Goal: Task Accomplishment & Management: Use online tool/utility

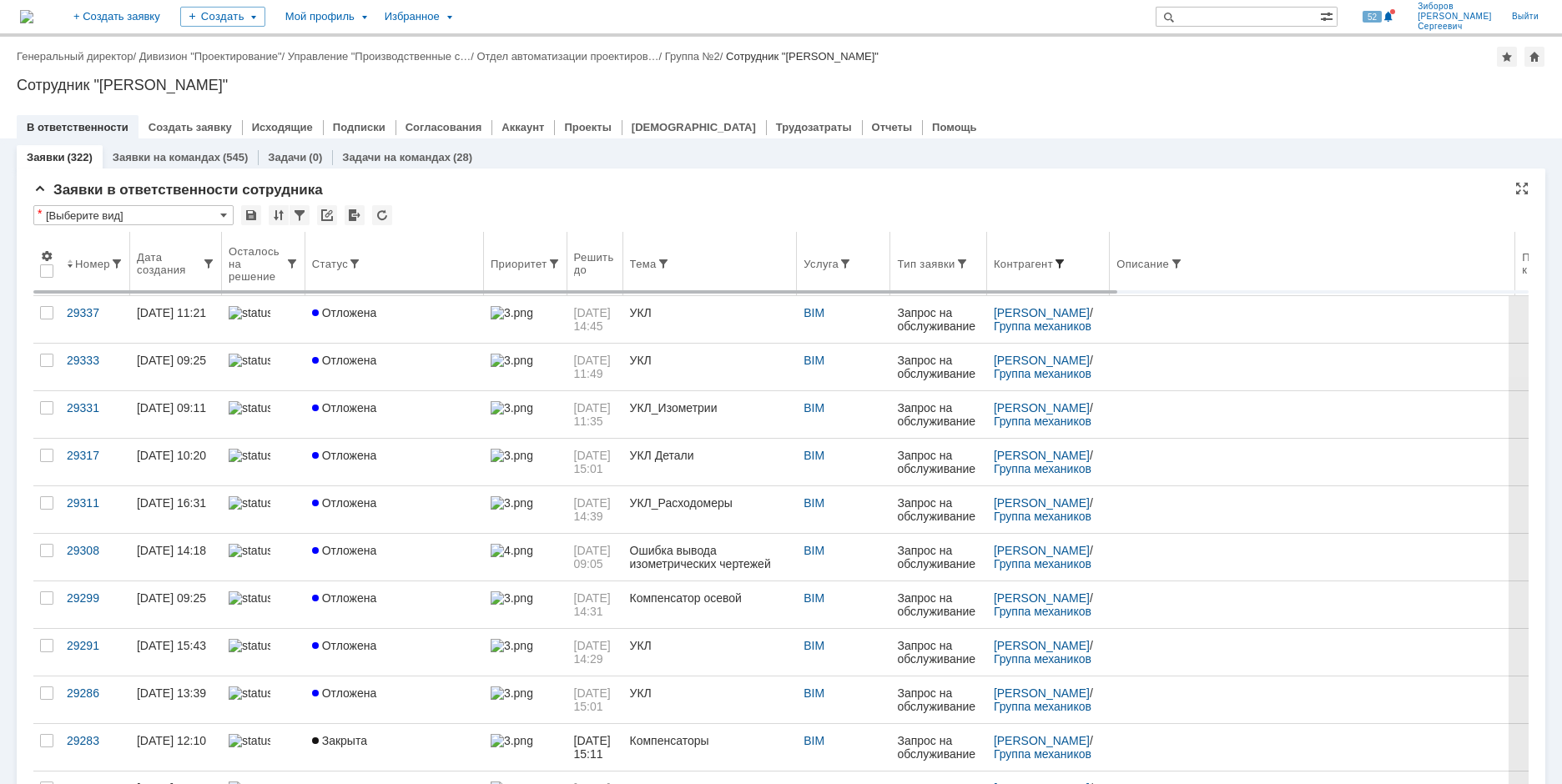
click at [1064, 263] on span at bounding box center [1059, 263] width 14 height 14
click at [1066, 262] on span at bounding box center [1059, 263] width 14 height 14
click at [1064, 257] on span at bounding box center [1059, 263] width 14 height 14
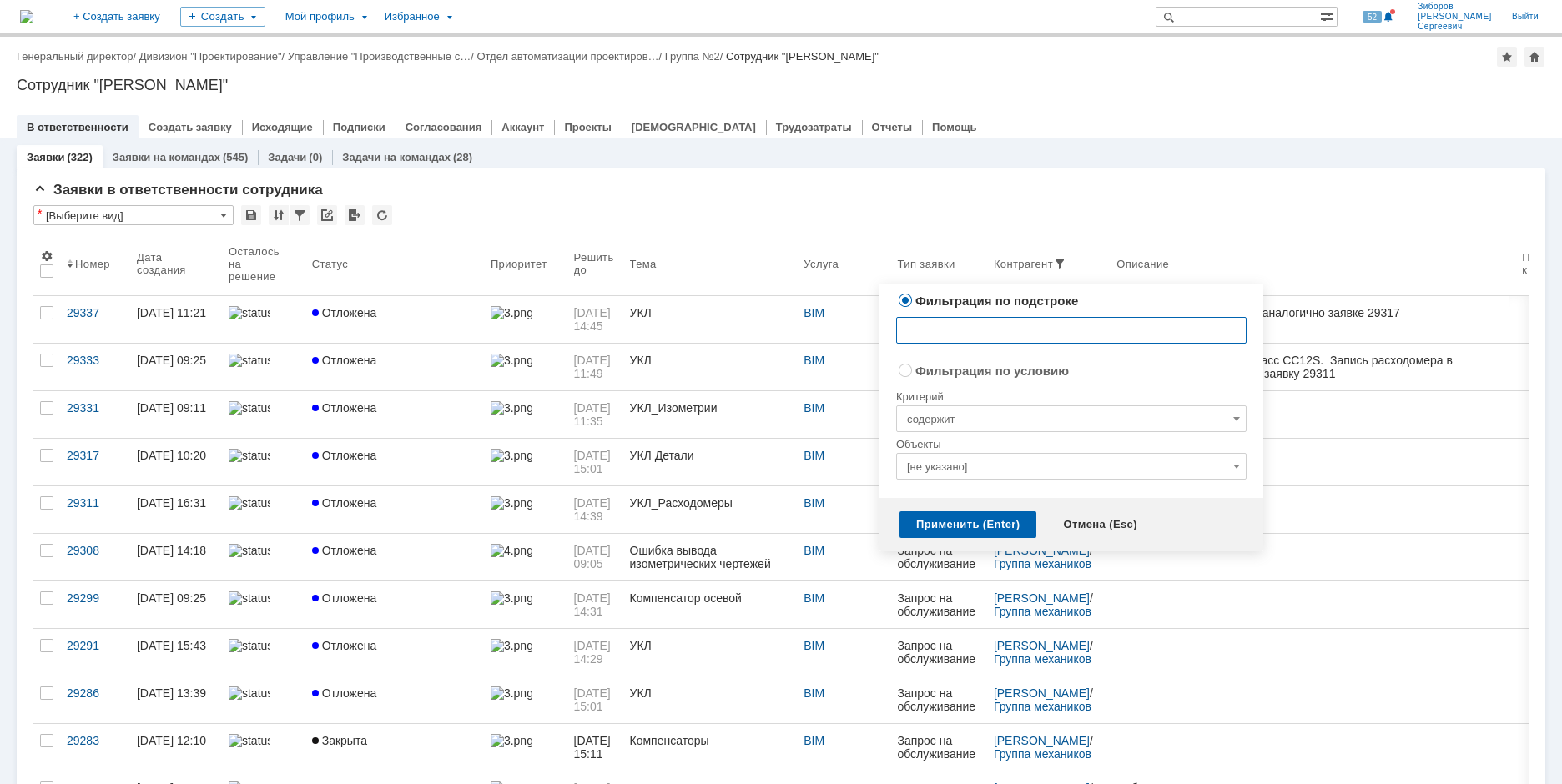
radio input "false"
radio input "true"
click at [965, 469] on input "[не указано]" at bounding box center [1071, 466] width 350 height 27
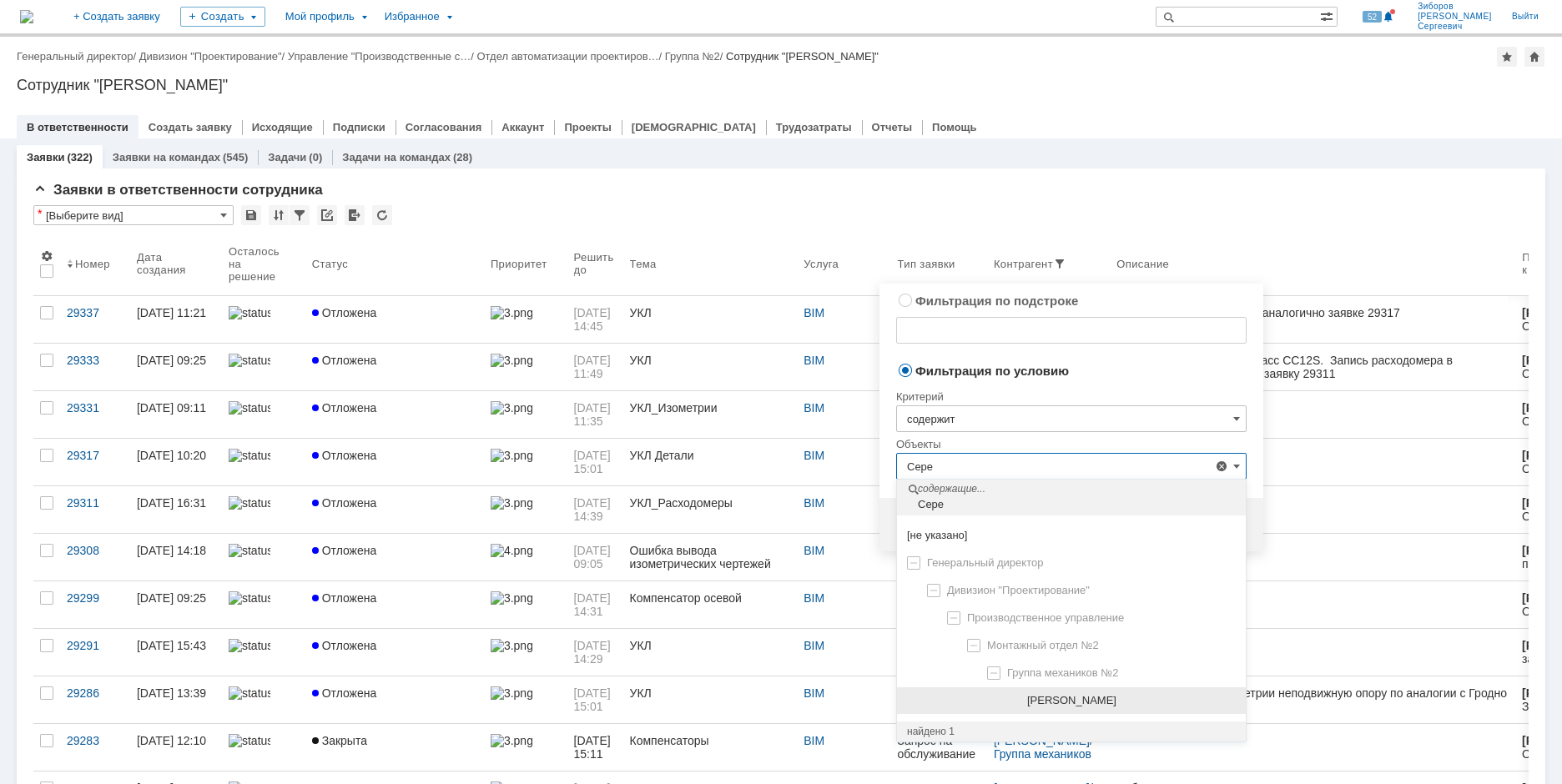
click at [1113, 698] on span "[PERSON_NAME]" at bounding box center [1071, 701] width 89 height 13
type input "[PERSON_NAME]"
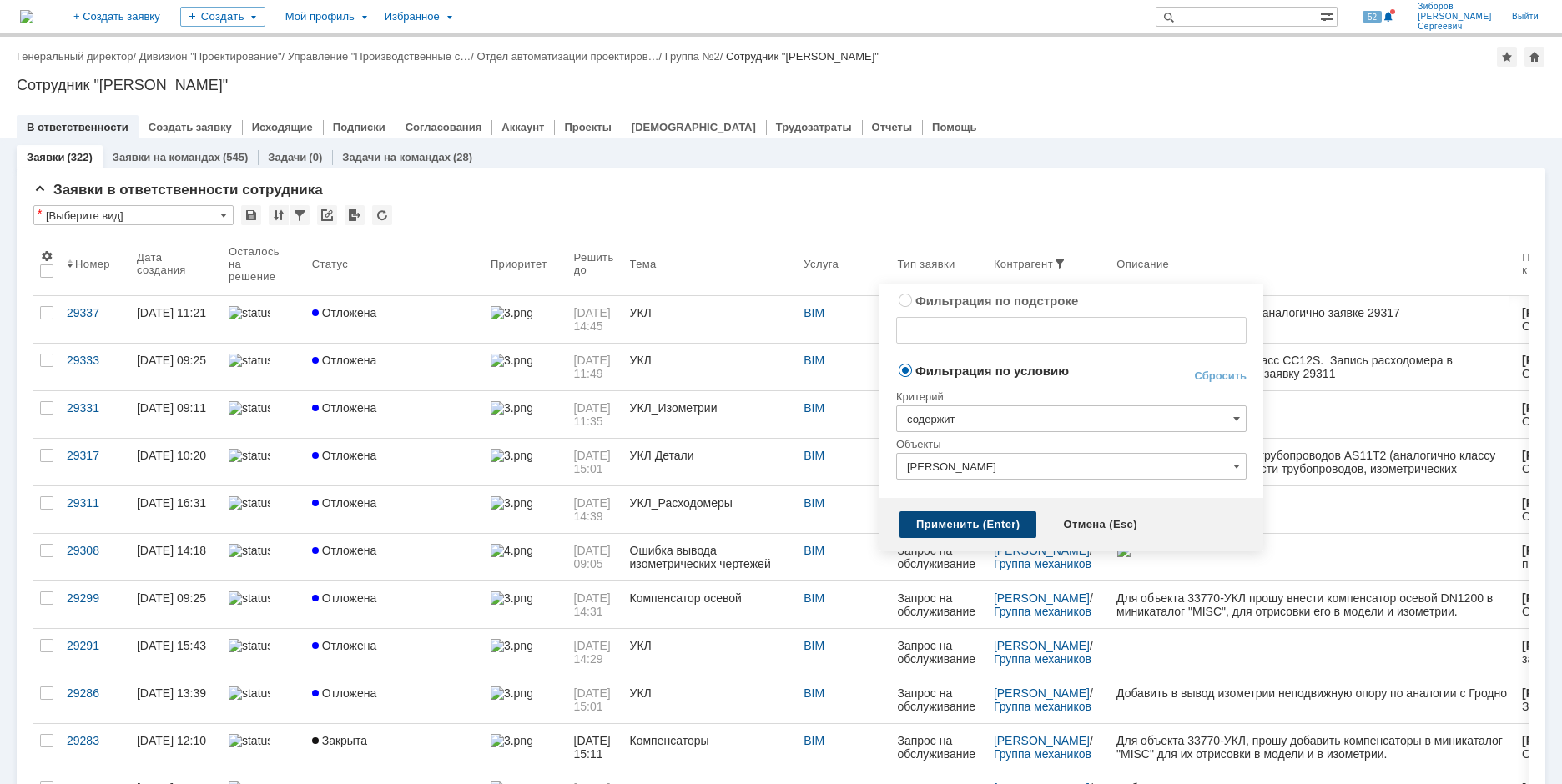
click at [961, 529] on div "Применить (Enter)" at bounding box center [968, 525] width 137 height 27
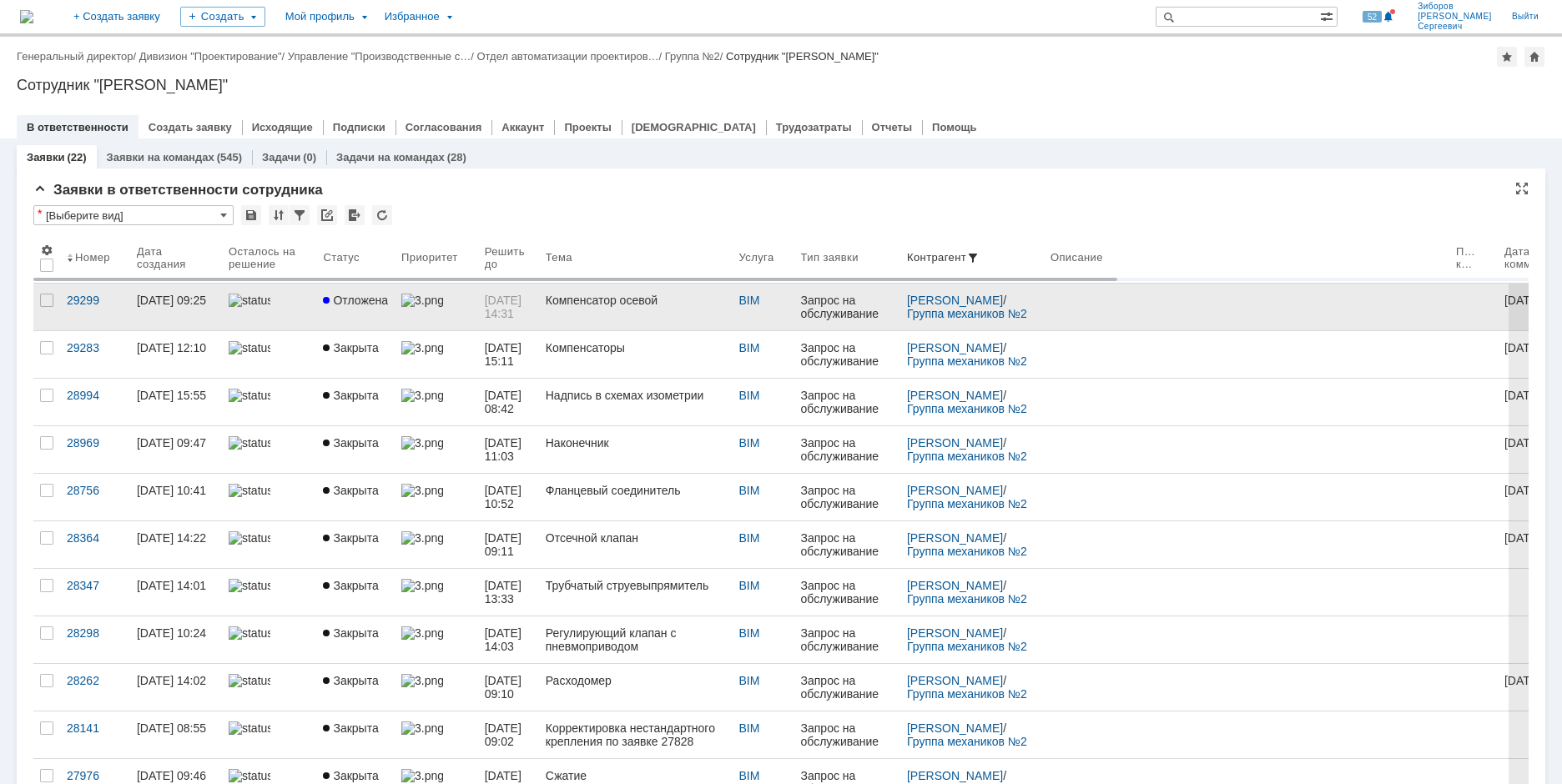
click at [357, 311] on link "Отложена" at bounding box center [356, 306] width 79 height 47
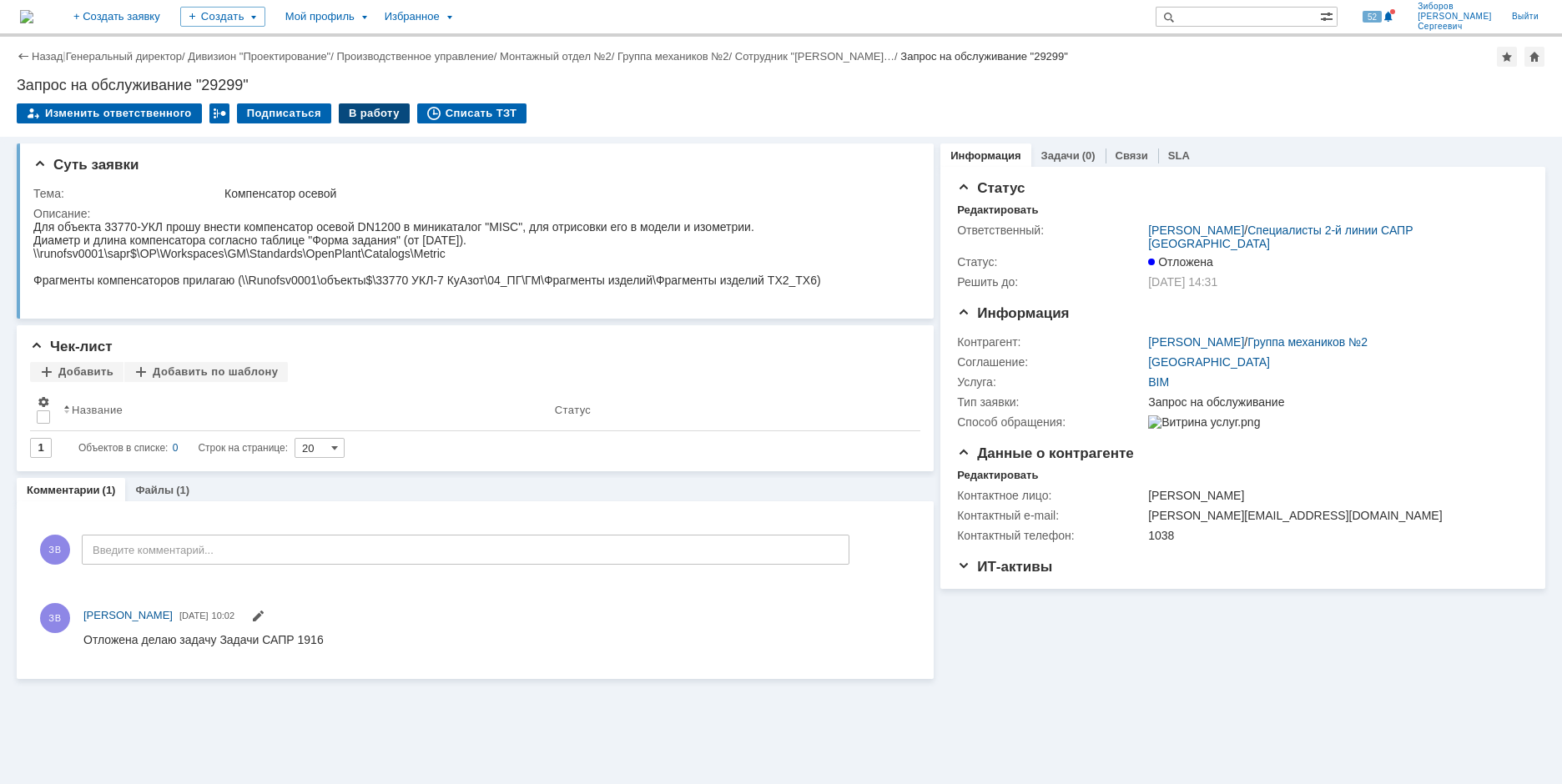
click at [359, 113] on div "В работу" at bounding box center [373, 114] width 71 height 20
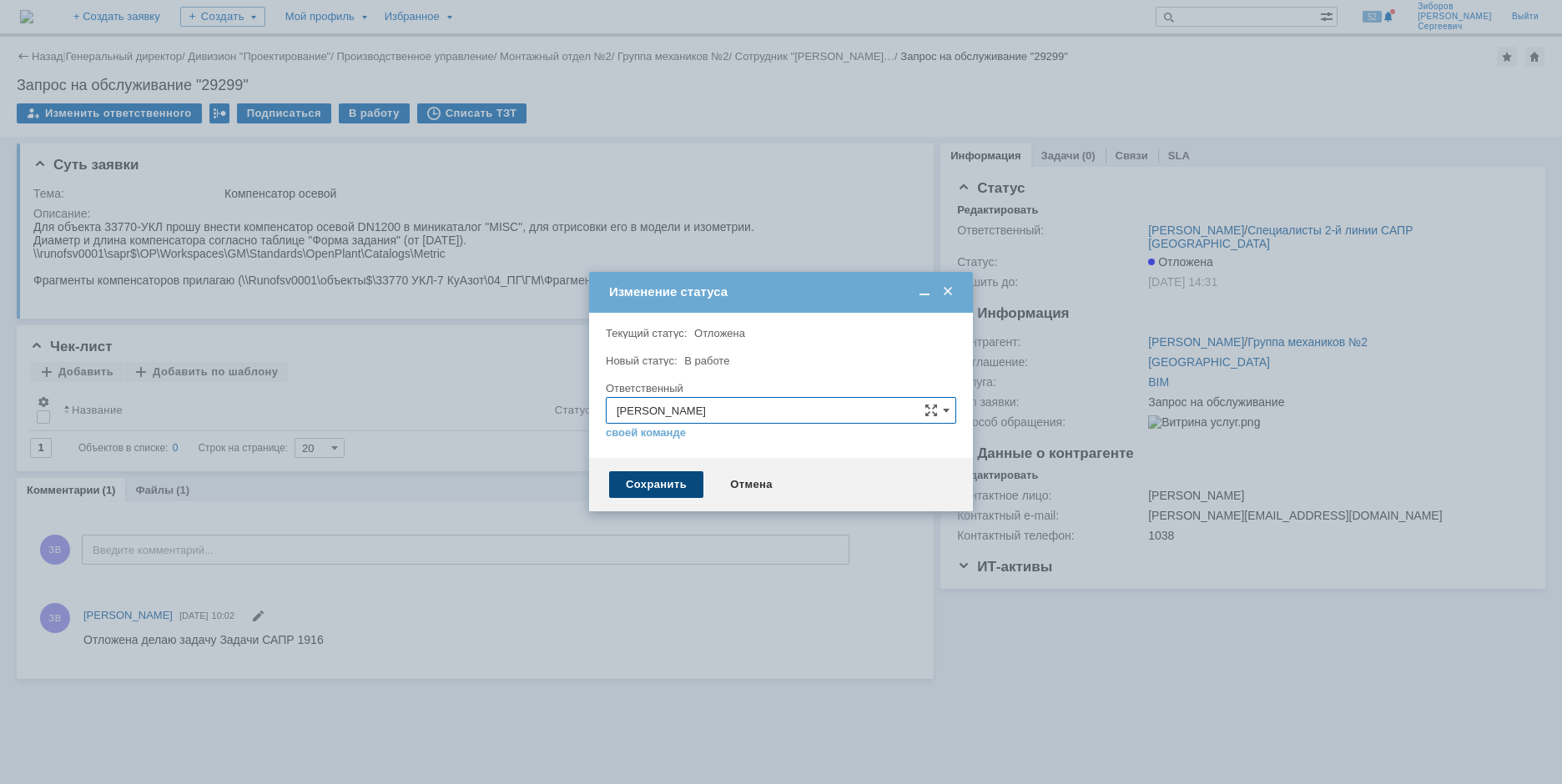
click at [641, 488] on div "Сохранить" at bounding box center [656, 484] width 94 height 27
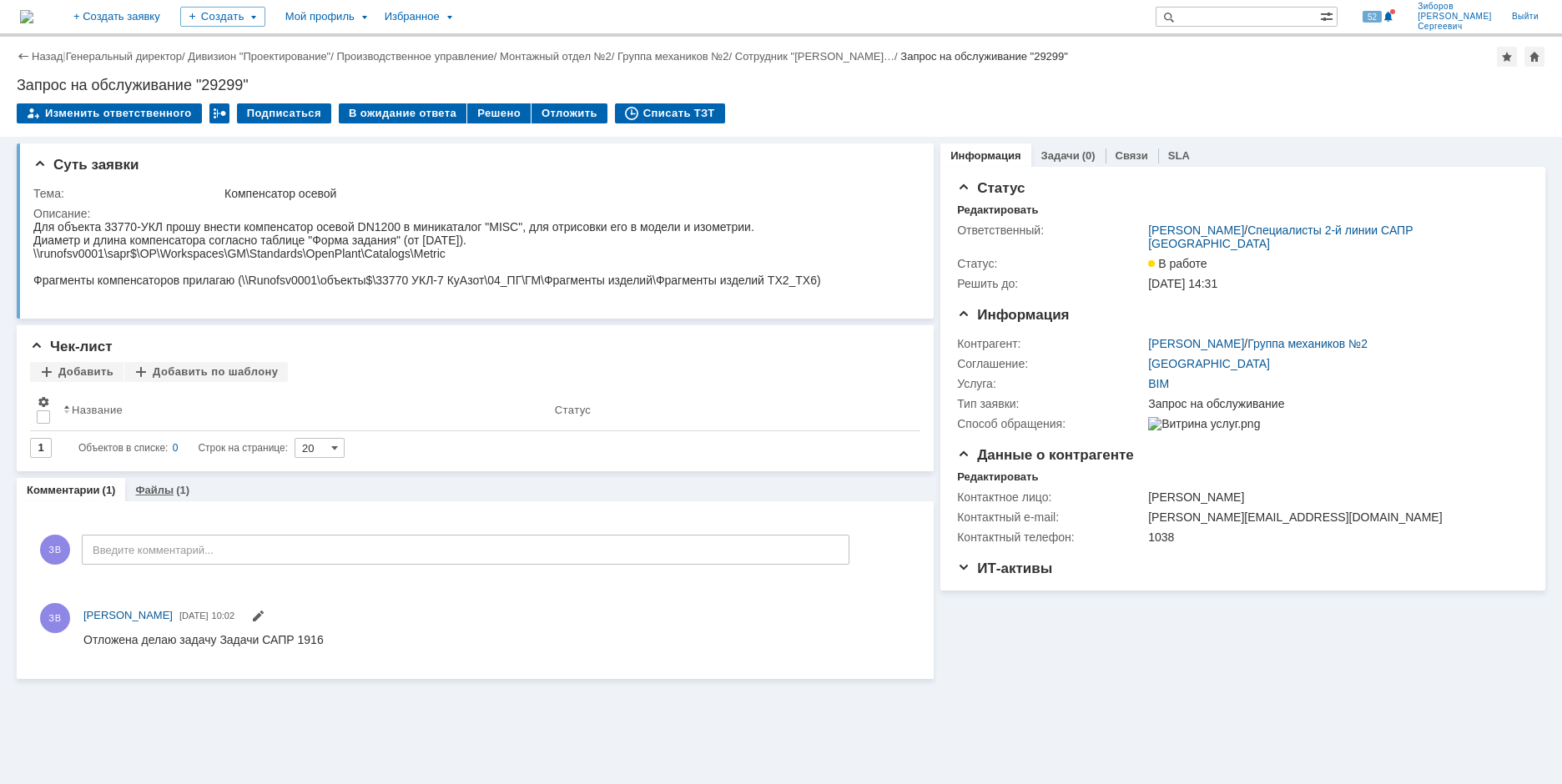
click at [146, 490] on link "Файлы" at bounding box center [154, 491] width 39 height 13
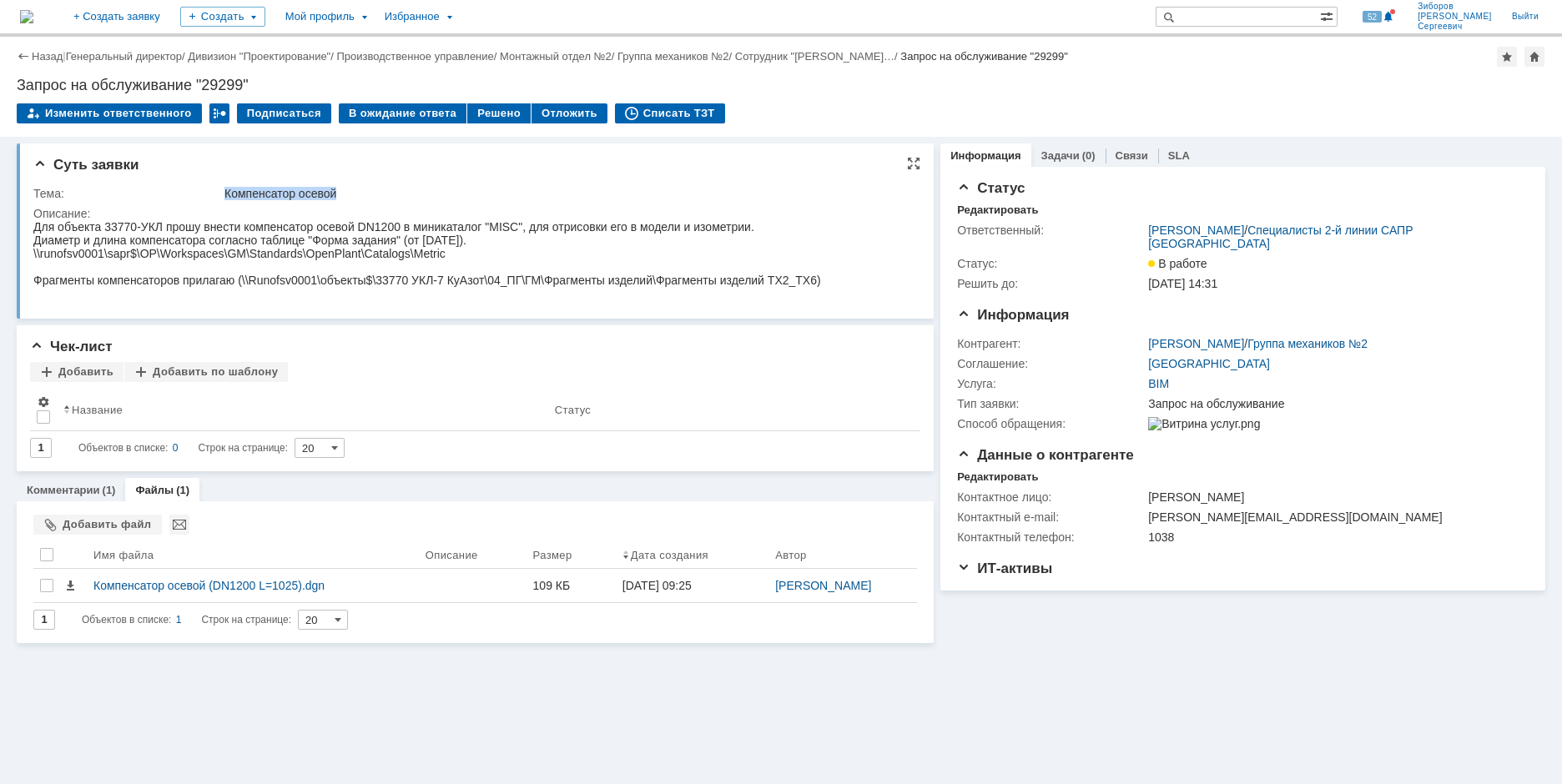
drag, startPoint x: 227, startPoint y: 191, endPoint x: 390, endPoint y: 191, distance: 163.0
click at [390, 191] on div "Компенсатор осевой" at bounding box center [567, 193] width 684 height 14
copy div "Компенсатор осевой"
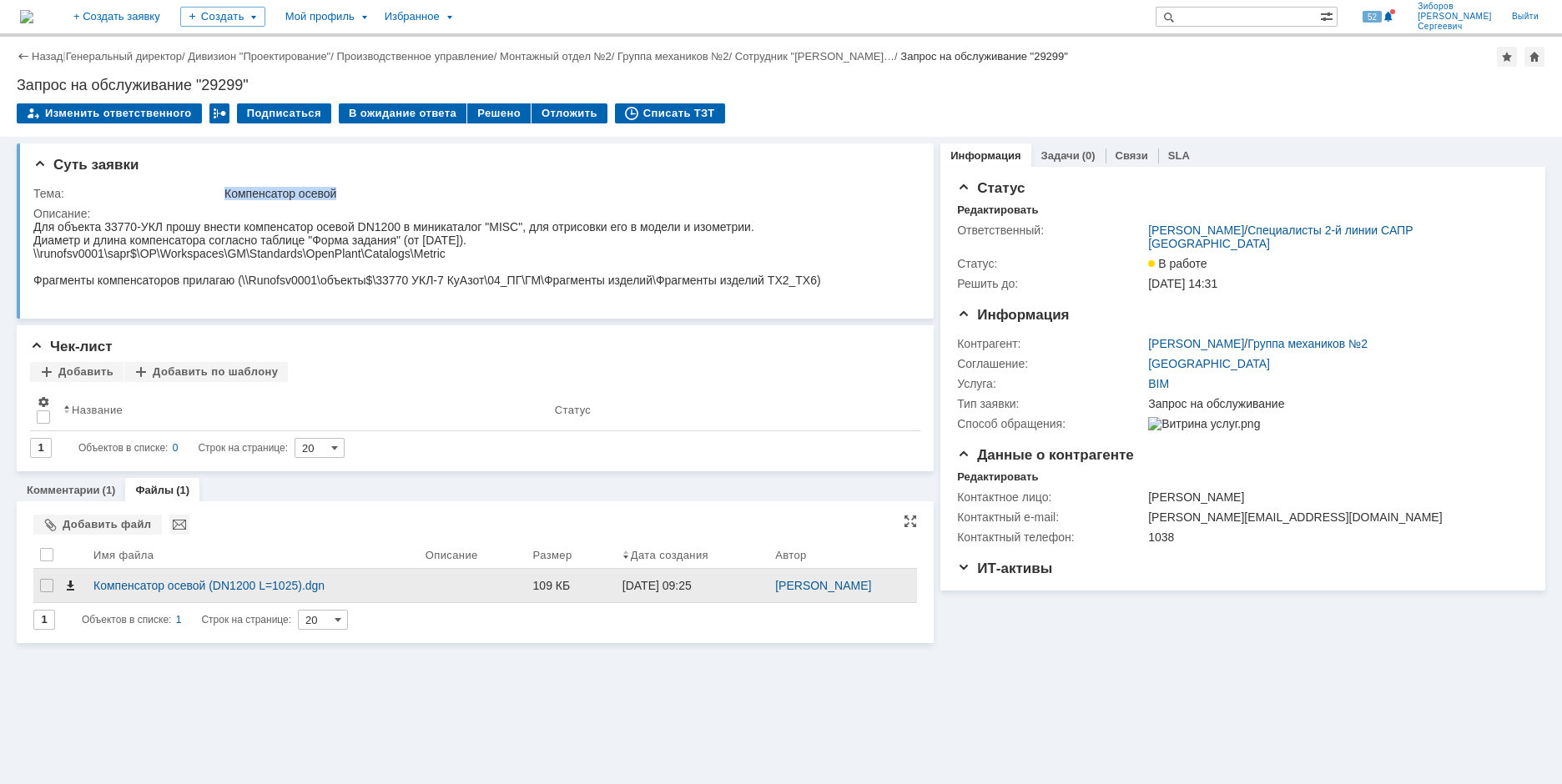
click at [73, 582] on span at bounding box center [70, 585] width 14 height 14
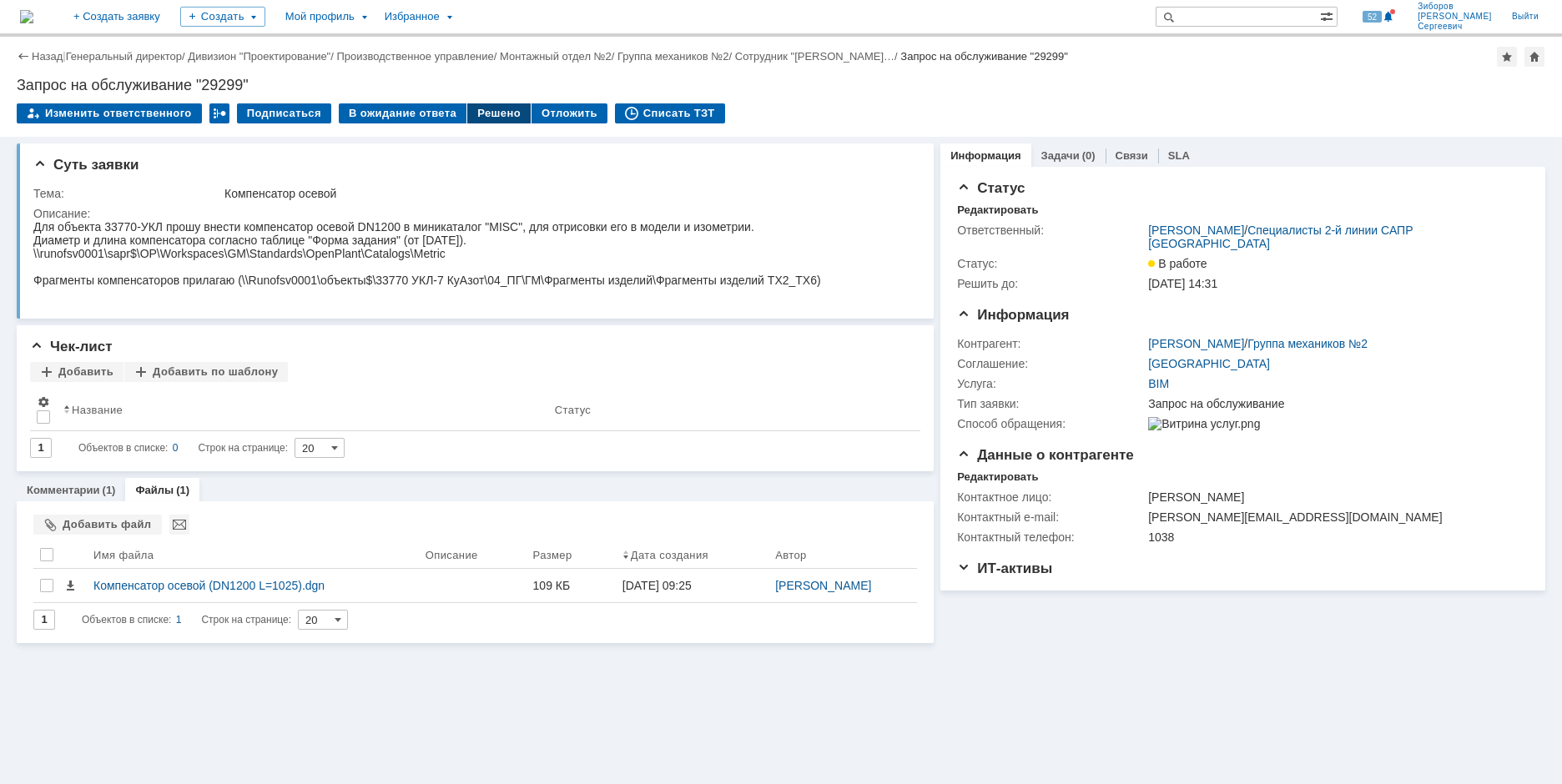
click at [492, 110] on div "Решено" at bounding box center [499, 114] width 63 height 20
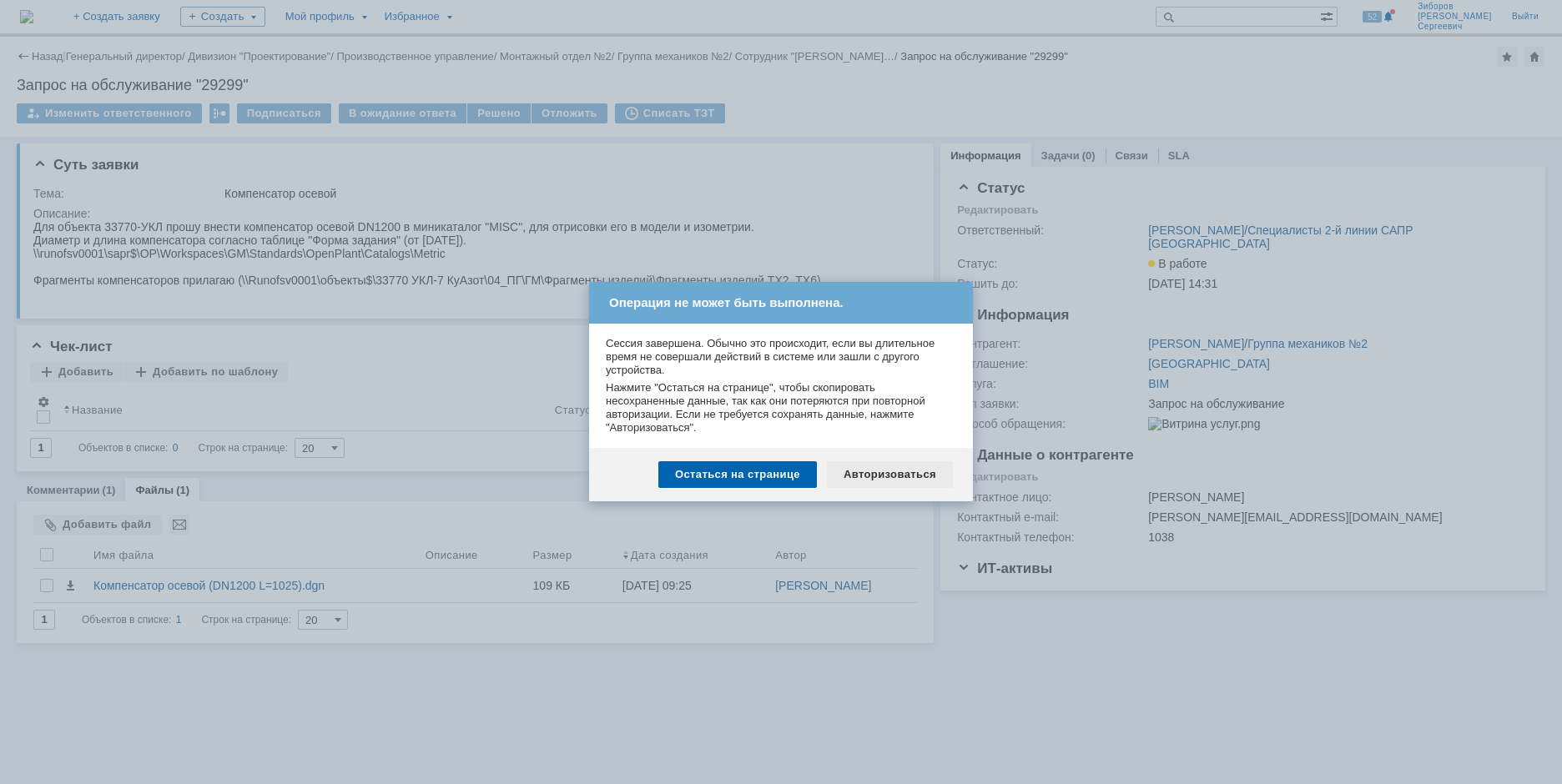
click at [878, 471] on div "Авторизоваться" at bounding box center [890, 474] width 126 height 27
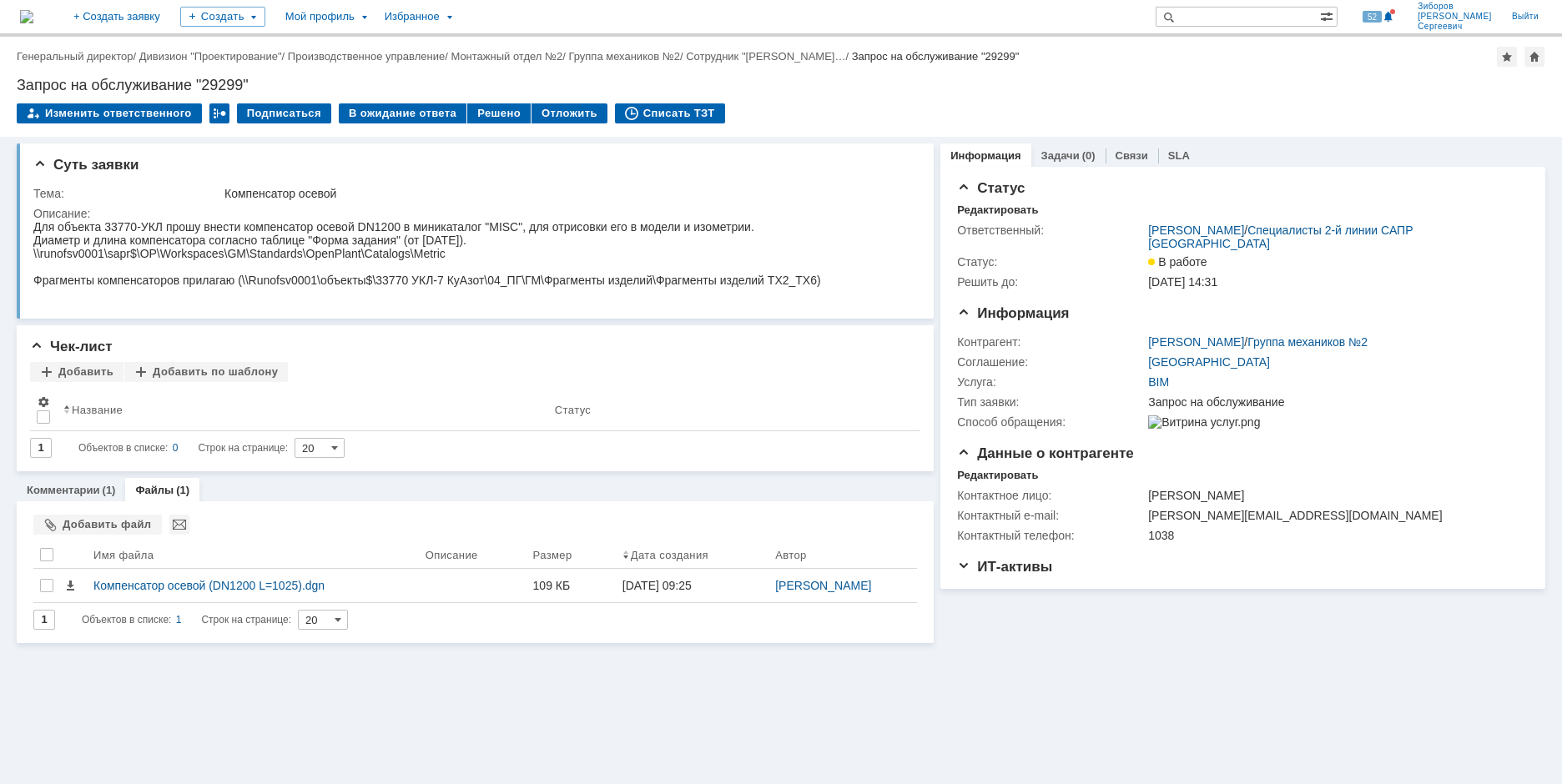
click at [477, 103] on div "Назад | Генеральный директор / Дивизион "Проектирование" / Производственное упр…" at bounding box center [781, 86] width 1562 height 100
click at [485, 110] on div "Решено" at bounding box center [499, 114] width 63 height 20
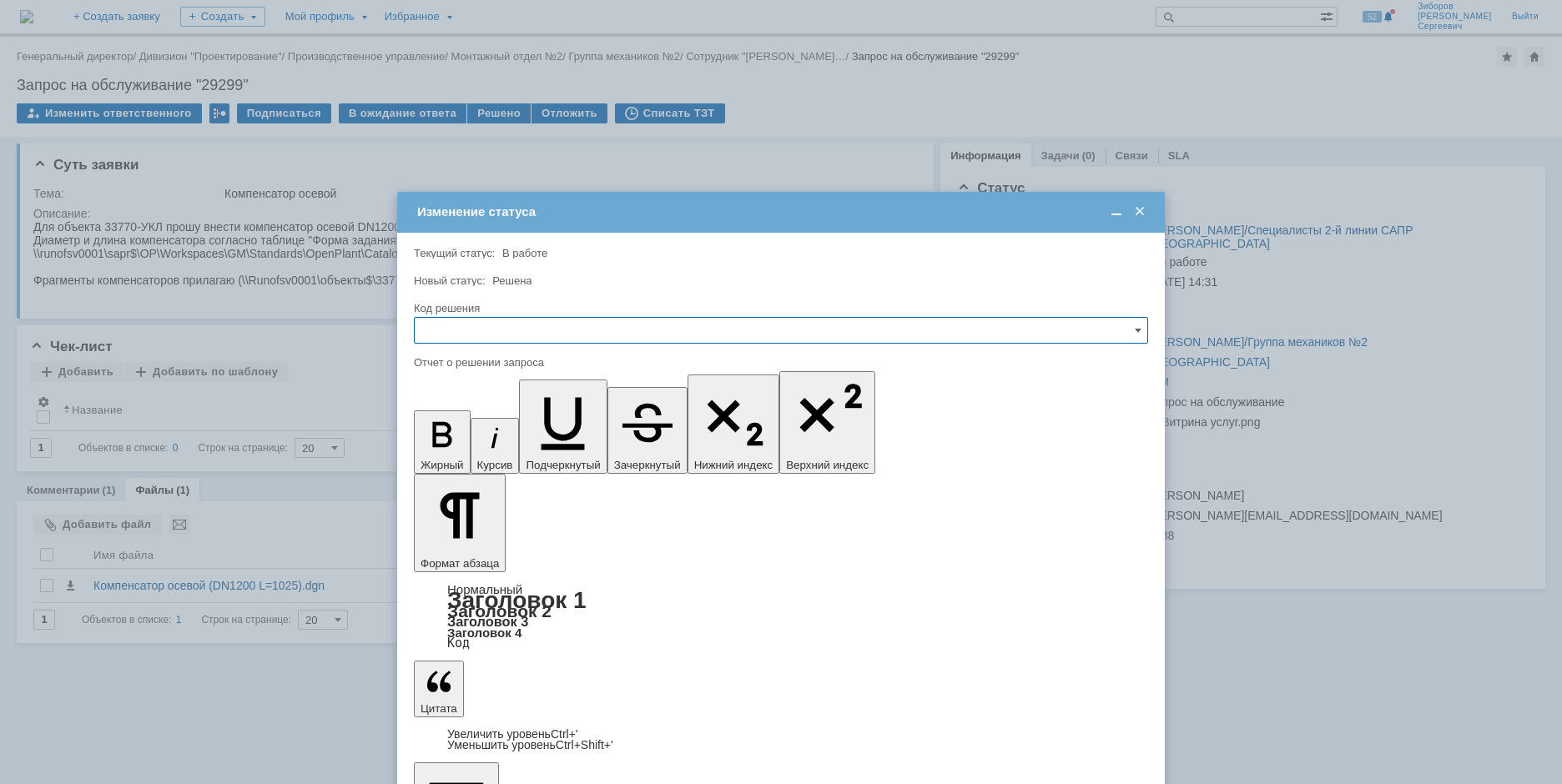
click at [492, 327] on input "text" at bounding box center [781, 330] width 735 height 27
drag, startPoint x: 457, startPoint y: 450, endPoint x: 39, endPoint y: 18, distance: 601.1
click at [457, 450] on div "Решено" at bounding box center [781, 443] width 733 height 27
type input "Решено"
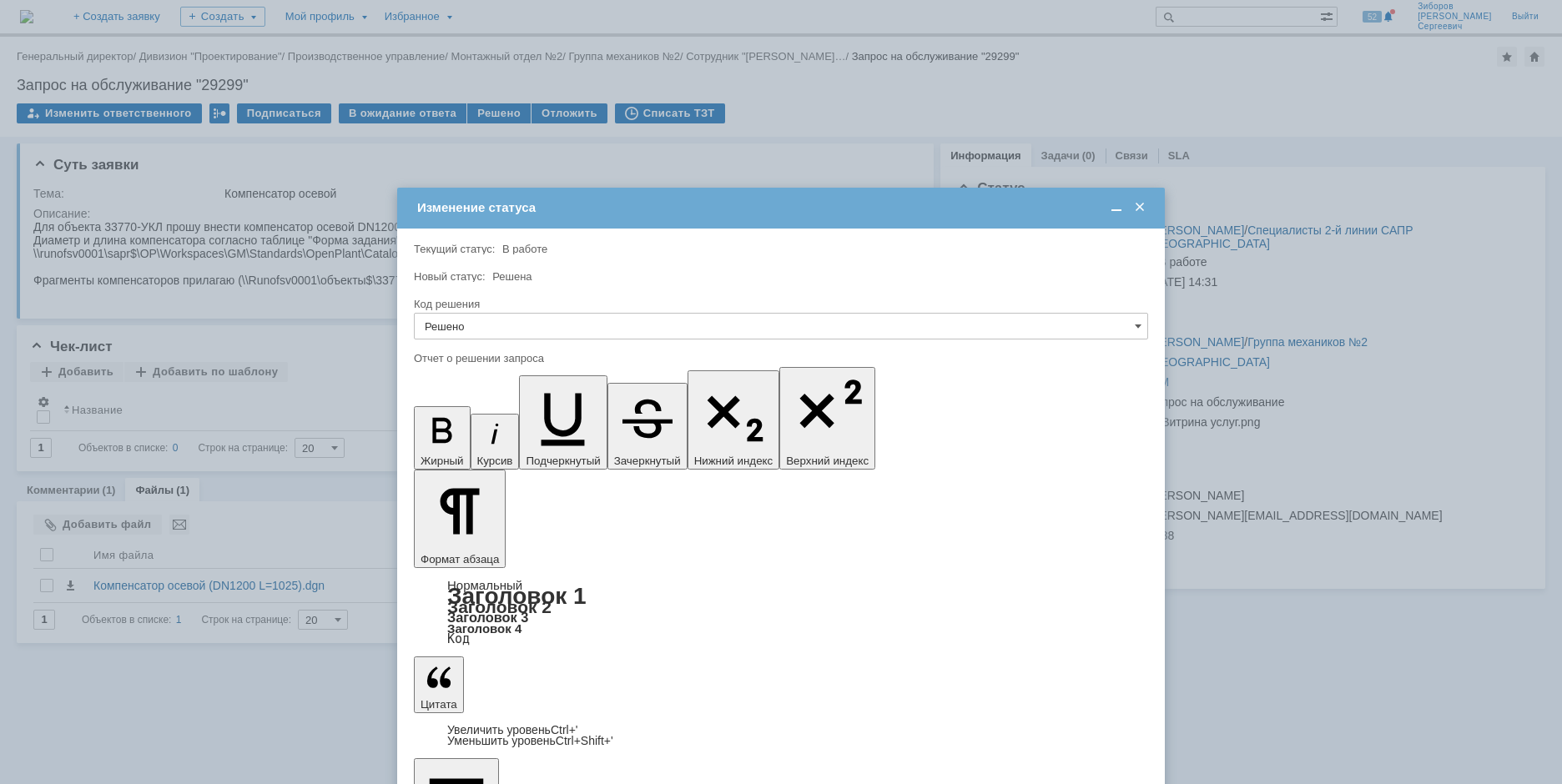
scroll to position [1569, 5]
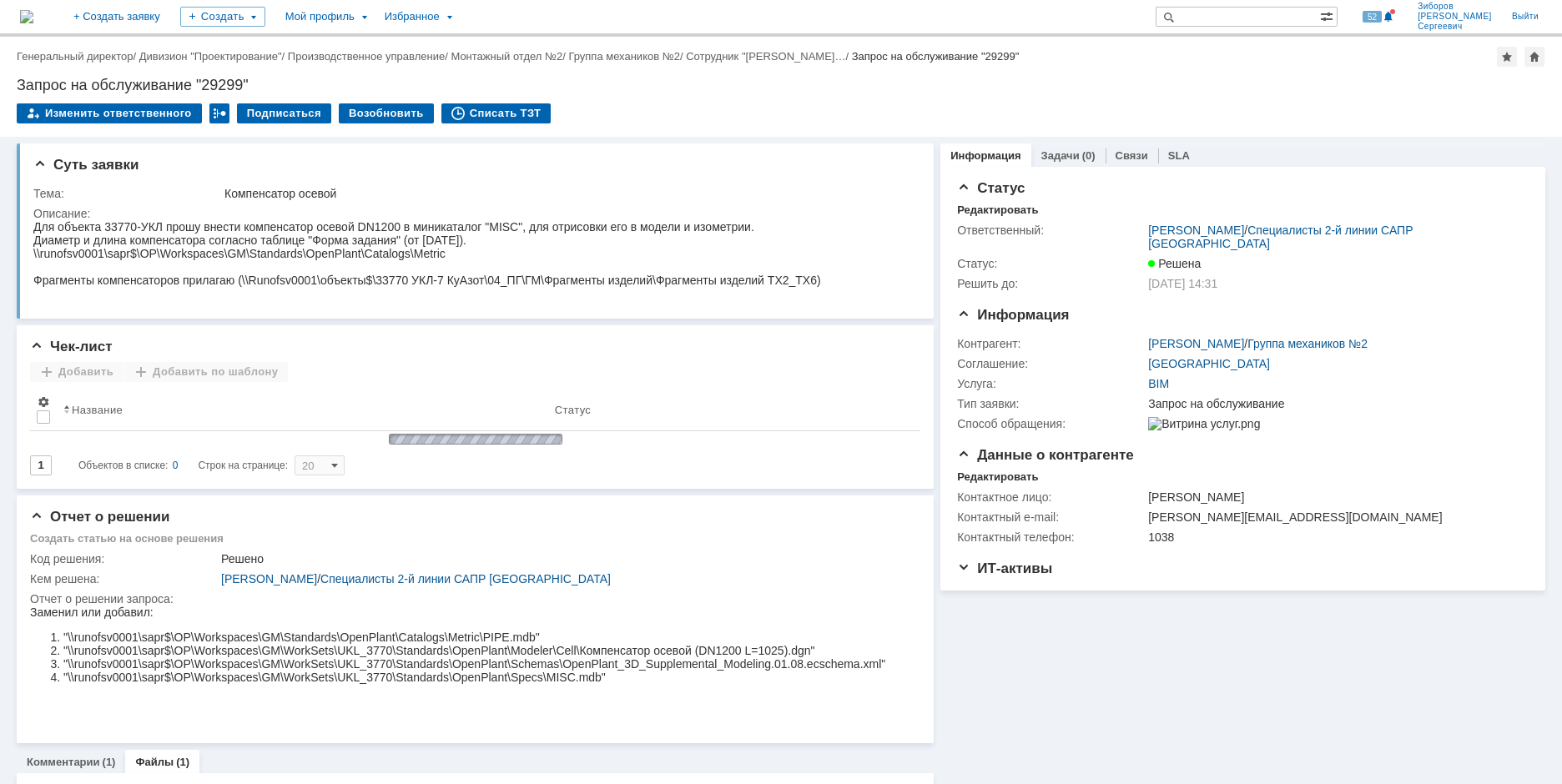
scroll to position [0, 0]
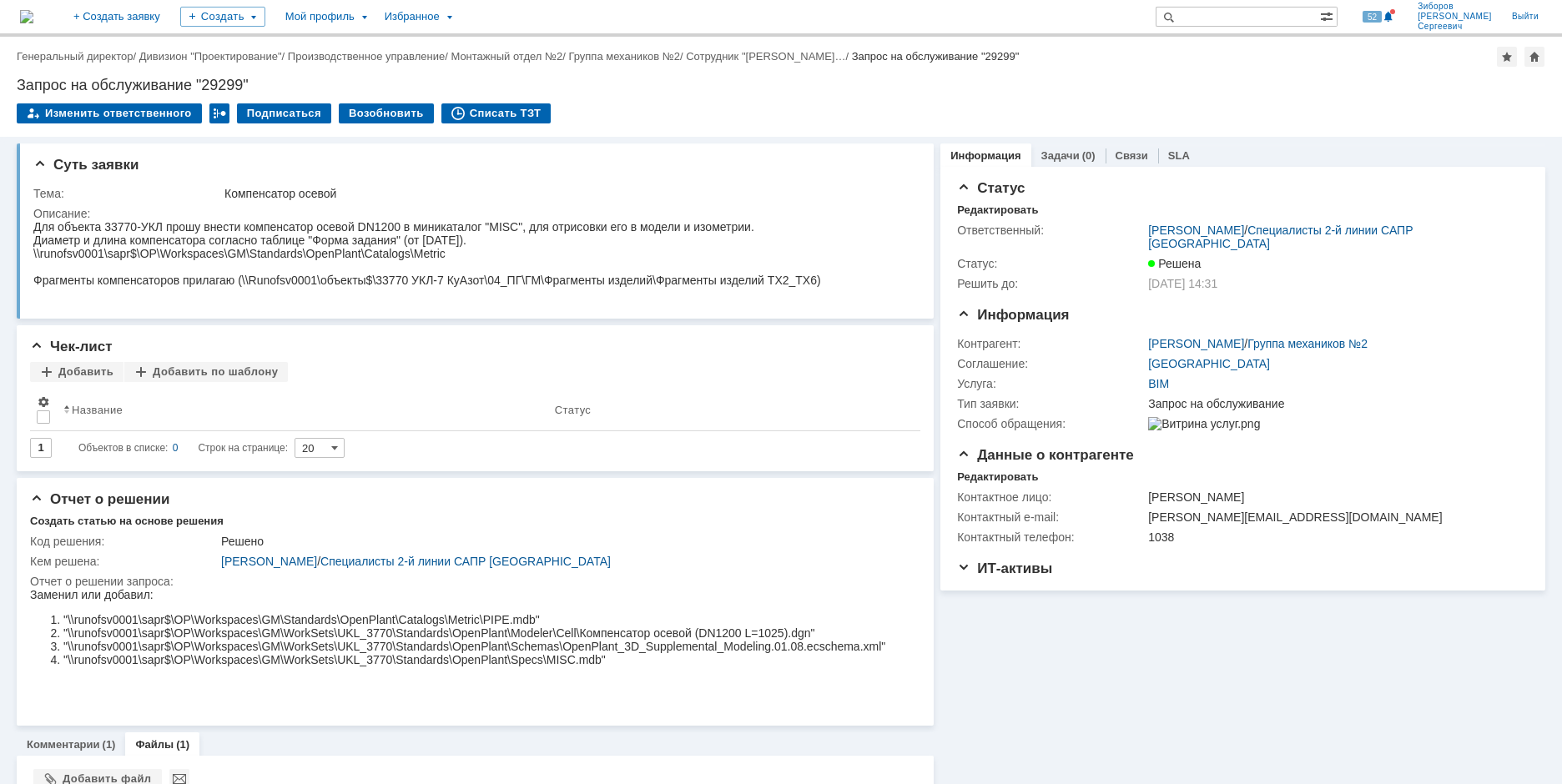
click at [33, 14] on img at bounding box center [27, 17] width 14 height 14
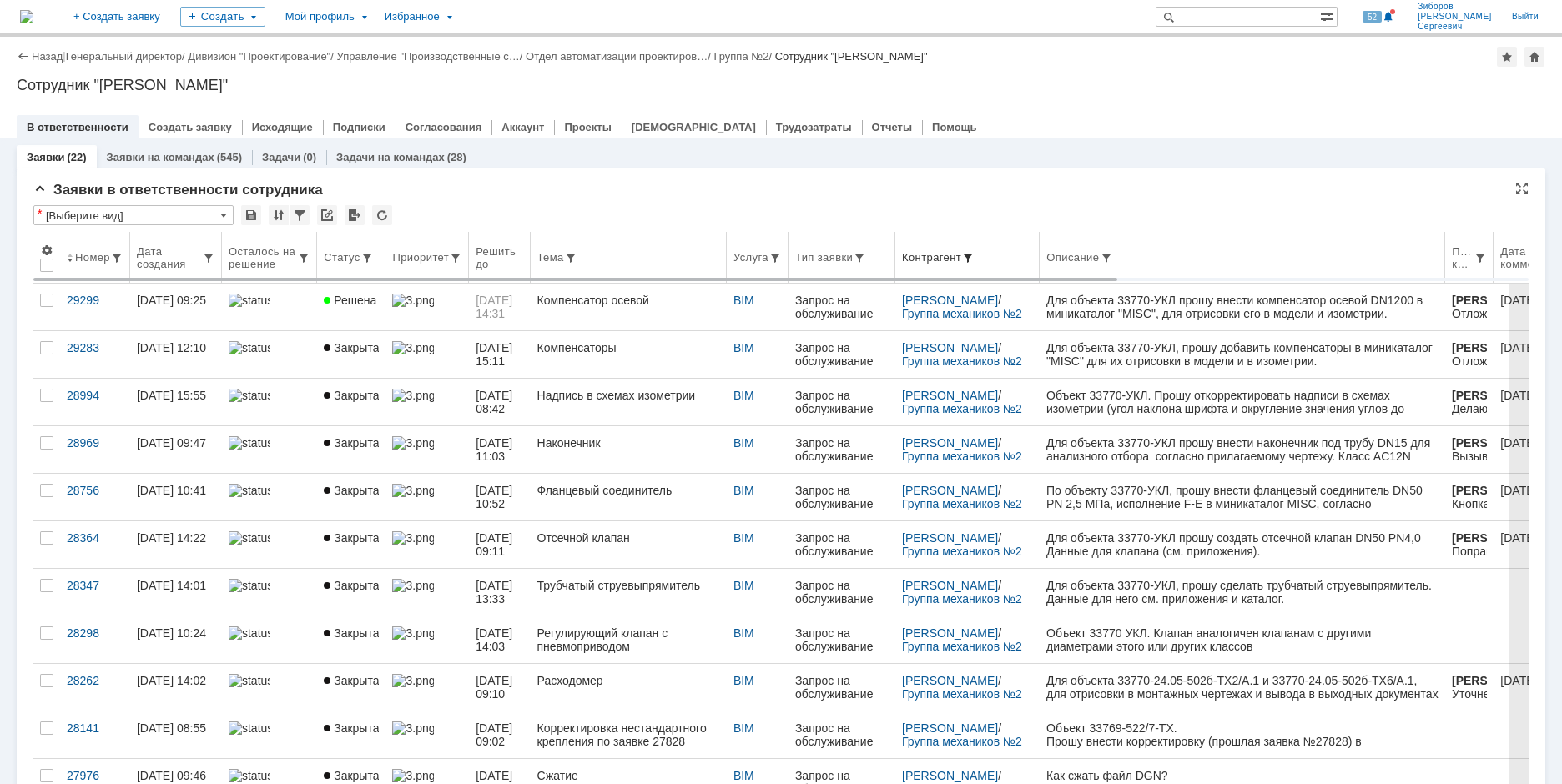
click at [975, 257] on span at bounding box center [968, 258] width 14 height 14
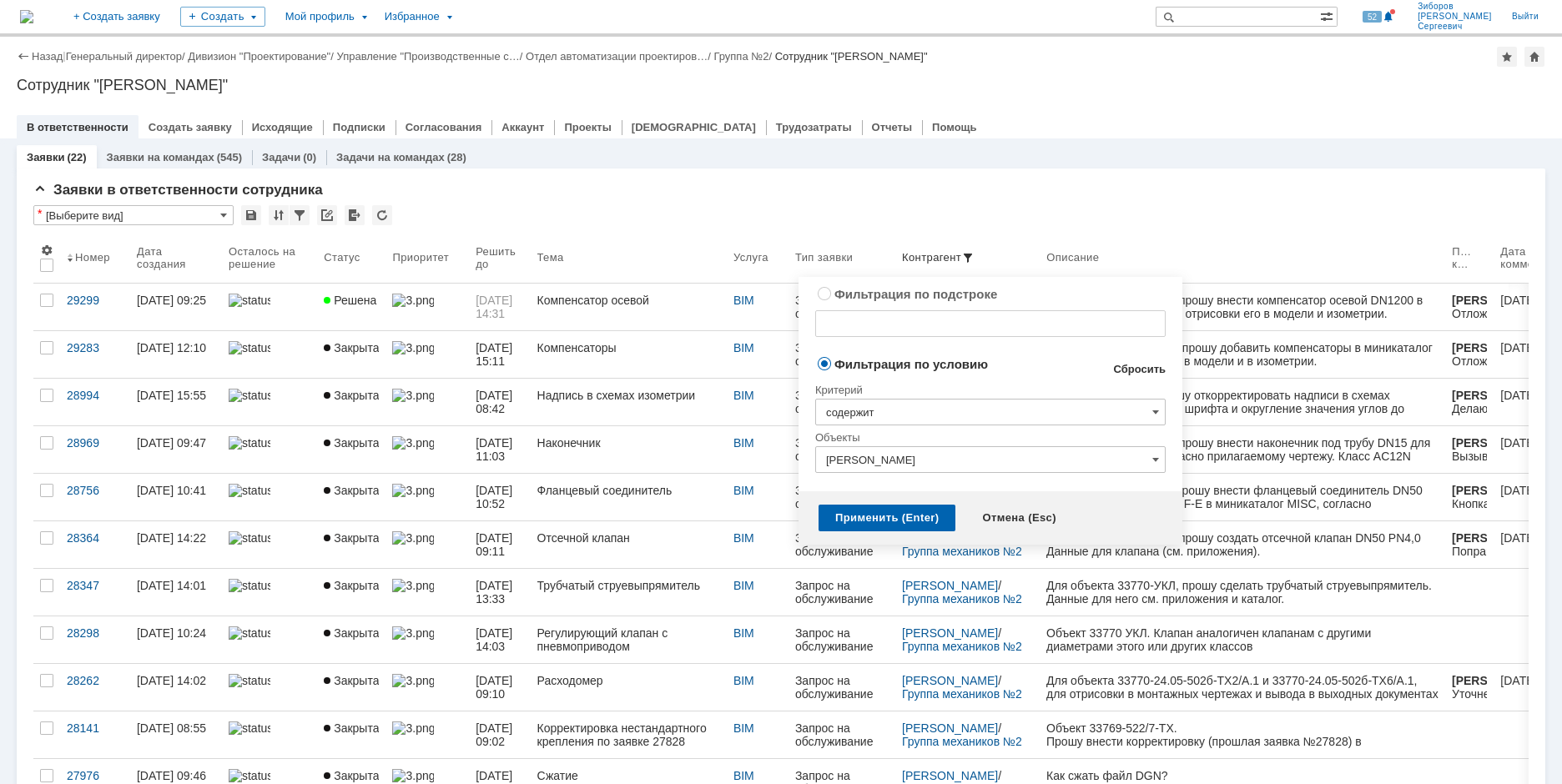
click at [1162, 371] on link "Сбросить" at bounding box center [1139, 370] width 52 height 14
type input "содержит"
click at [906, 520] on div "Применить (Enter)" at bounding box center [887, 517] width 137 height 27
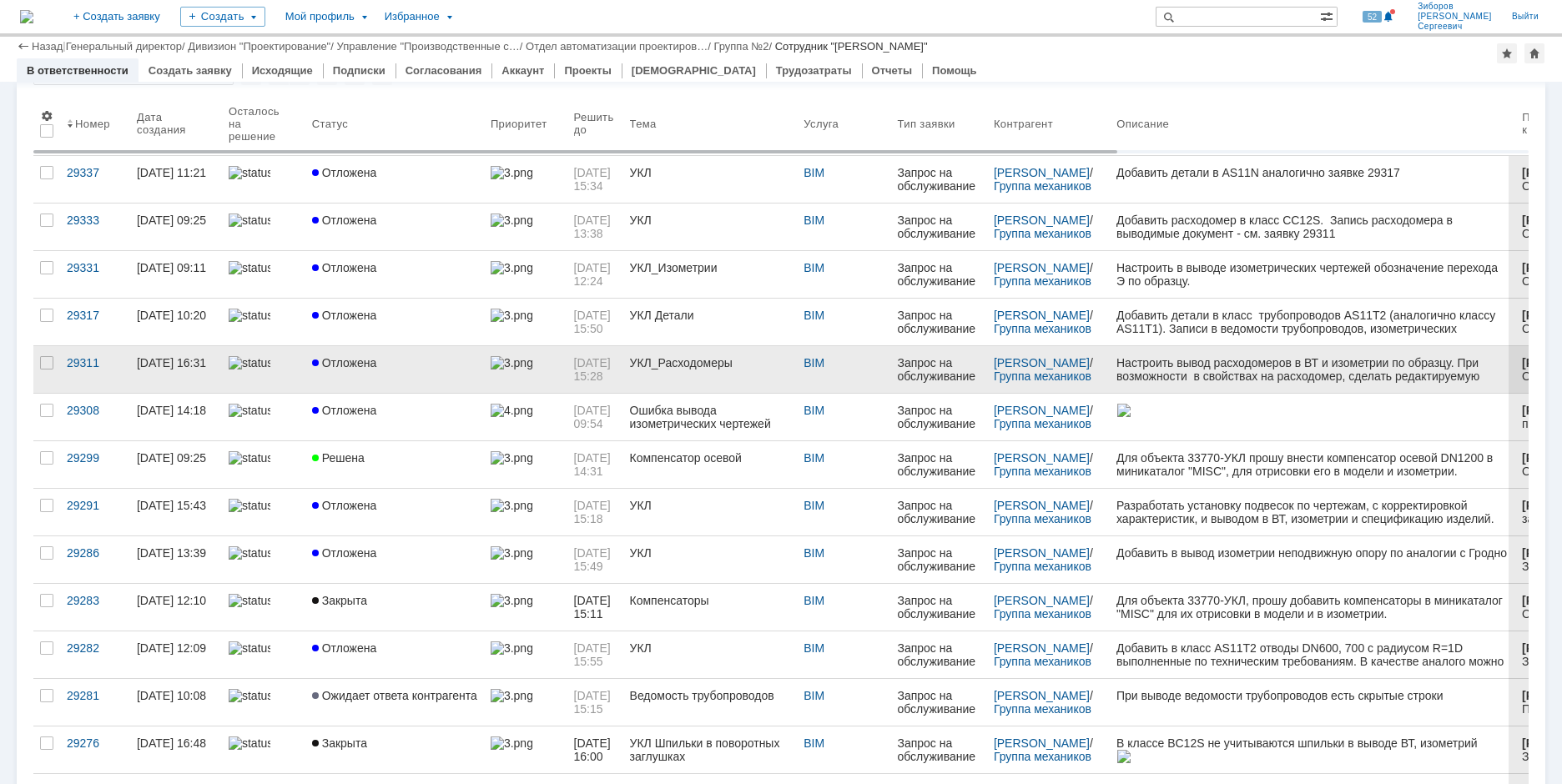
click at [348, 373] on link "Отложена" at bounding box center [394, 370] width 179 height 47
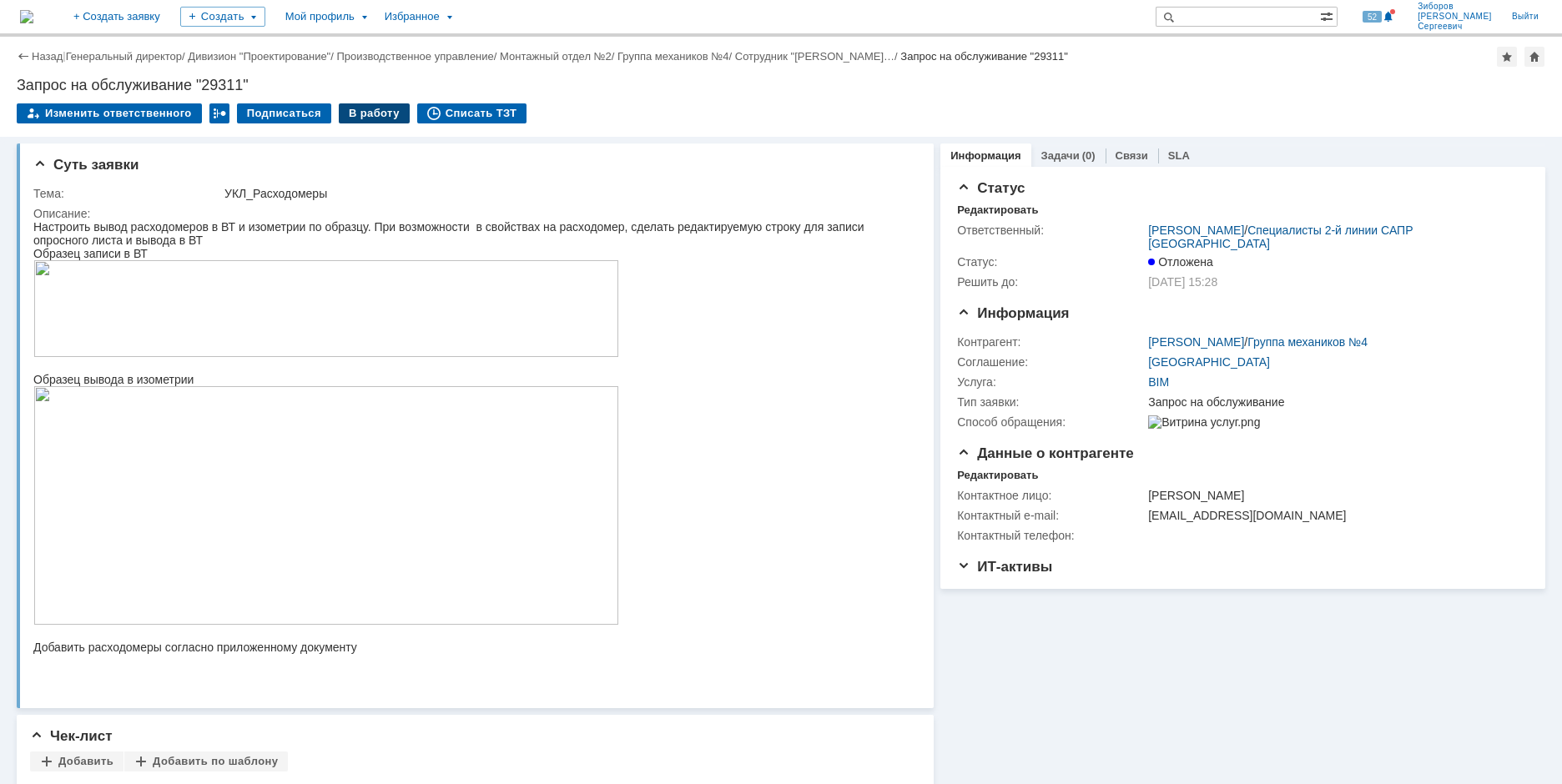
click at [370, 116] on div "В работу" at bounding box center [373, 114] width 71 height 20
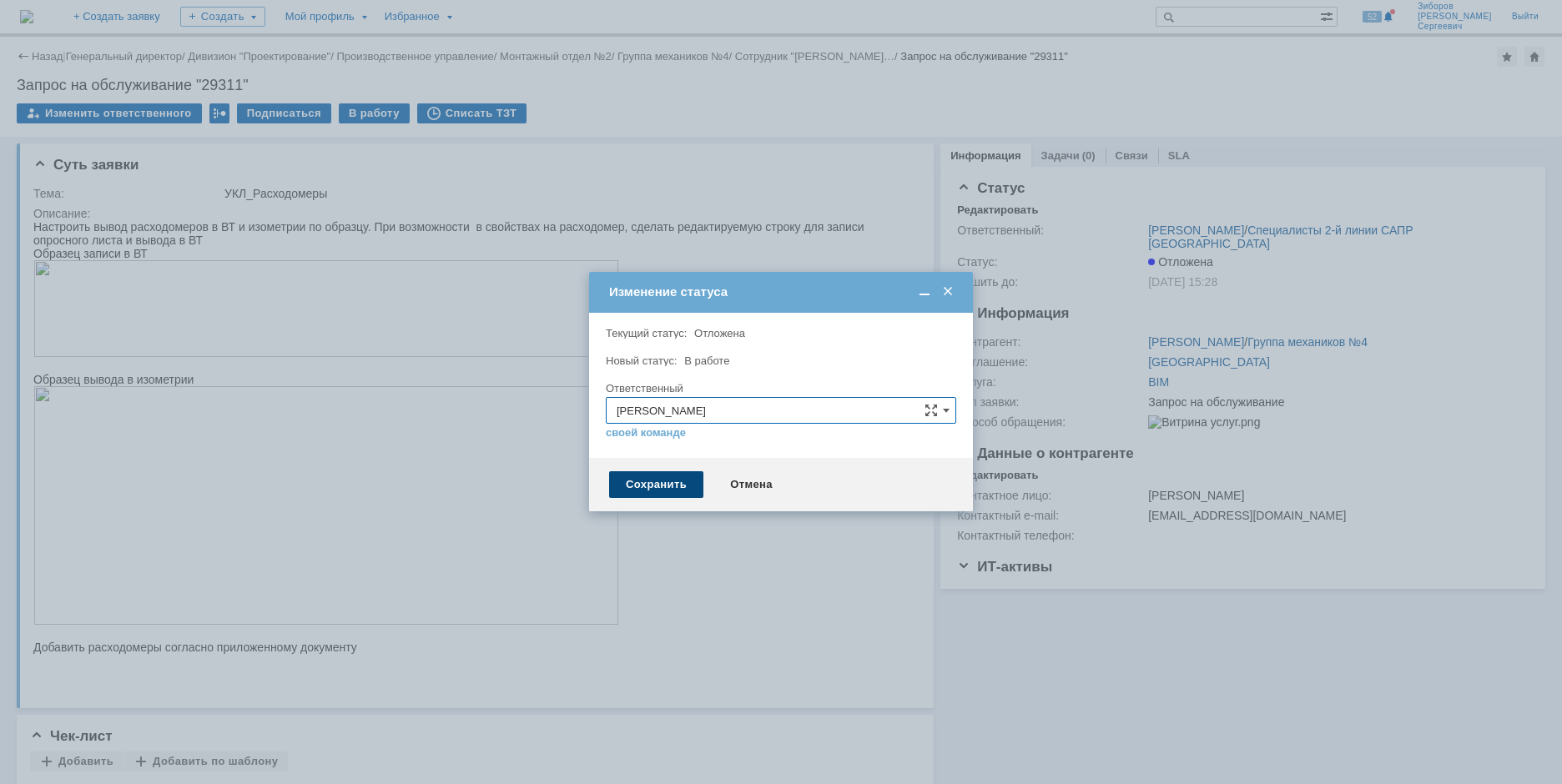
click at [658, 491] on div "Сохранить" at bounding box center [656, 484] width 94 height 27
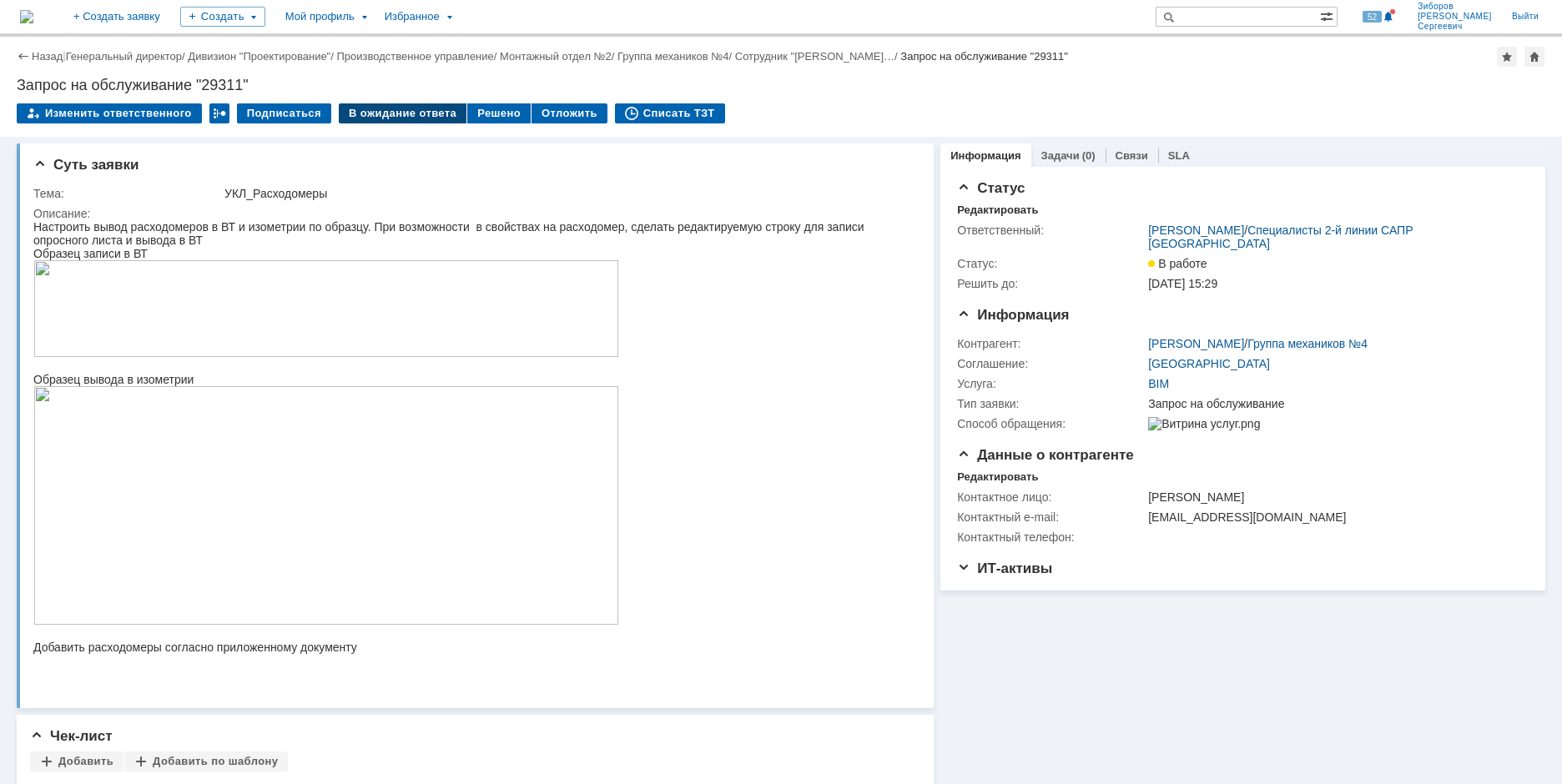
click at [391, 118] on div "В ожидание ответа" at bounding box center [402, 114] width 127 height 20
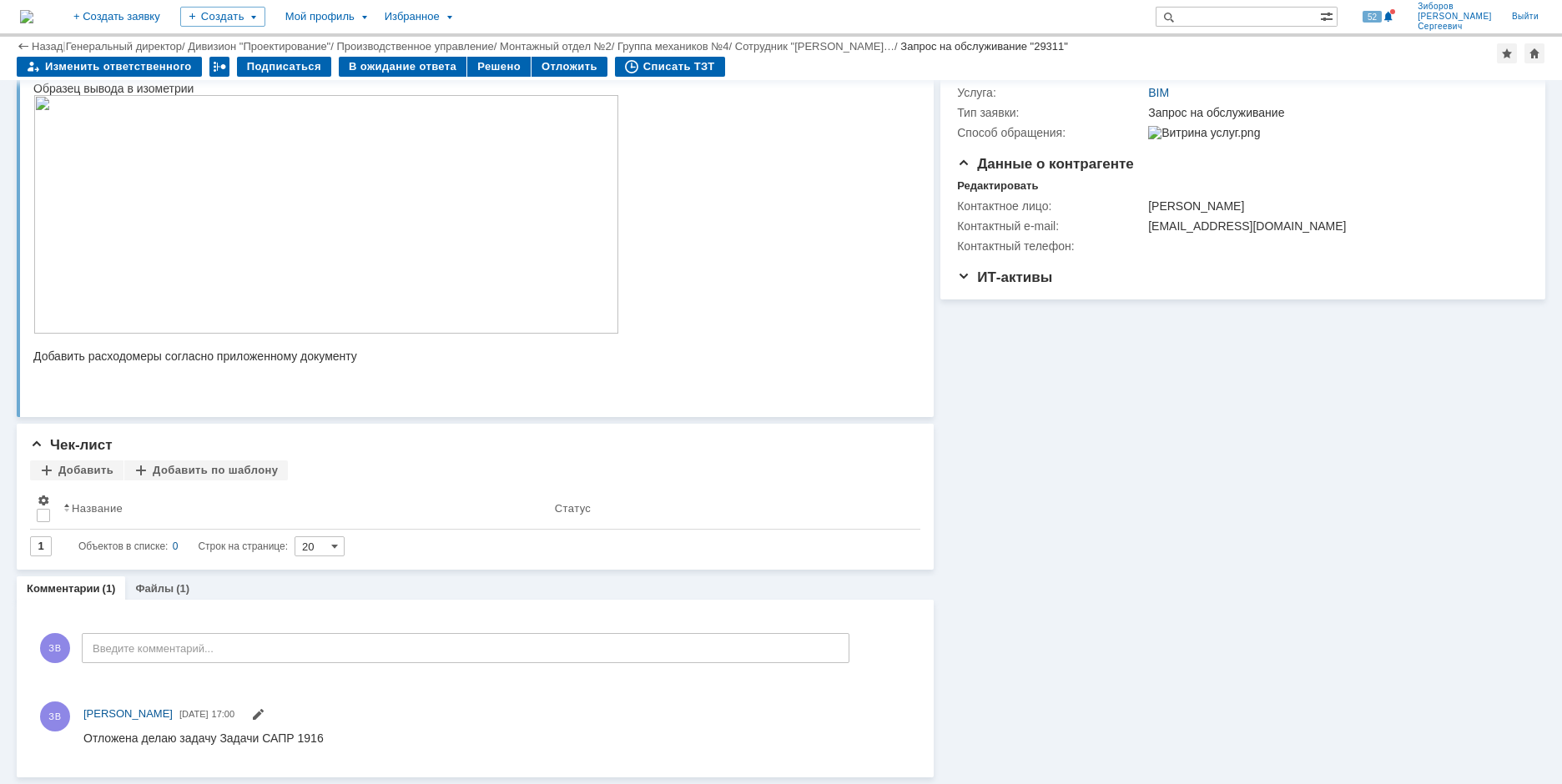
scroll to position [236, 0]
click at [497, 72] on div "Решено" at bounding box center [499, 67] width 63 height 20
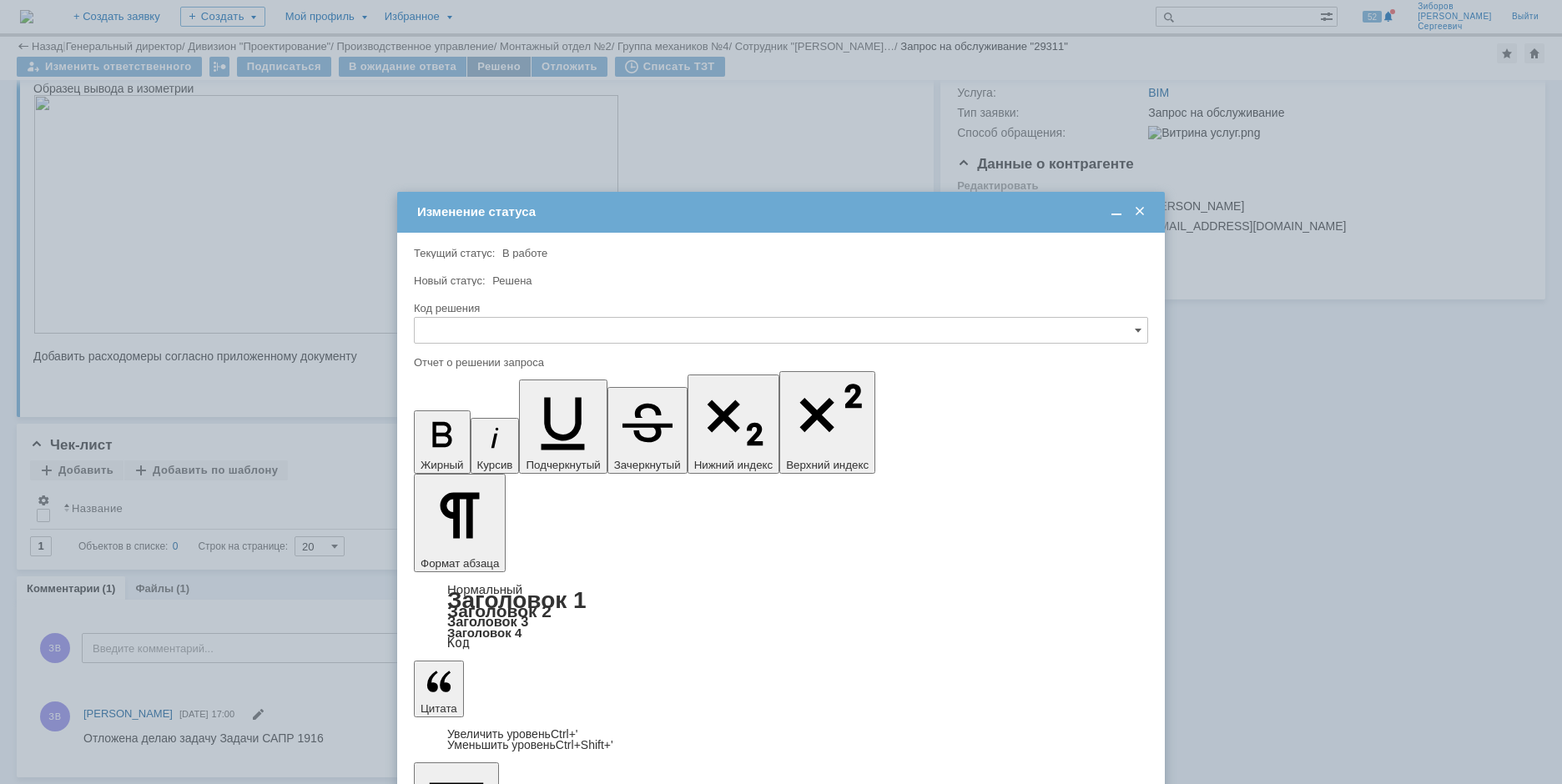
scroll to position [0, 0]
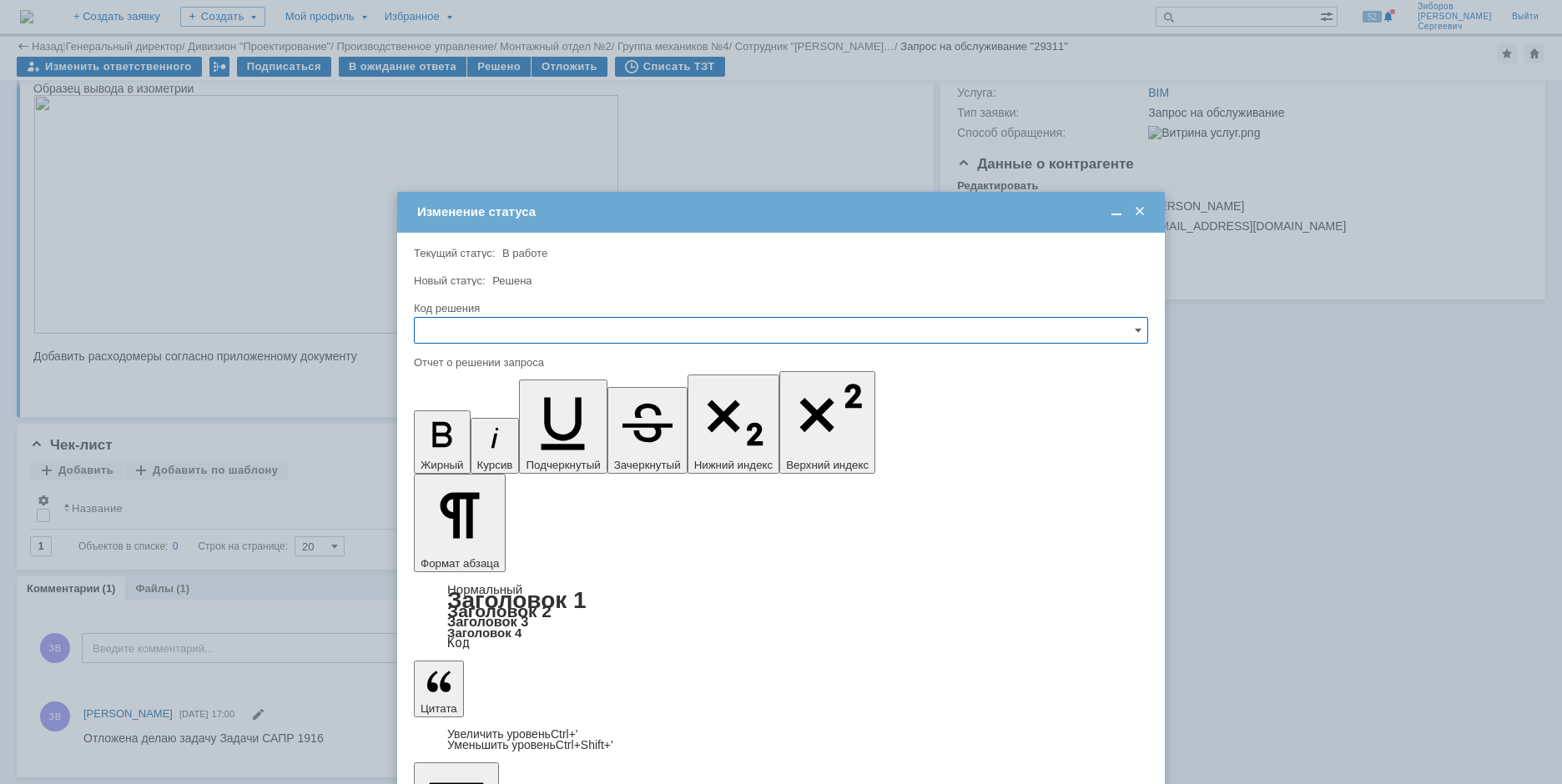
click at [460, 324] on input "text" at bounding box center [781, 330] width 735 height 27
click at [462, 437] on span "Решено" at bounding box center [781, 444] width 713 height 14
type input "Решено"
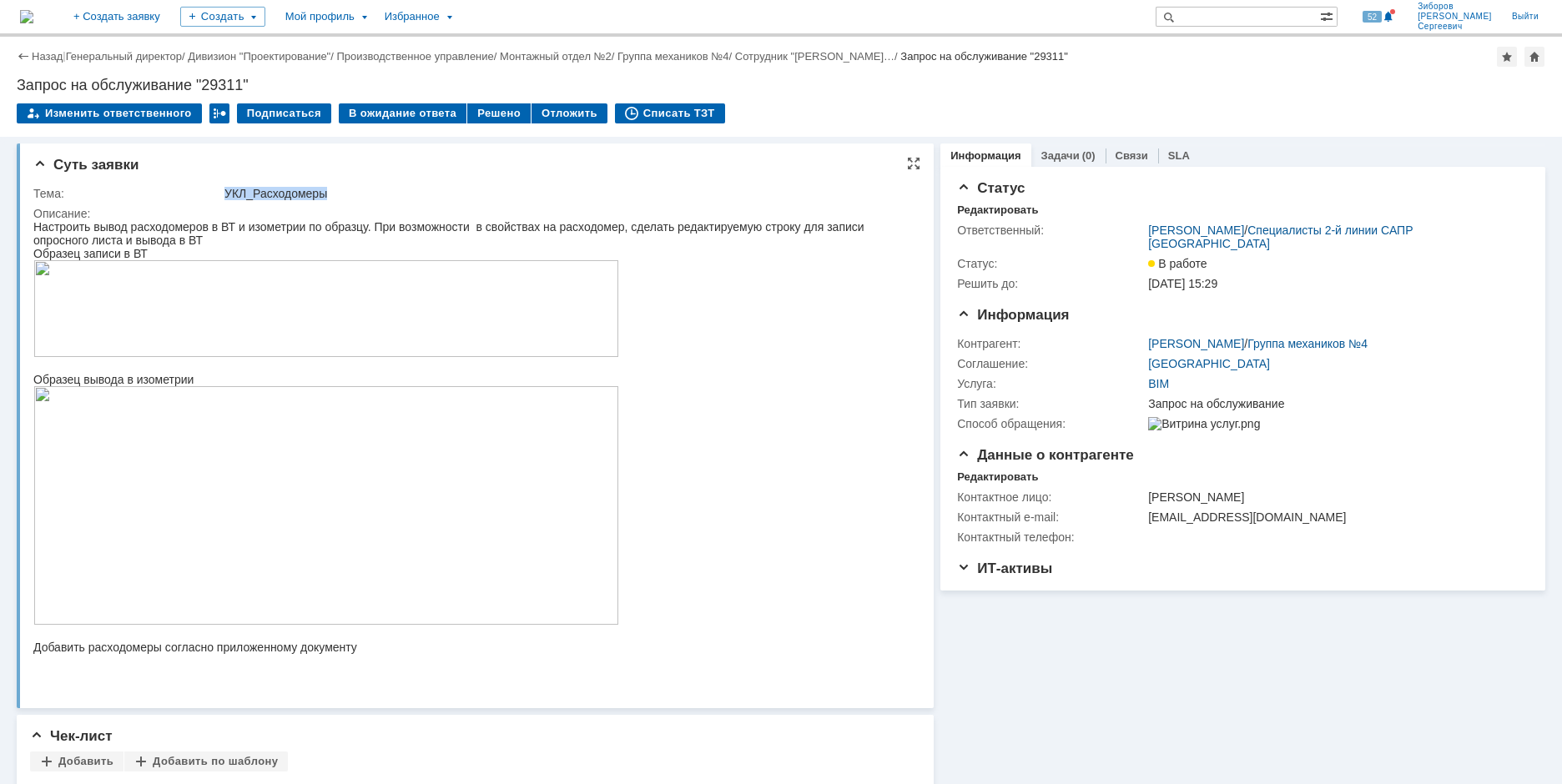
drag, startPoint x: 227, startPoint y: 193, endPoint x: 339, endPoint y: 194, distance: 112.0
click at [339, 194] on div "УКЛ_Расходомеры" at bounding box center [567, 193] width 684 height 14
copy div "УКЛ_Расходомеры"
click at [487, 114] on div "Решено" at bounding box center [499, 114] width 63 height 20
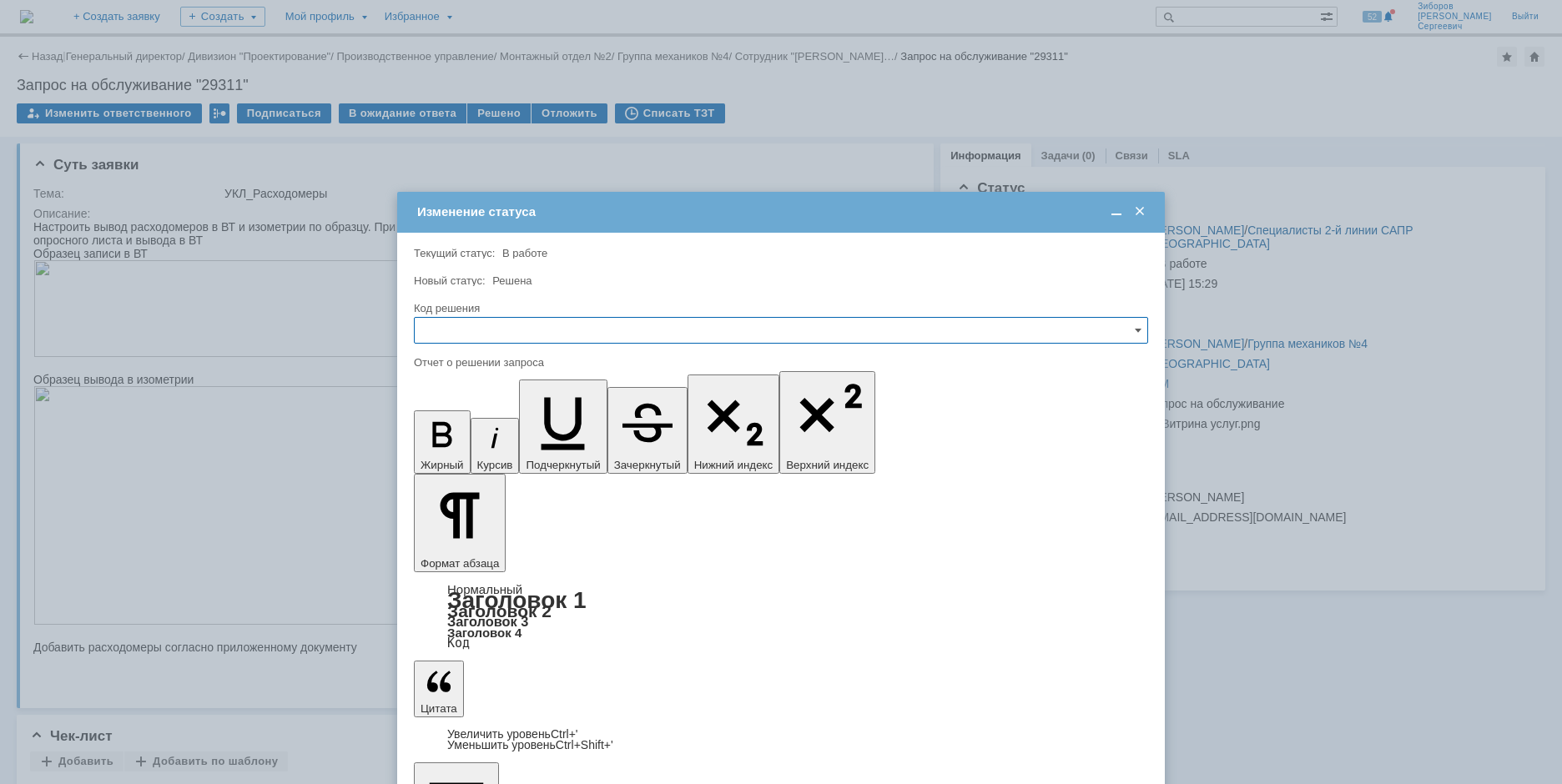
click at [481, 329] on input "text" at bounding box center [781, 330] width 735 height 27
drag, startPoint x: 459, startPoint y: 449, endPoint x: 37, endPoint y: 21, distance: 601.1
click at [459, 449] on span "Решено" at bounding box center [781, 444] width 713 height 14
type input "Решено"
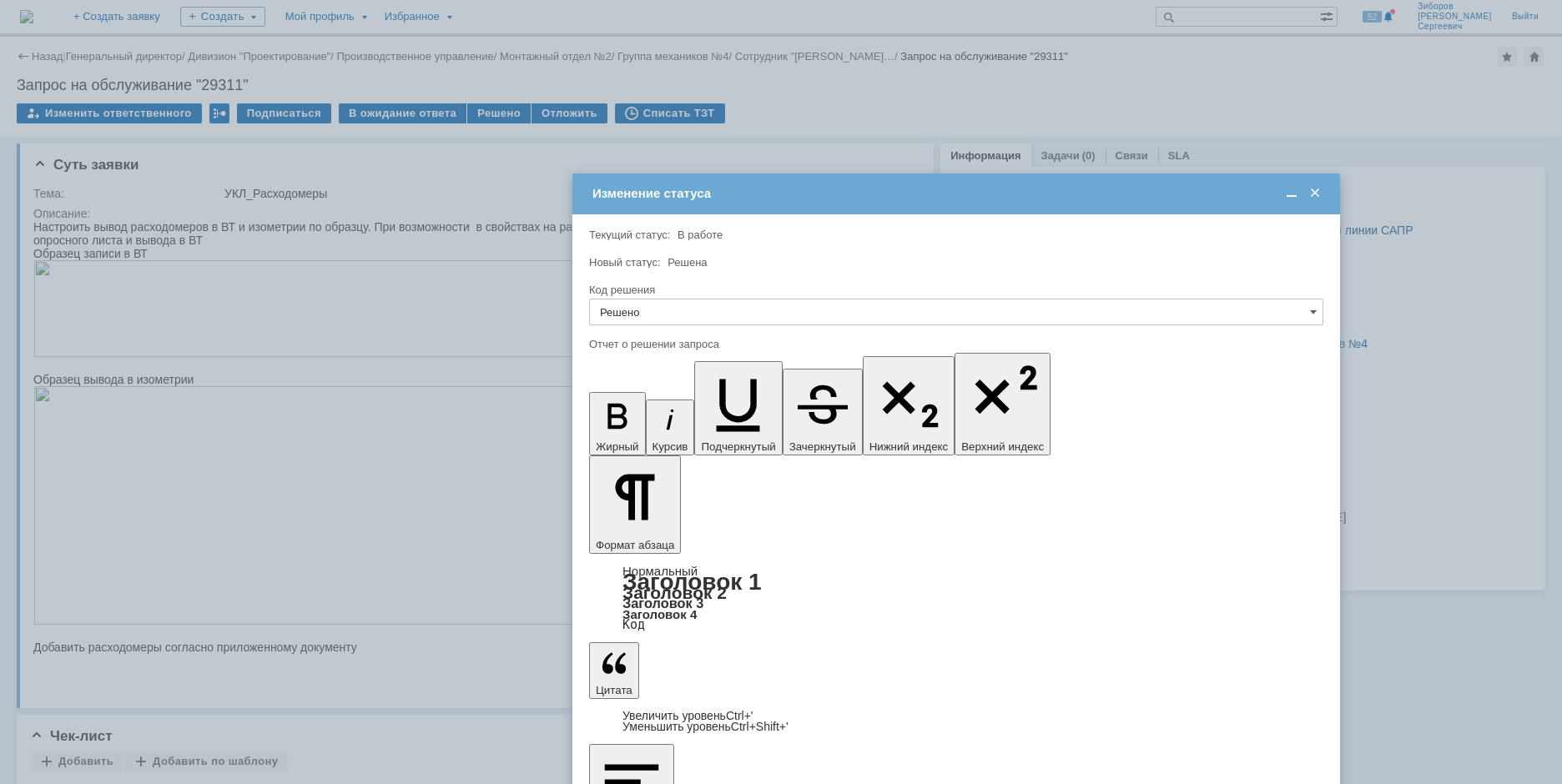
drag, startPoint x: 680, startPoint y: 202, endPoint x: 855, endPoint y: 183, distance: 176.0
click at [855, 183] on td "Изменение статуса" at bounding box center [956, 193] width 768 height 41
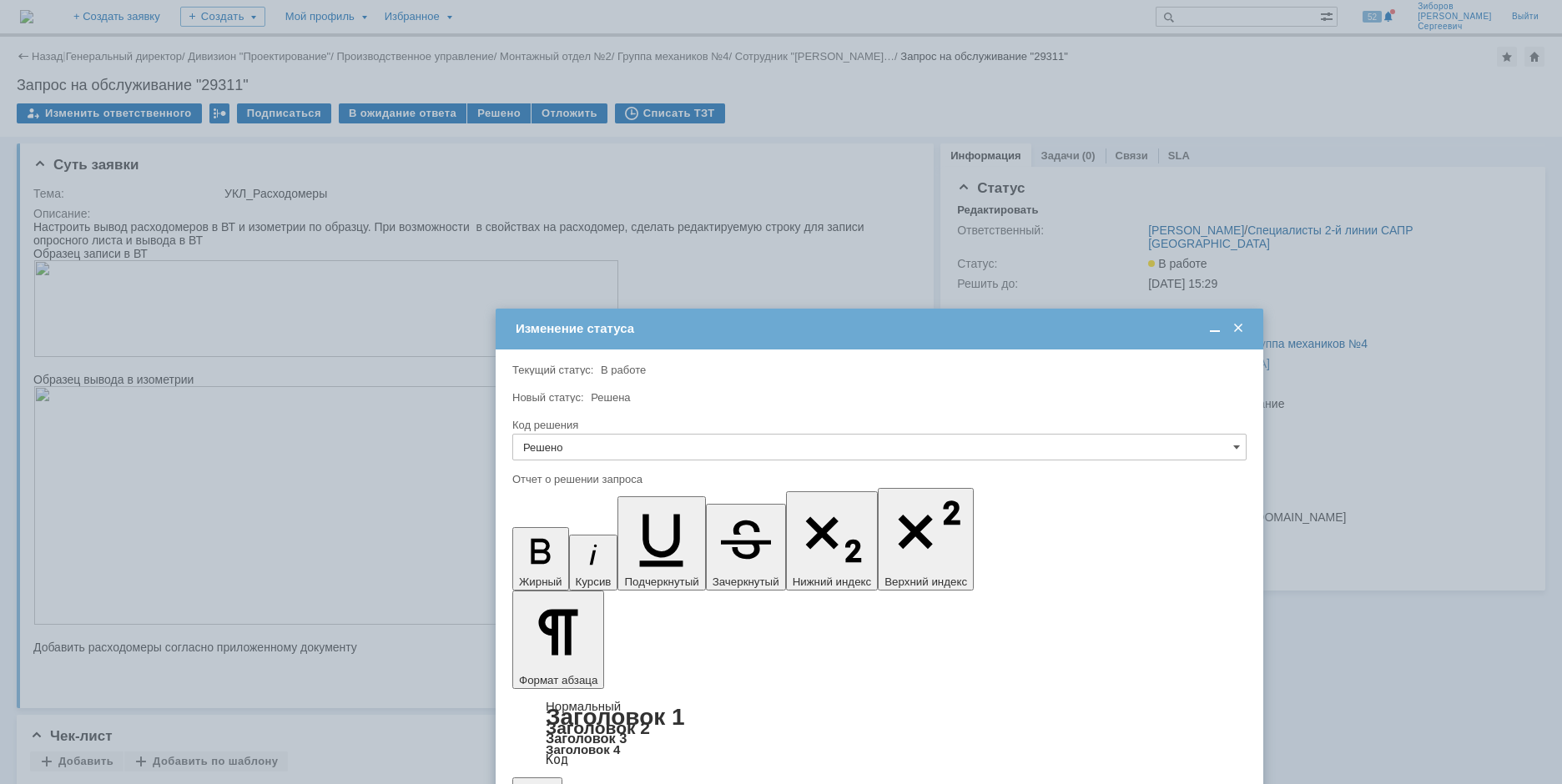
drag, startPoint x: 855, startPoint y: 183, endPoint x: 778, endPoint y: 319, distance: 156.3
click at [778, 319] on td "Изменение статуса" at bounding box center [879, 329] width 768 height 41
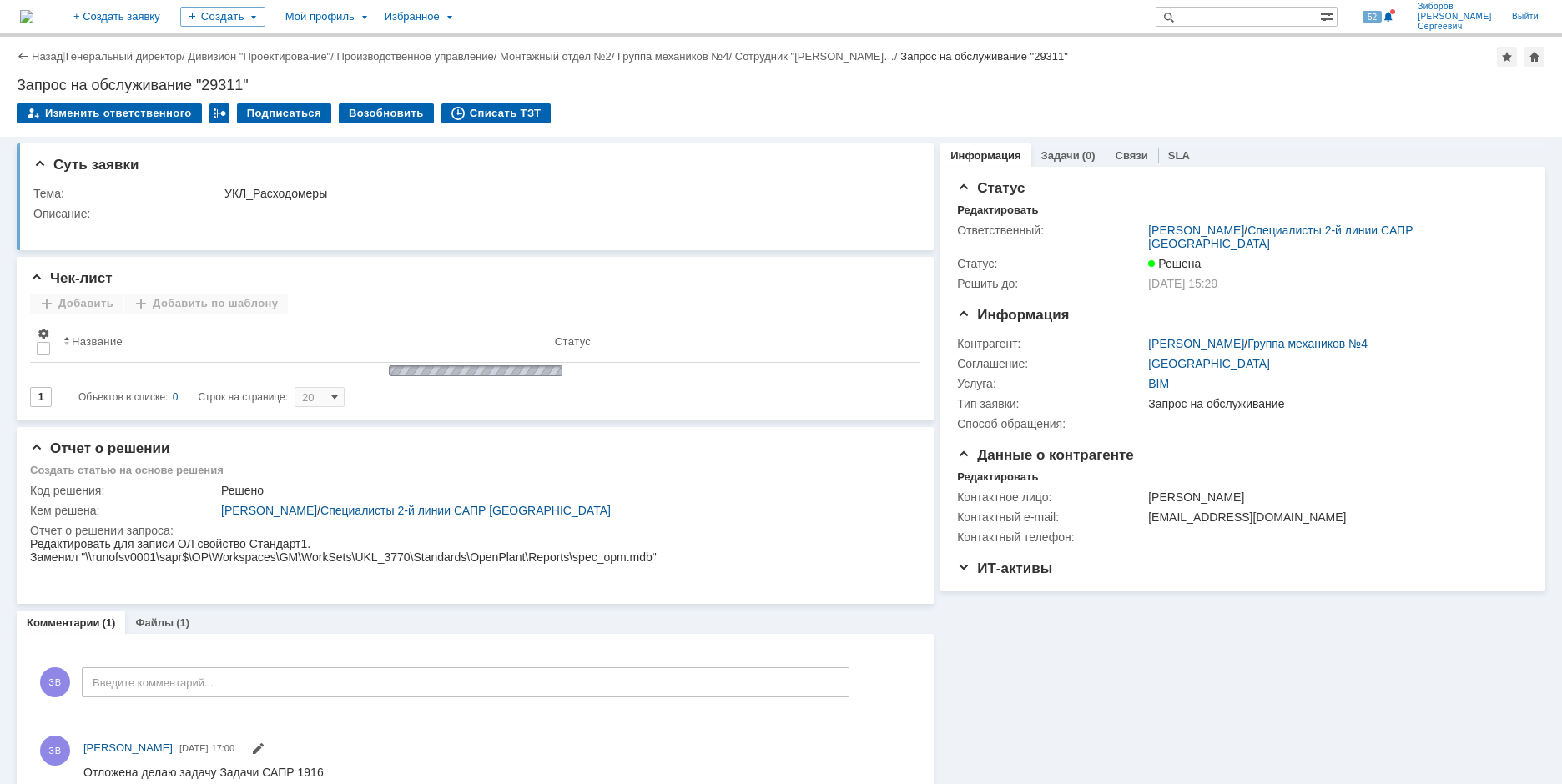
scroll to position [0, 0]
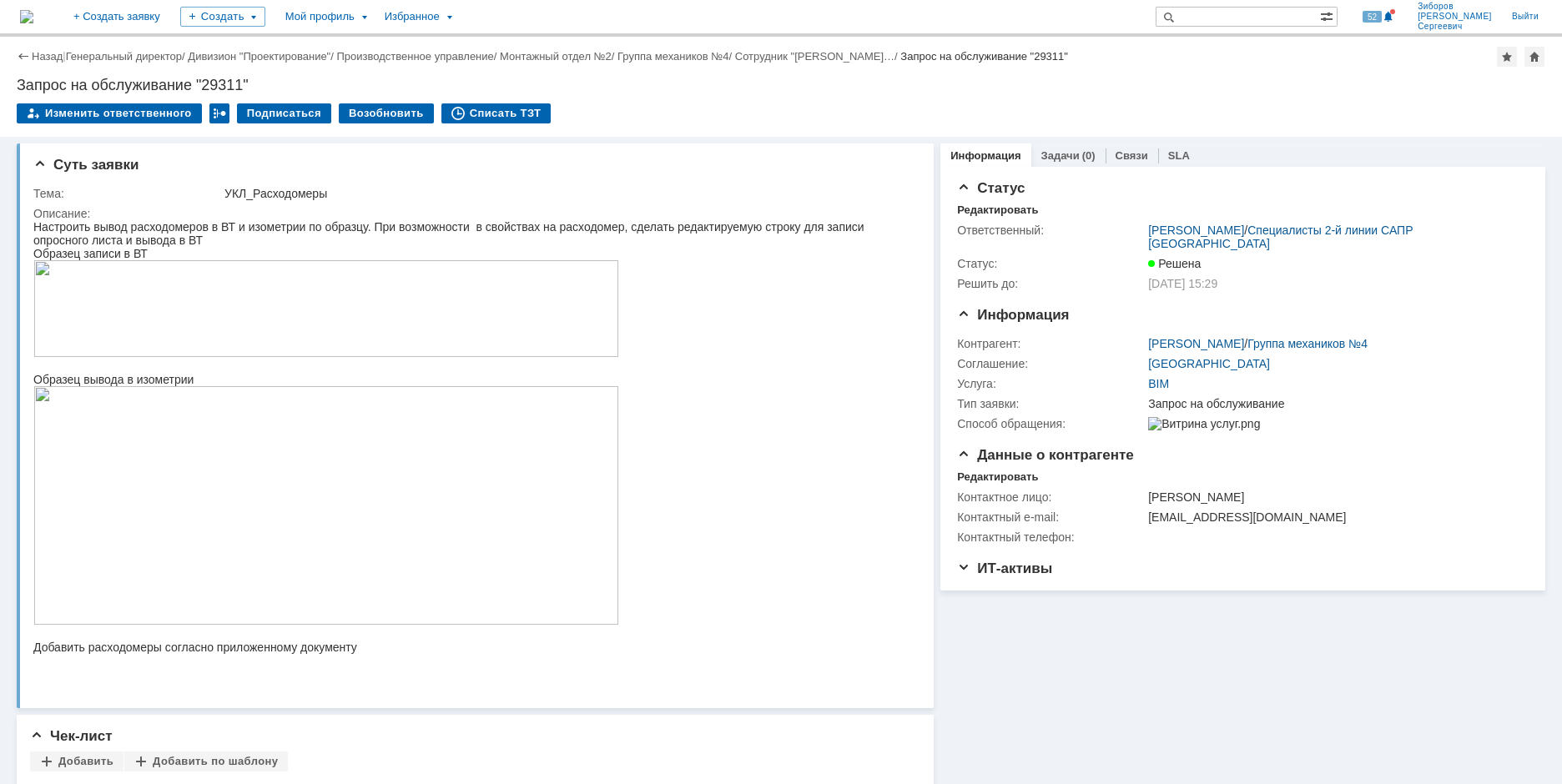
click at [33, 20] on img at bounding box center [27, 17] width 14 height 14
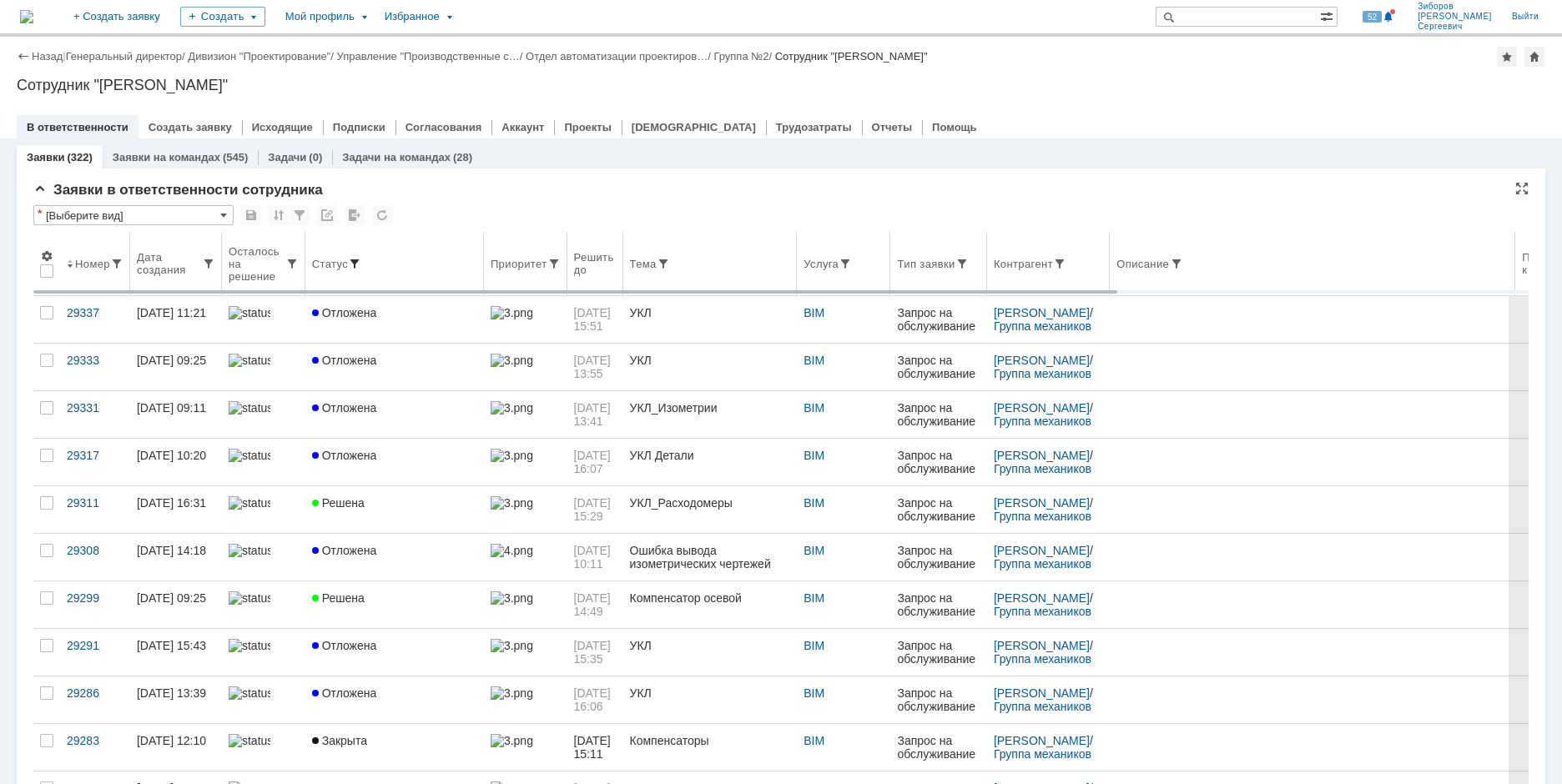
click at [353, 258] on span at bounding box center [354, 263] width 14 height 14
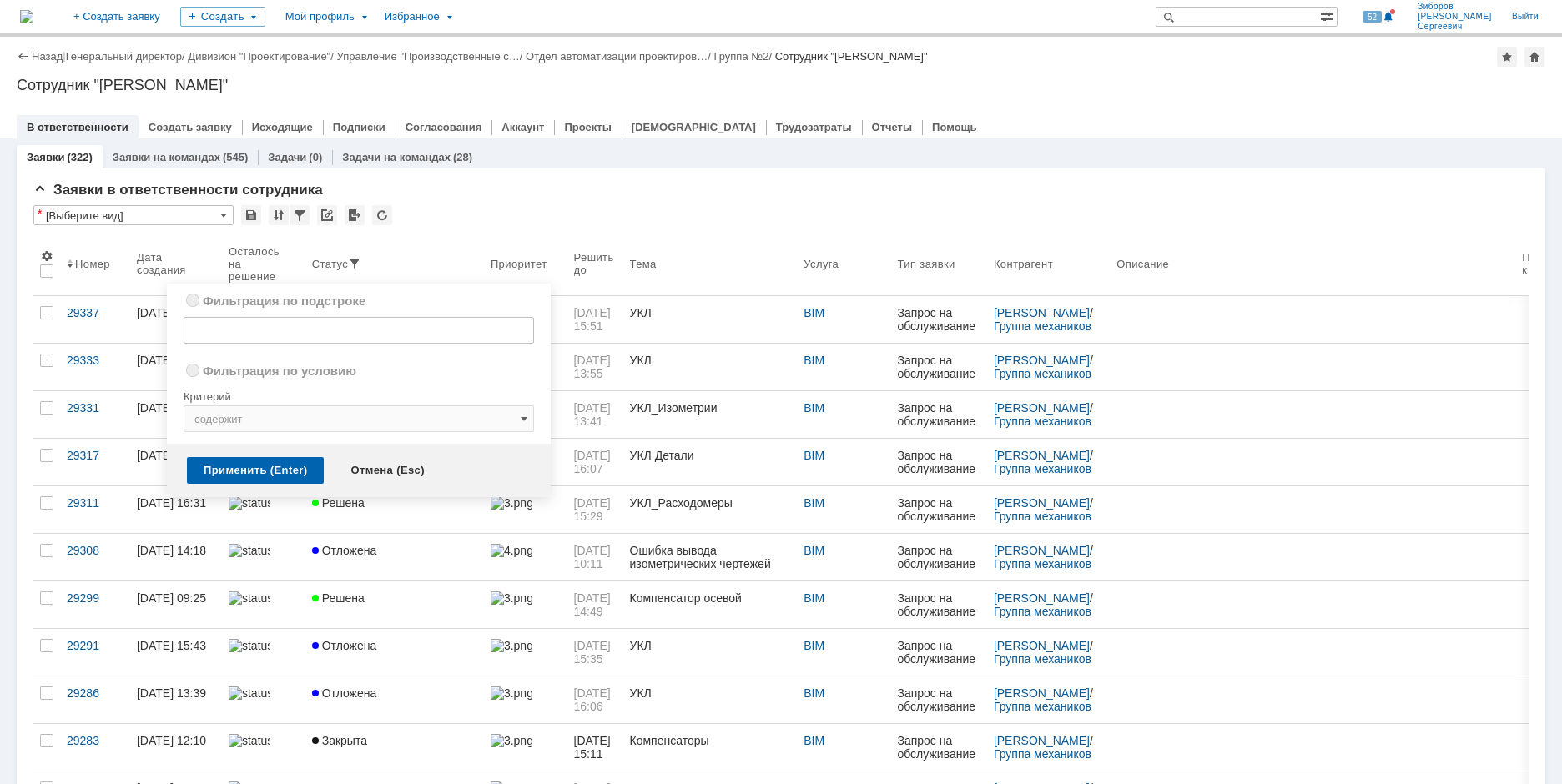
radio input "true"
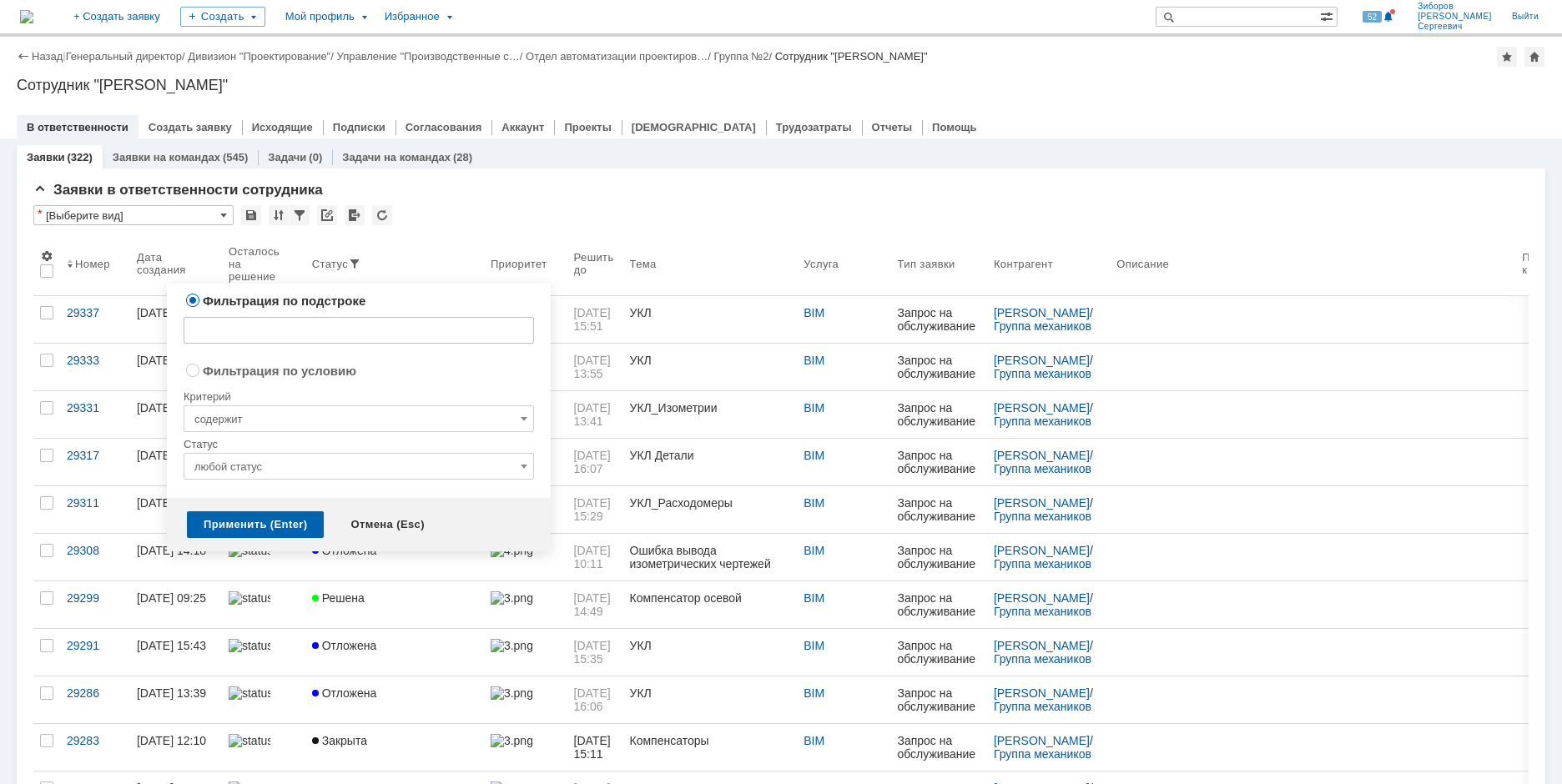
click at [313, 473] on input "любой статус" at bounding box center [359, 466] width 350 height 27
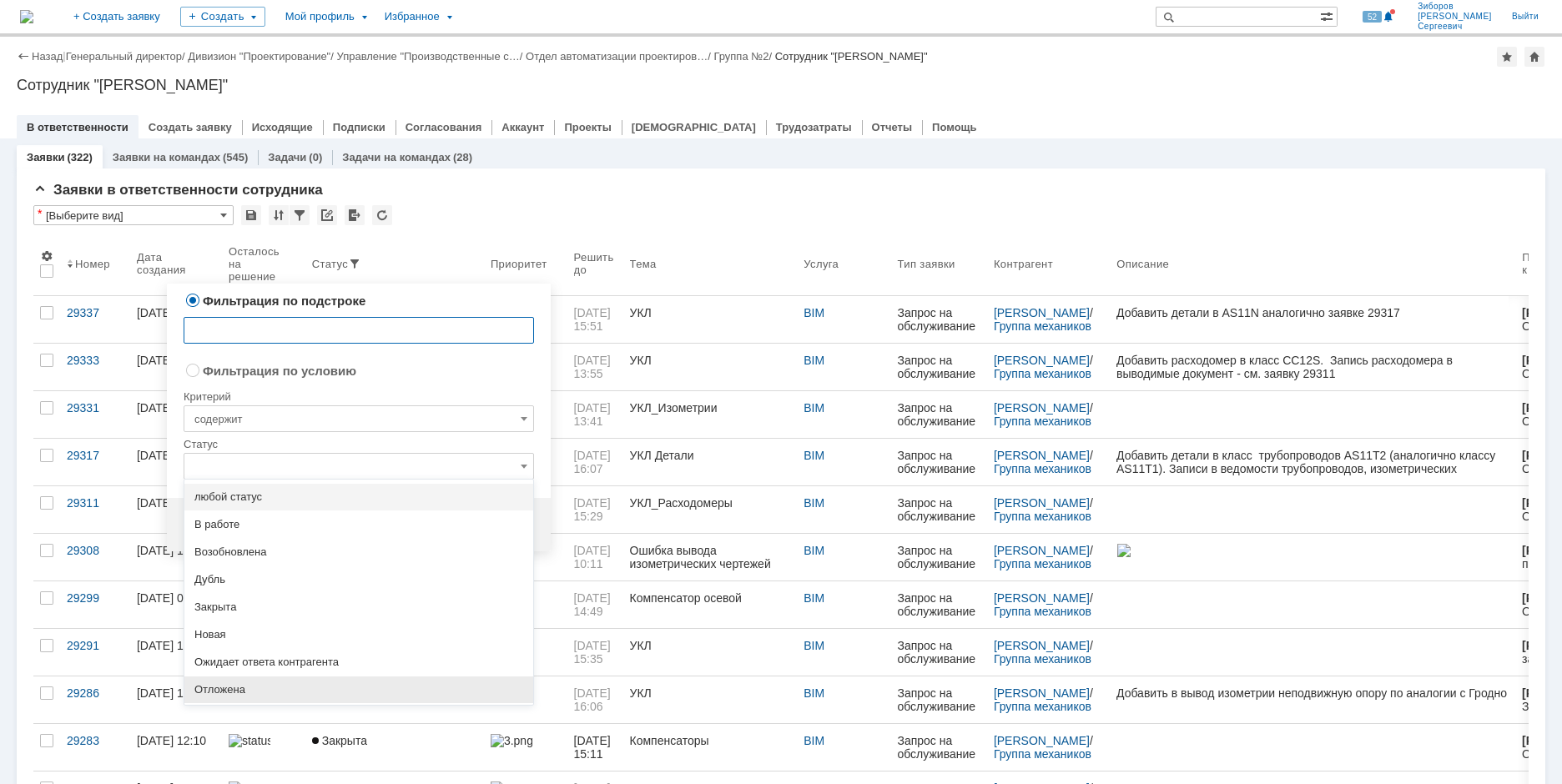
click at [229, 686] on span "Отложена" at bounding box center [359, 690] width 328 height 14
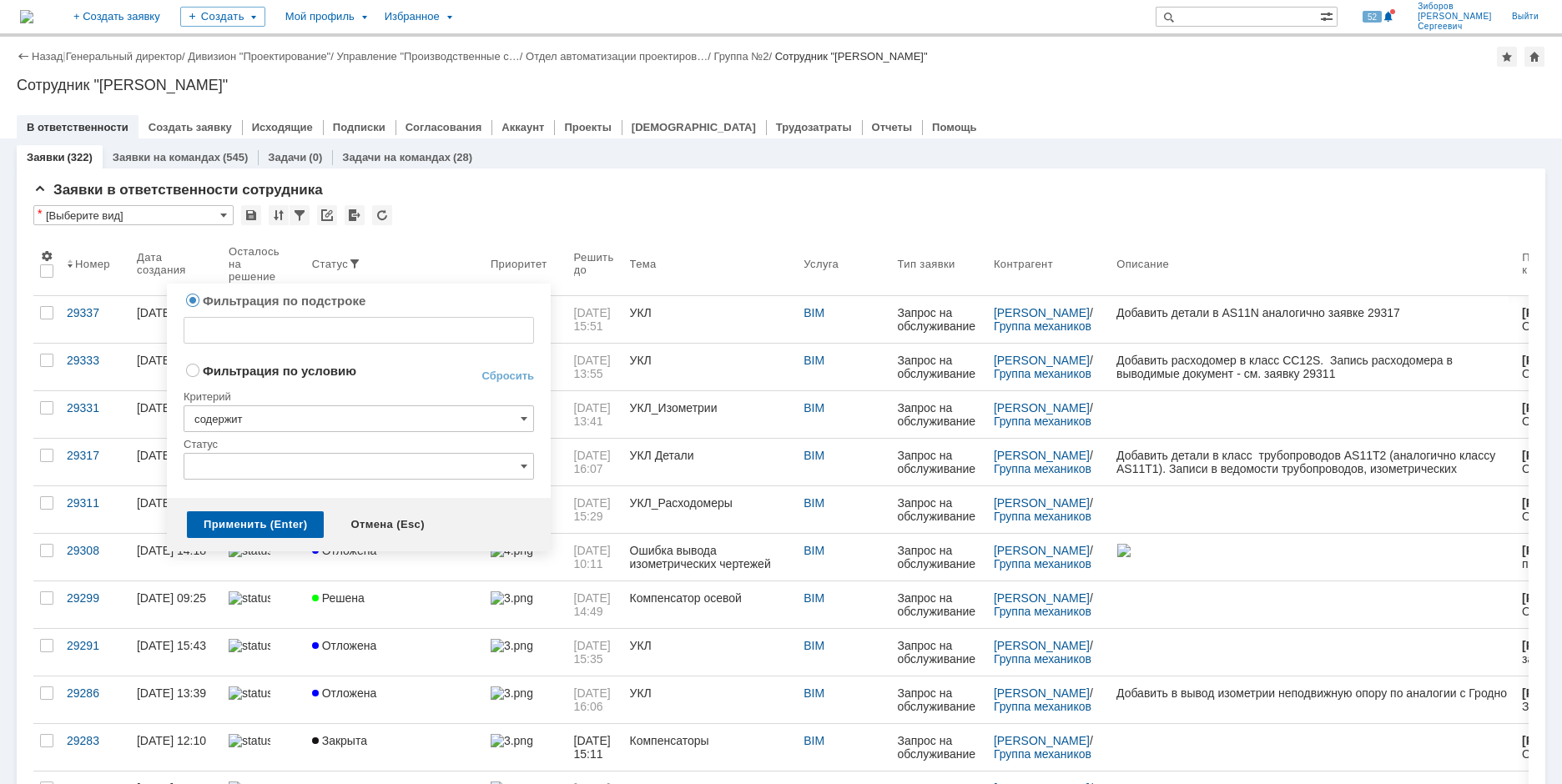
radio input "false"
radio input "true"
type input "Отложена"
click at [259, 521] on div "Применить (Enter)" at bounding box center [255, 525] width 137 height 27
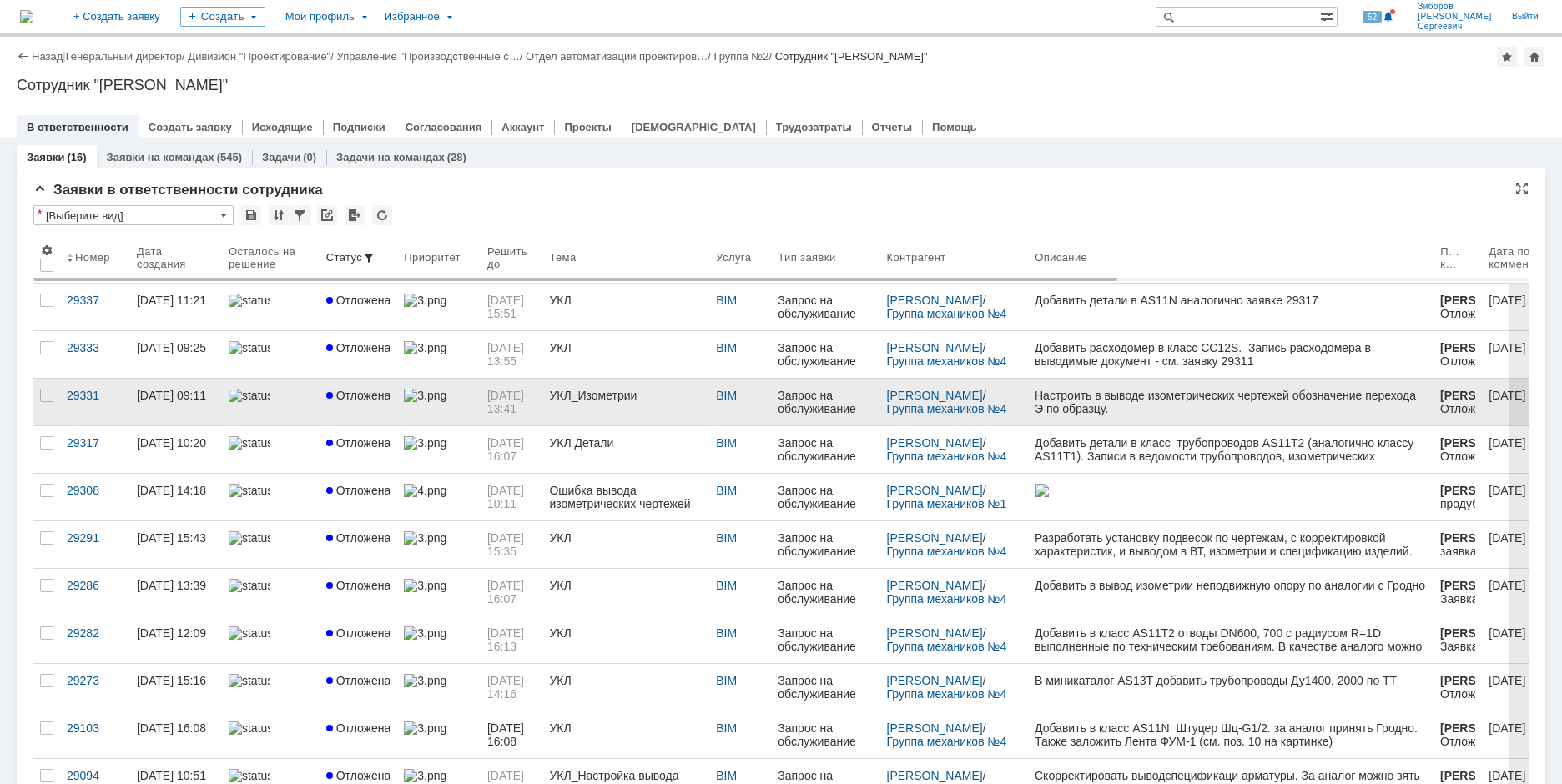
click at [374, 393] on span "Отложена" at bounding box center [359, 395] width 65 height 14
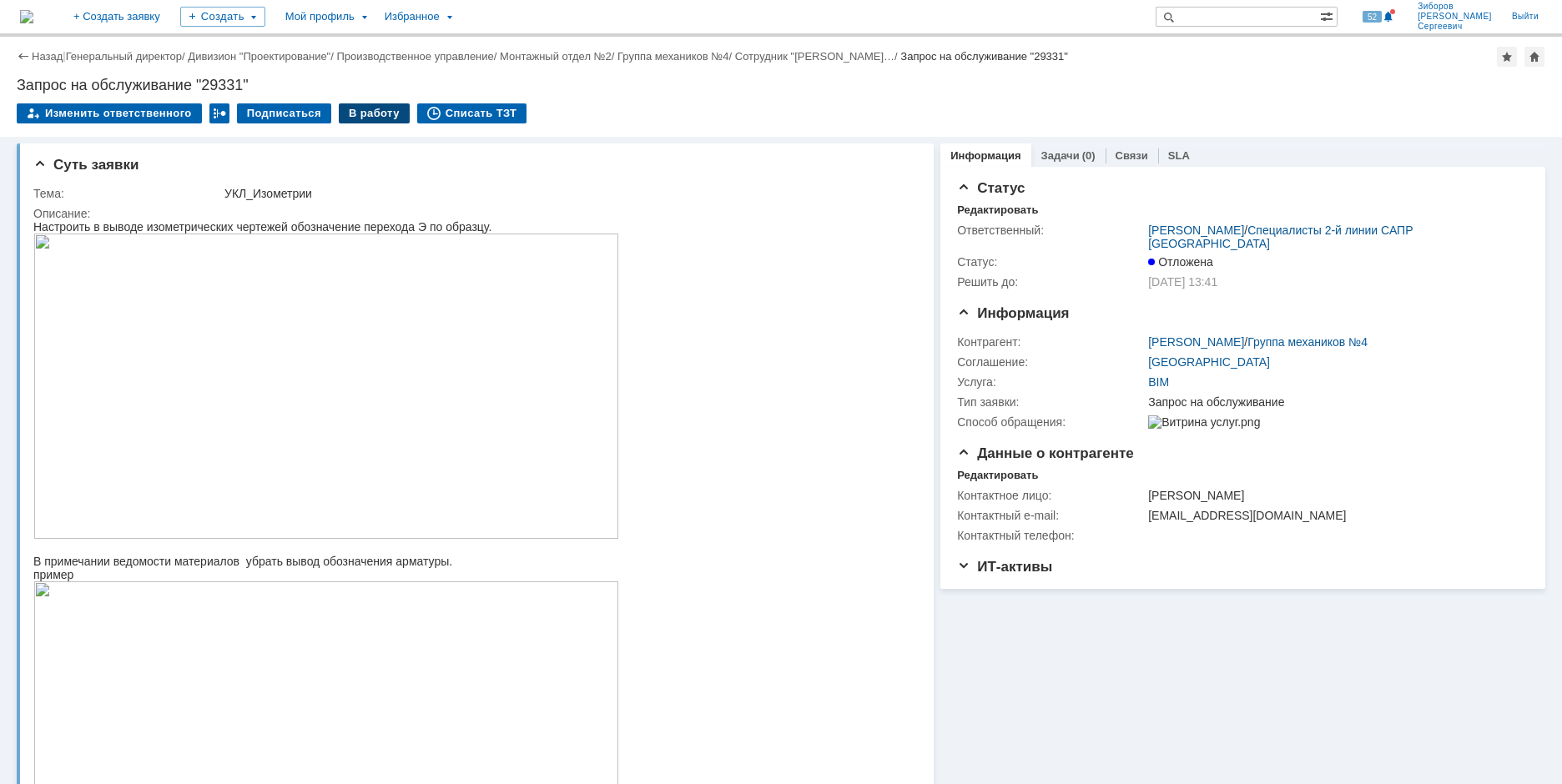
click at [370, 112] on div "В работу" at bounding box center [373, 114] width 71 height 20
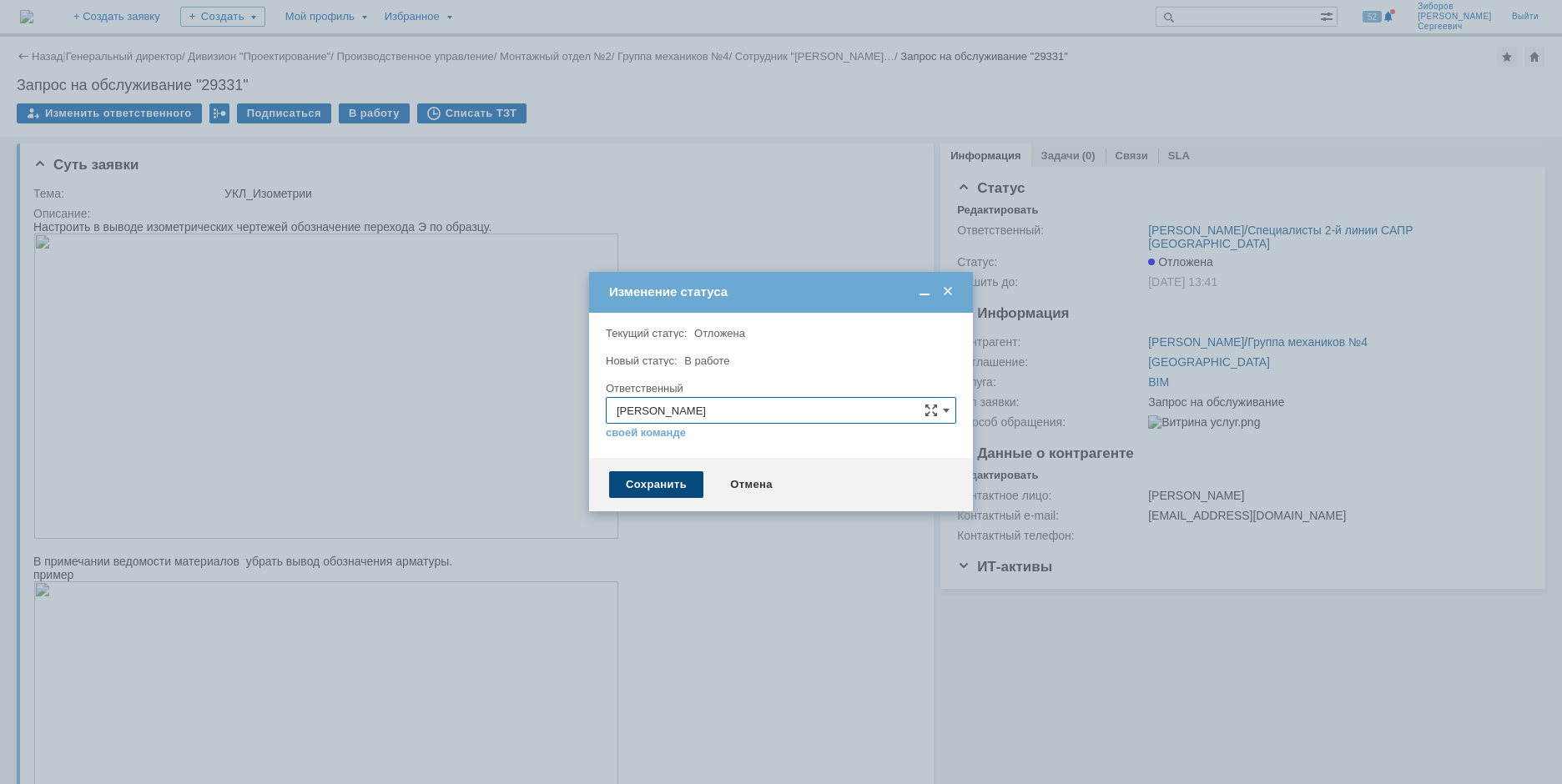
click at [659, 488] on div "Сохранить" at bounding box center [656, 484] width 94 height 27
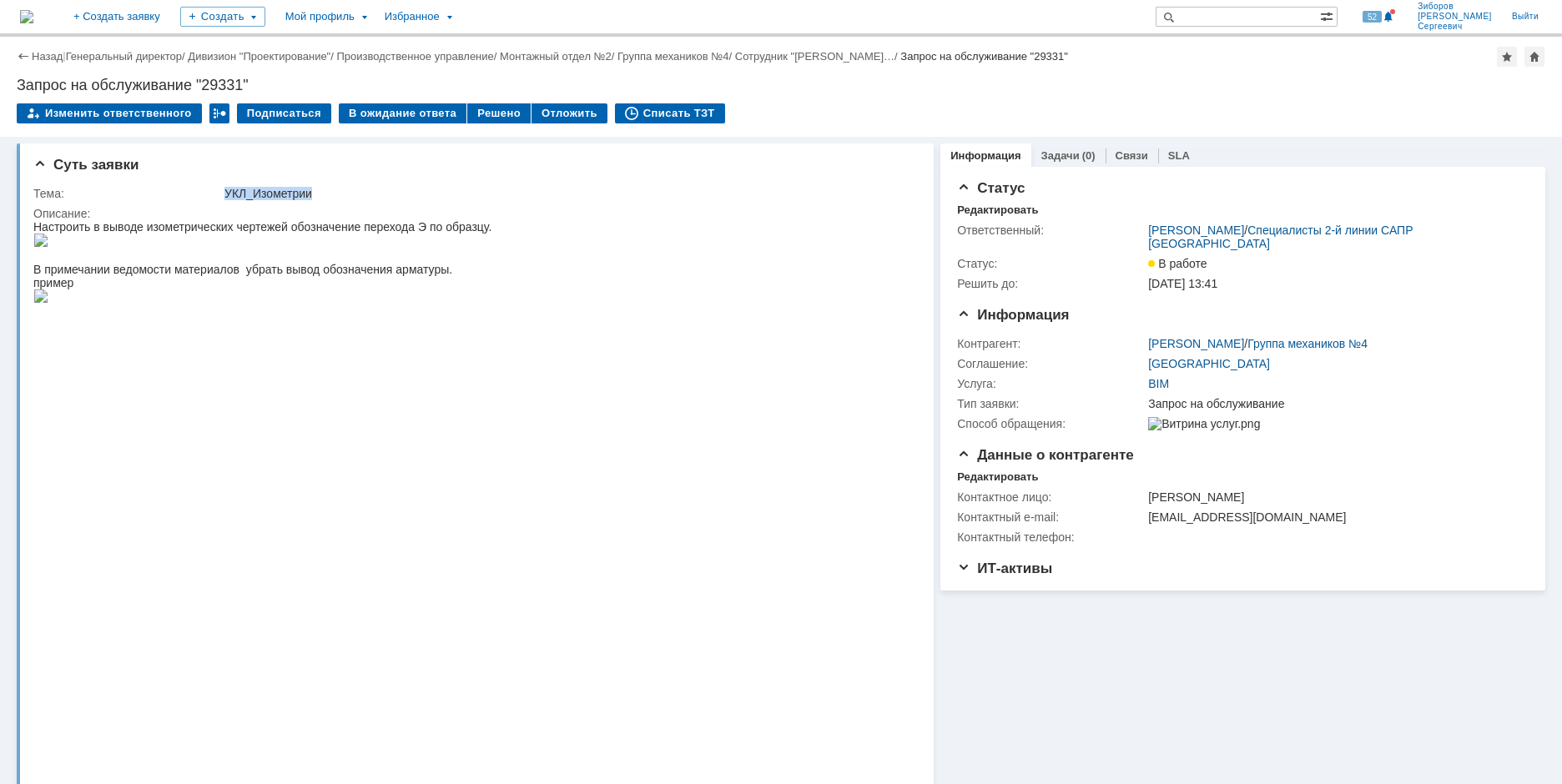
drag, startPoint x: 227, startPoint y: 192, endPoint x: 328, endPoint y: 190, distance: 101.0
click at [328, 190] on div "УКЛ_Изометрии" at bounding box center [567, 193] width 684 height 14
copy div "УКЛ_Изометрии"
click at [1302, 745] on link "29342" at bounding box center [1303, 742] width 32 height 14
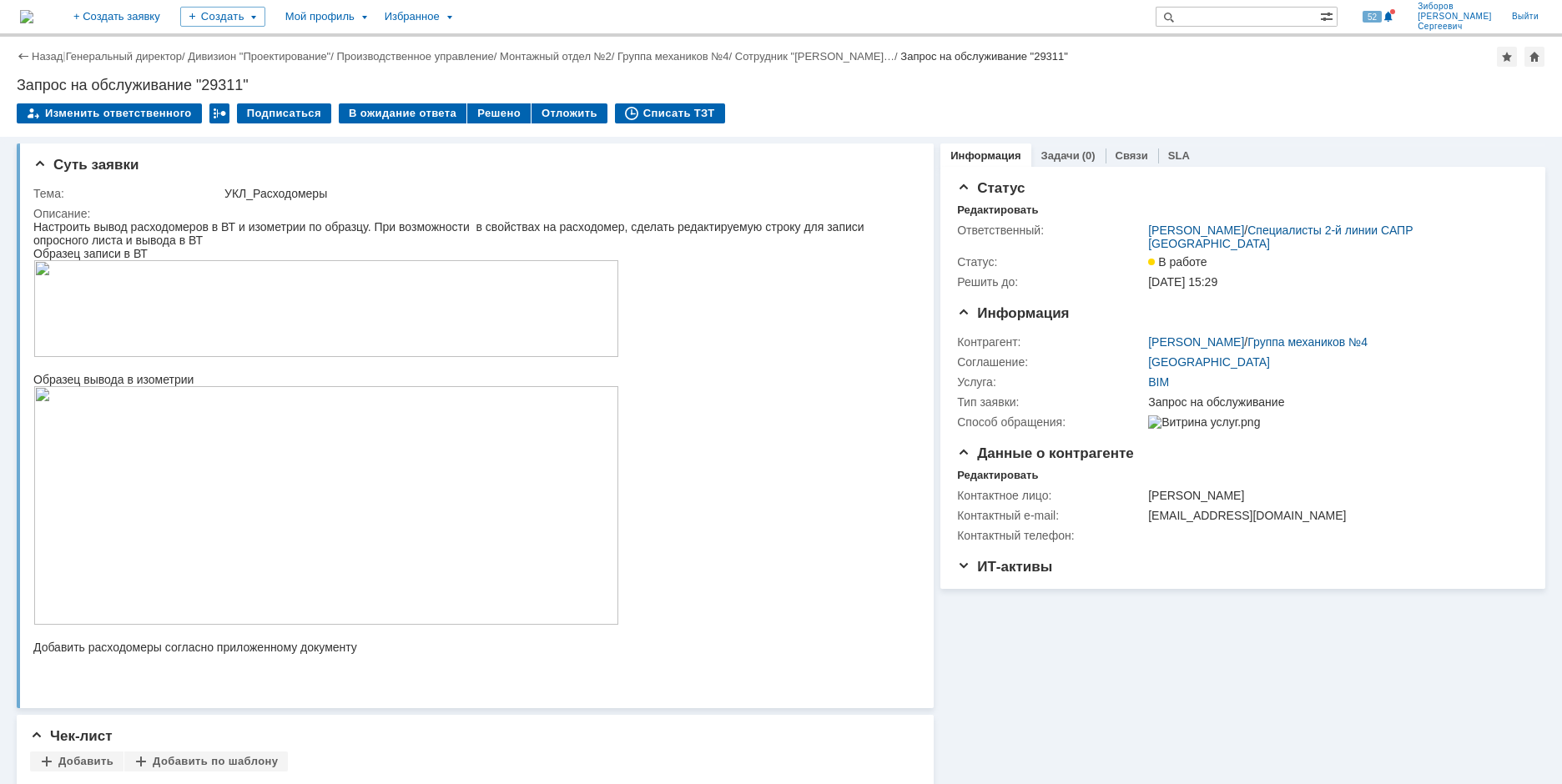
click at [33, 18] on img at bounding box center [27, 17] width 14 height 14
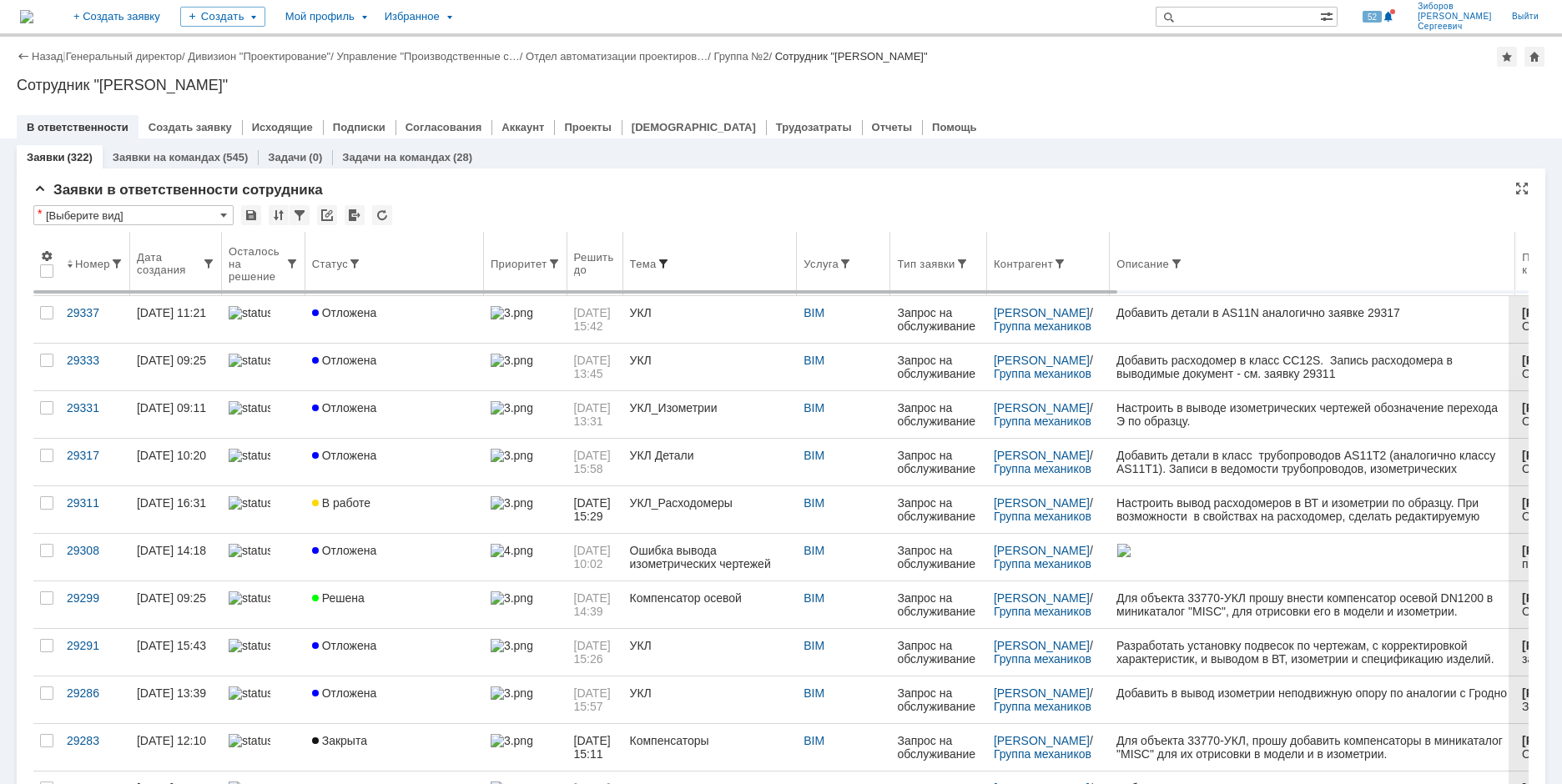
click at [670, 262] on span at bounding box center [663, 263] width 14 height 14
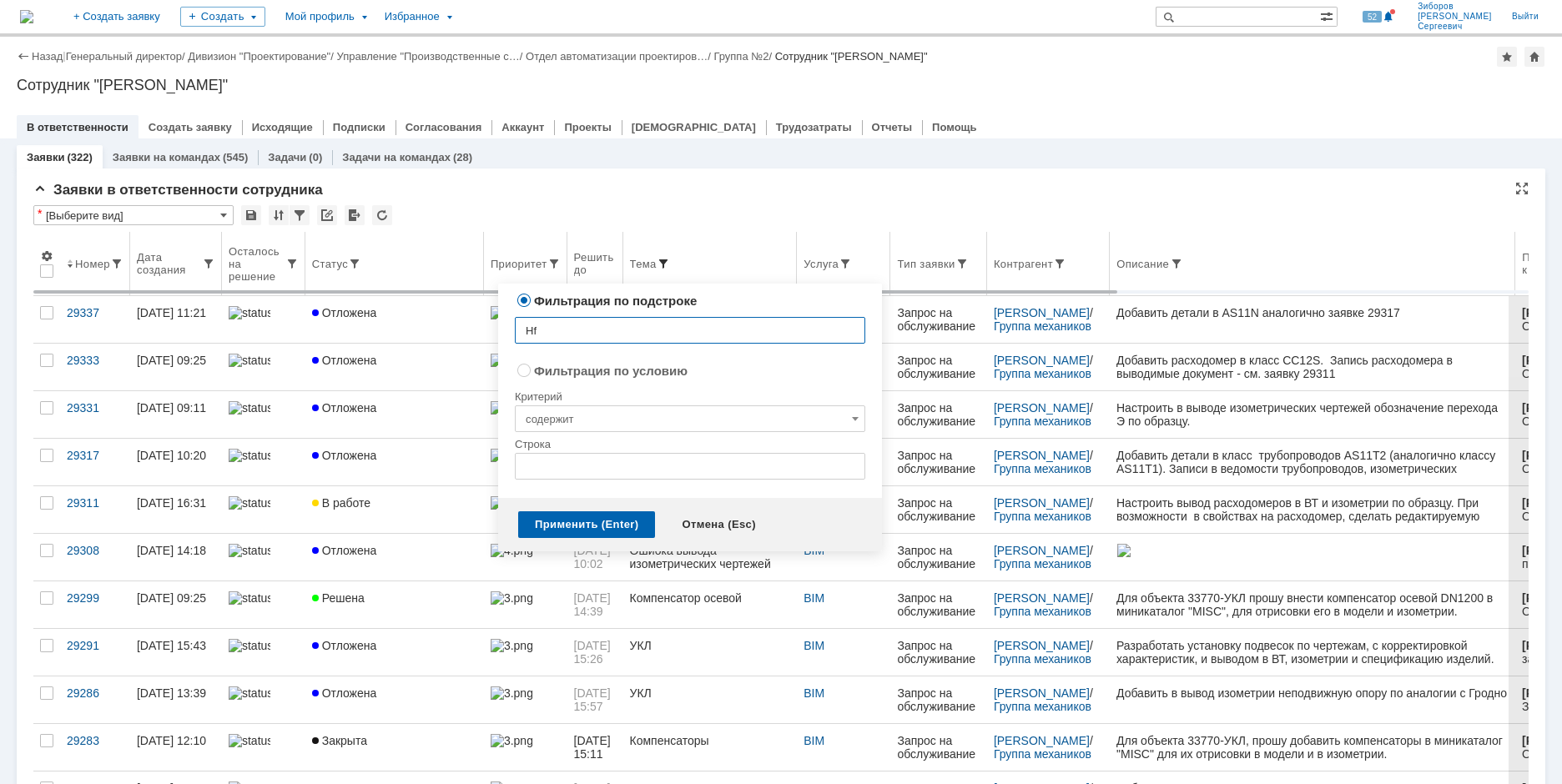
type input "H"
type input "Расходомер"
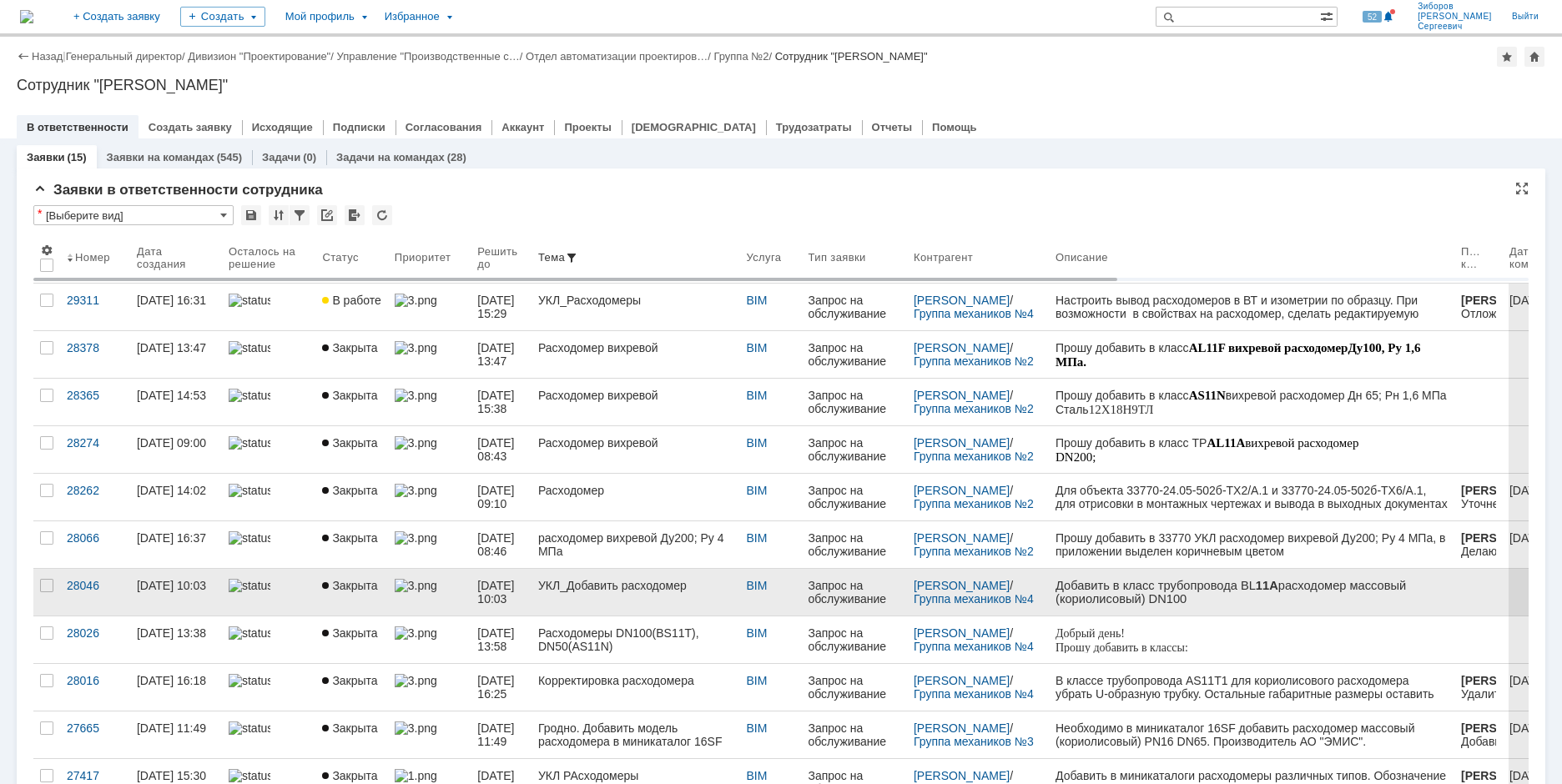
click at [620, 584] on div "УКЛ_Добавить расходомер" at bounding box center [636, 585] width 195 height 14
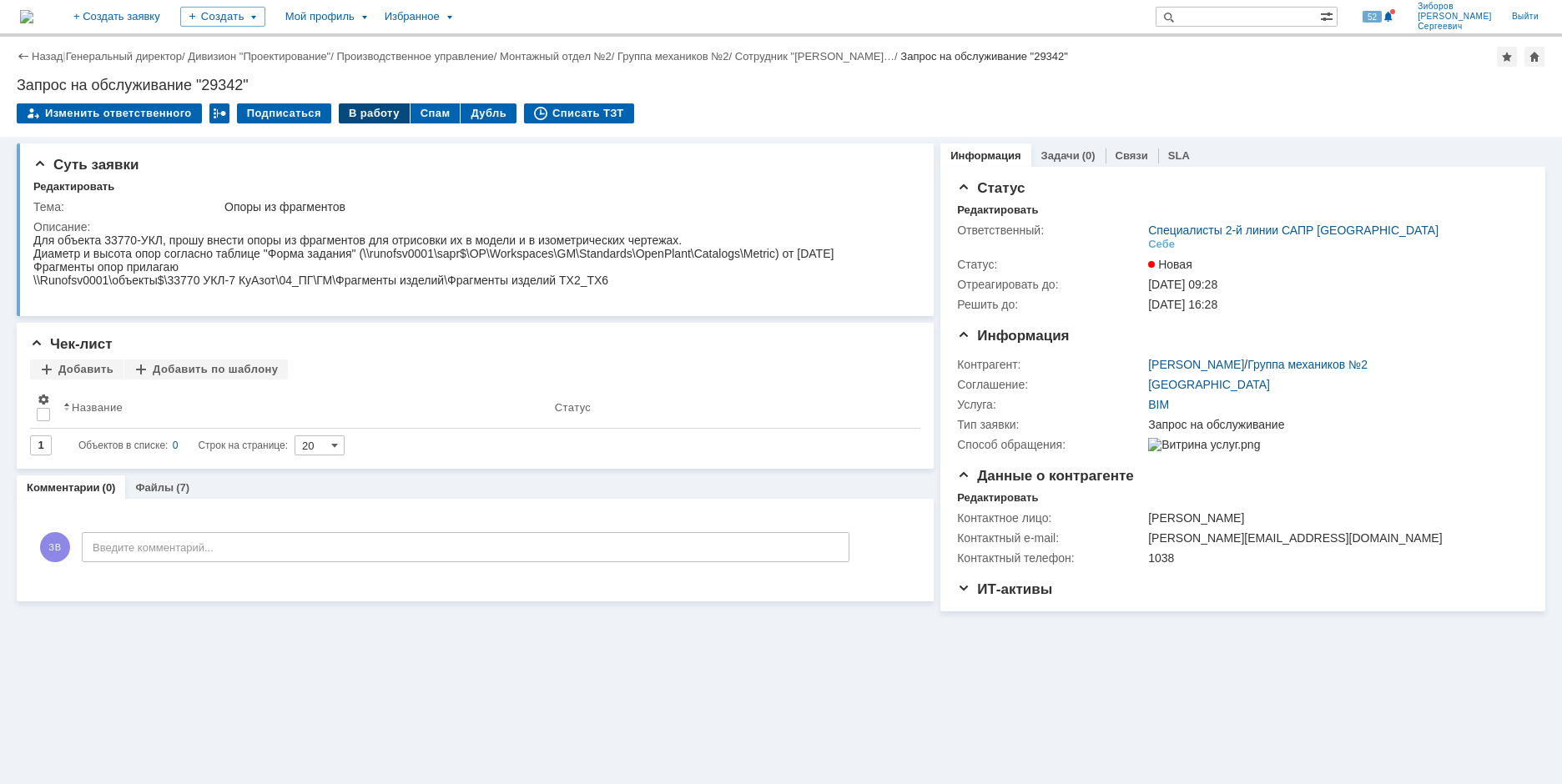
click at [367, 120] on div "В работу" at bounding box center [373, 114] width 71 height 20
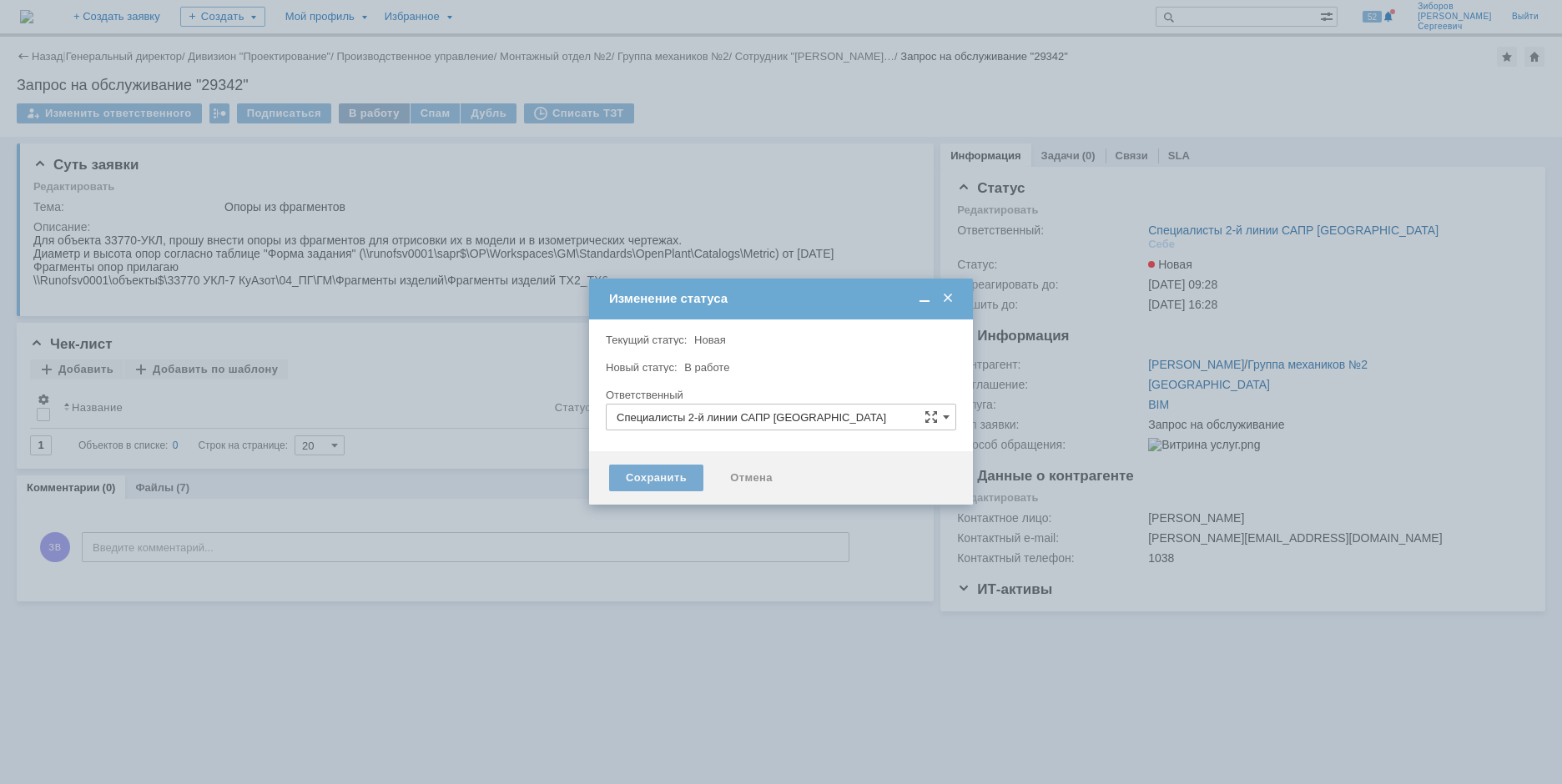
type input "[PERSON_NAME]"
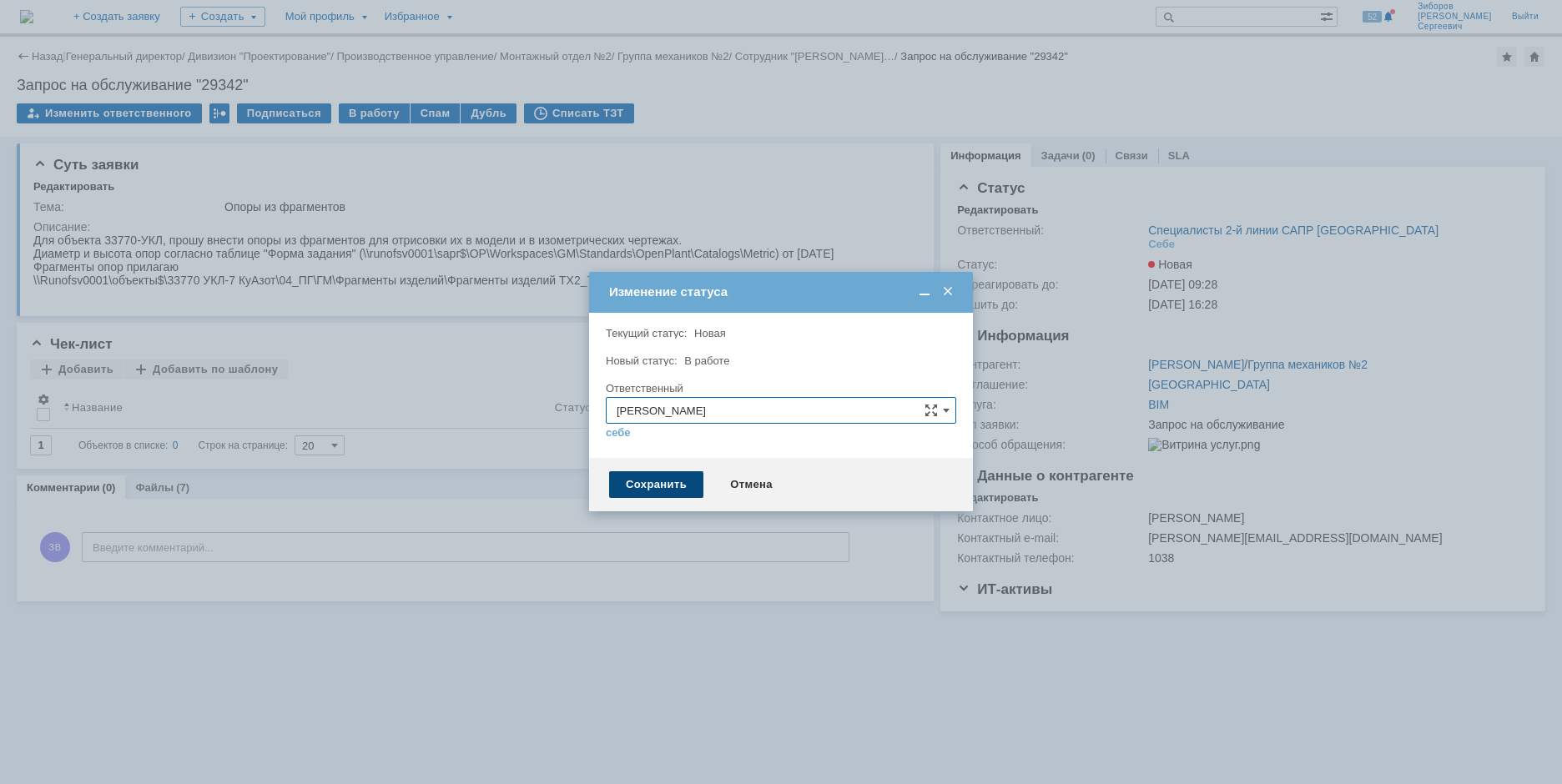
click at [666, 476] on div "Сохранить" at bounding box center [656, 484] width 94 height 27
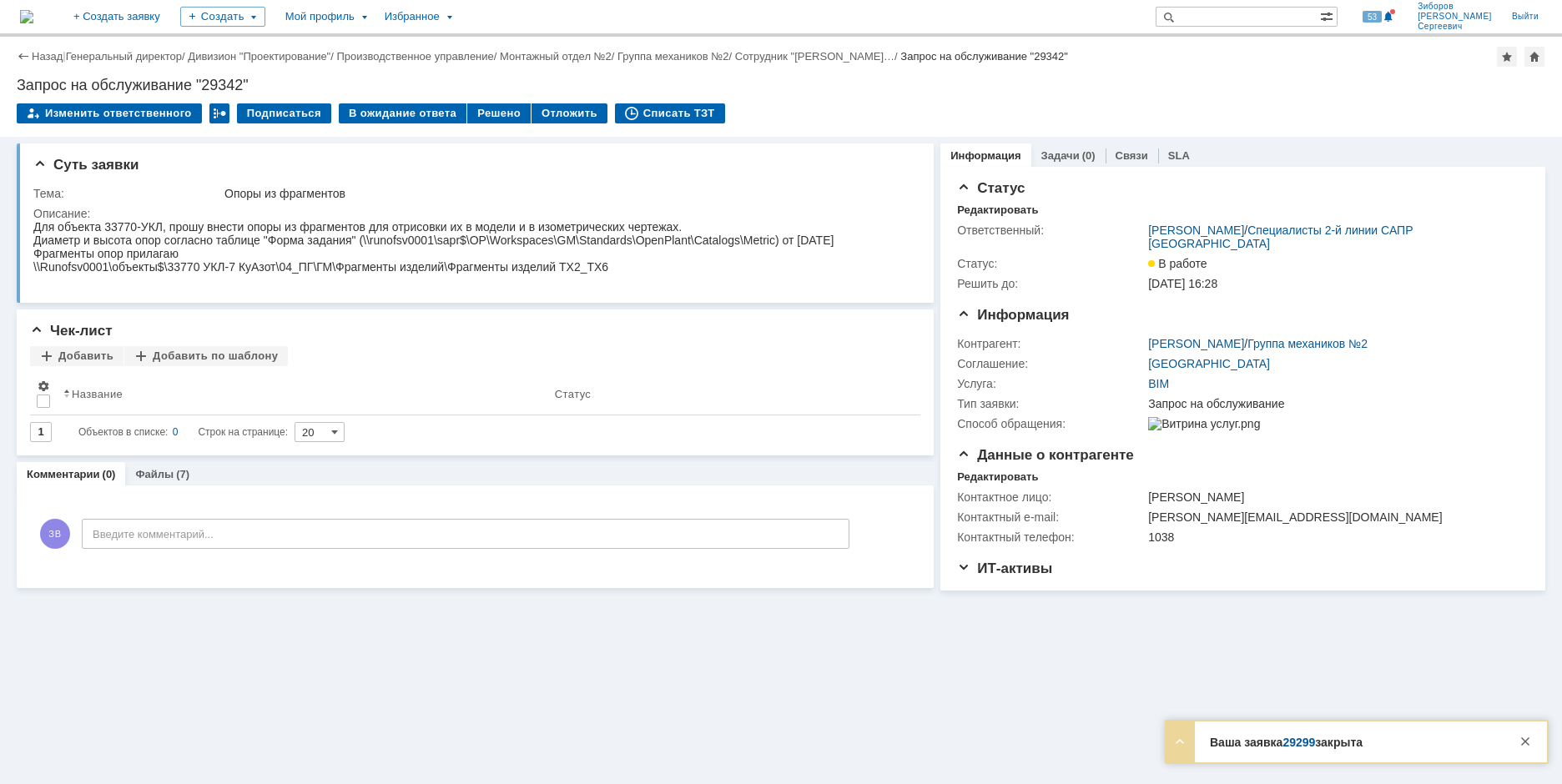
click at [1296, 745] on link "29299" at bounding box center [1298, 742] width 32 height 14
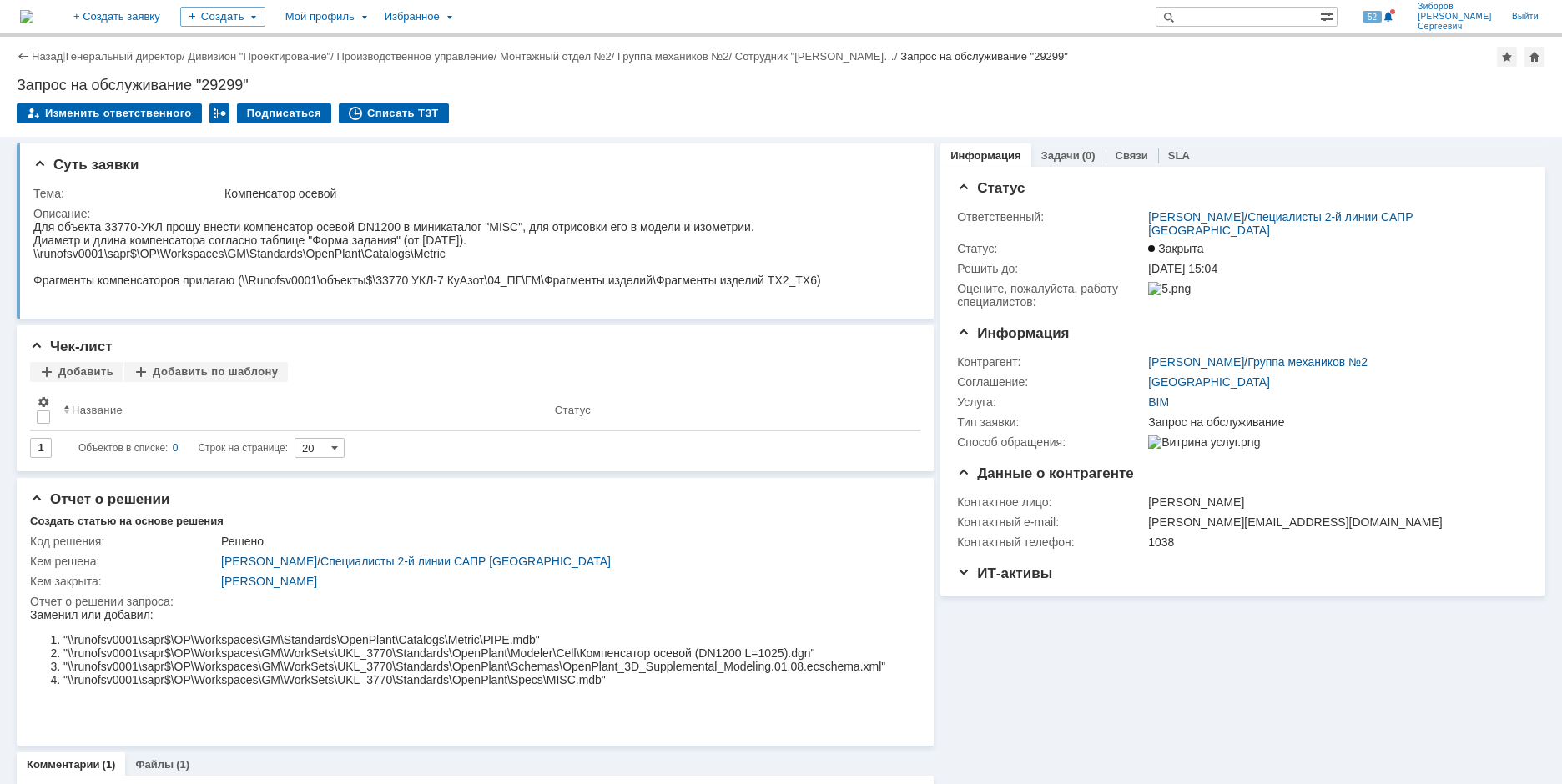
click at [33, 19] on img at bounding box center [27, 17] width 14 height 14
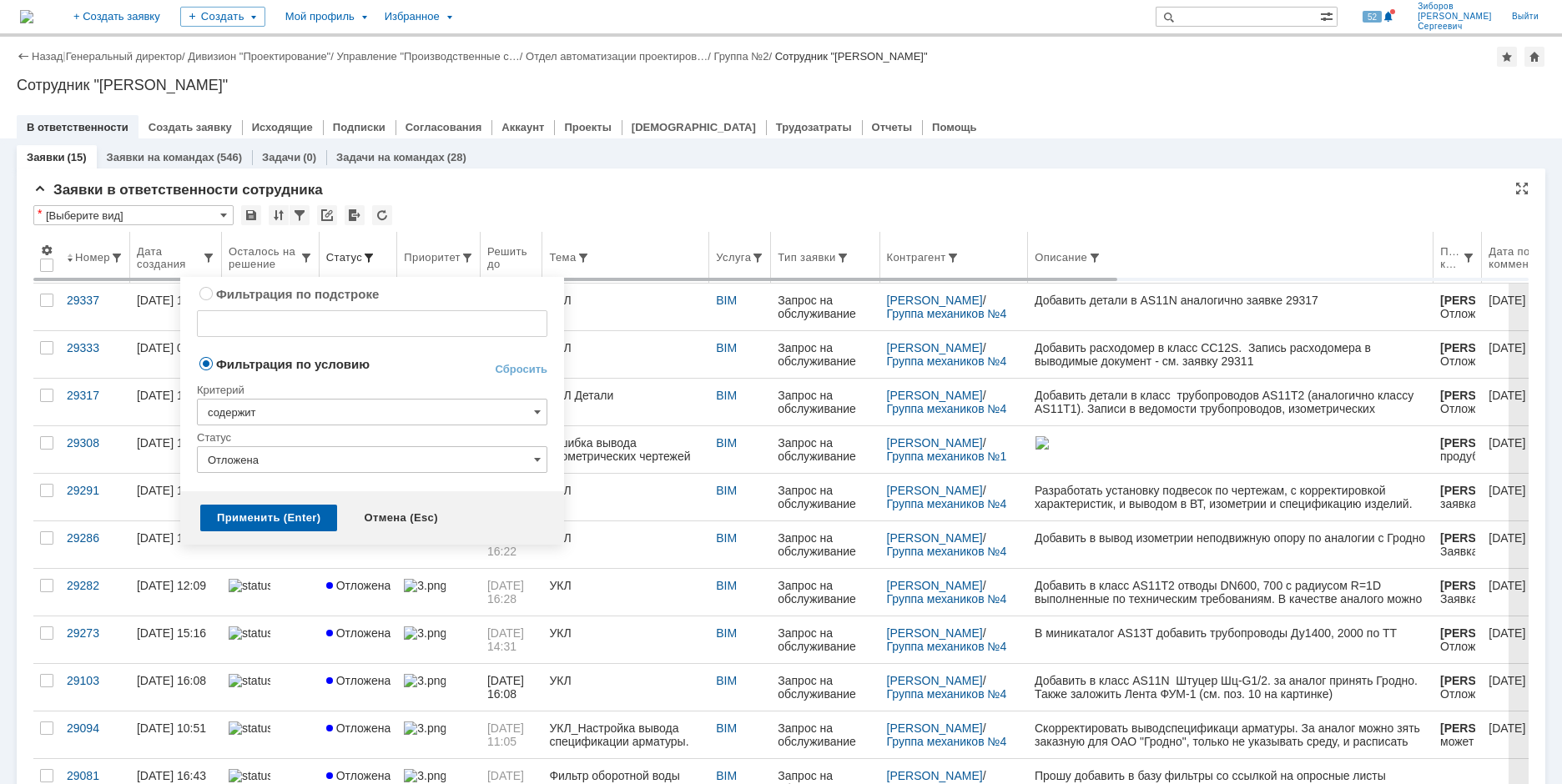
click at [366, 253] on span at bounding box center [369, 258] width 14 height 14
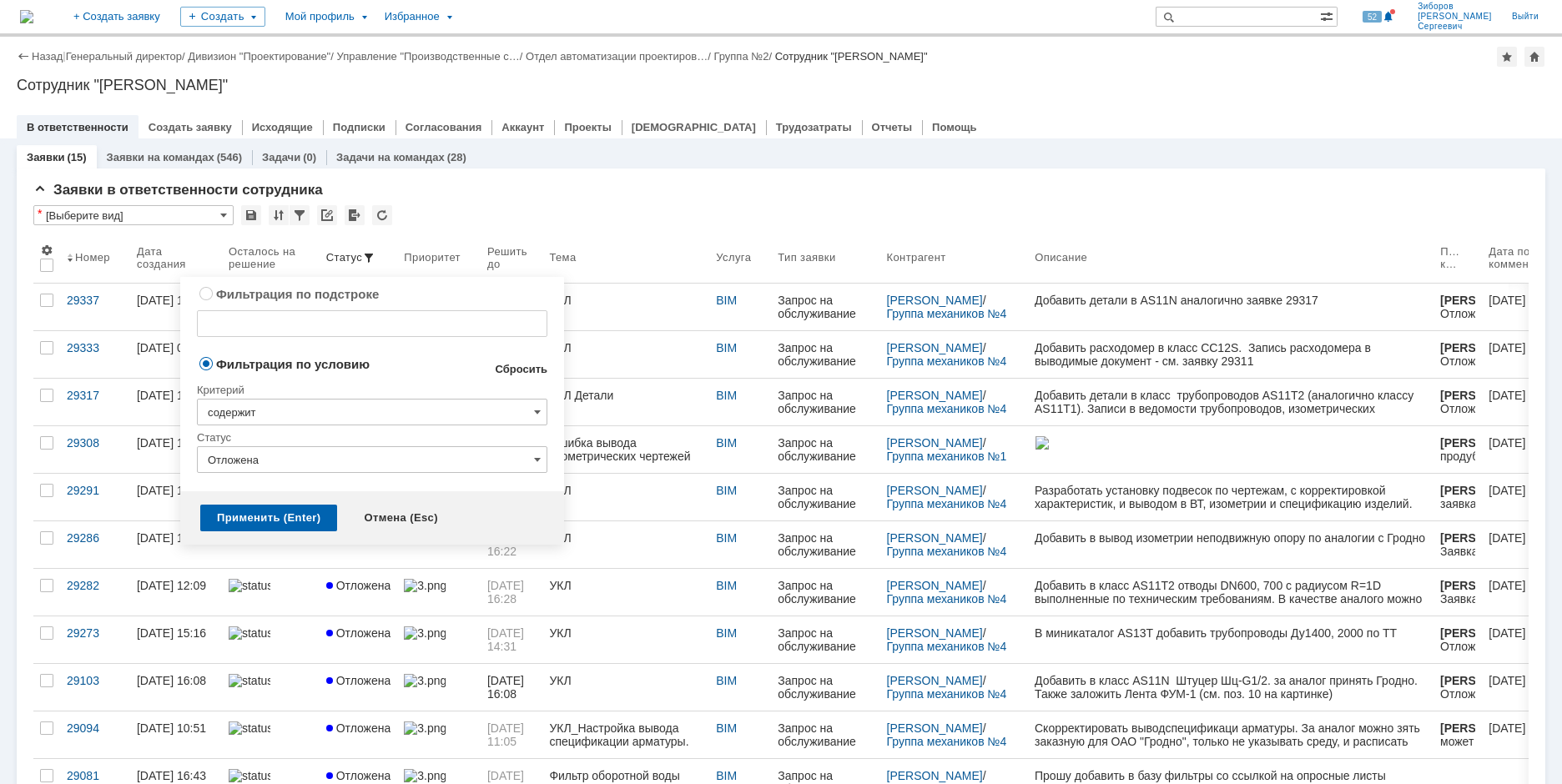
click at [537, 375] on link "Сбросить" at bounding box center [521, 370] width 52 height 14
type input "содержит"
click at [545, 456] on input "любой статус" at bounding box center [372, 459] width 350 height 27
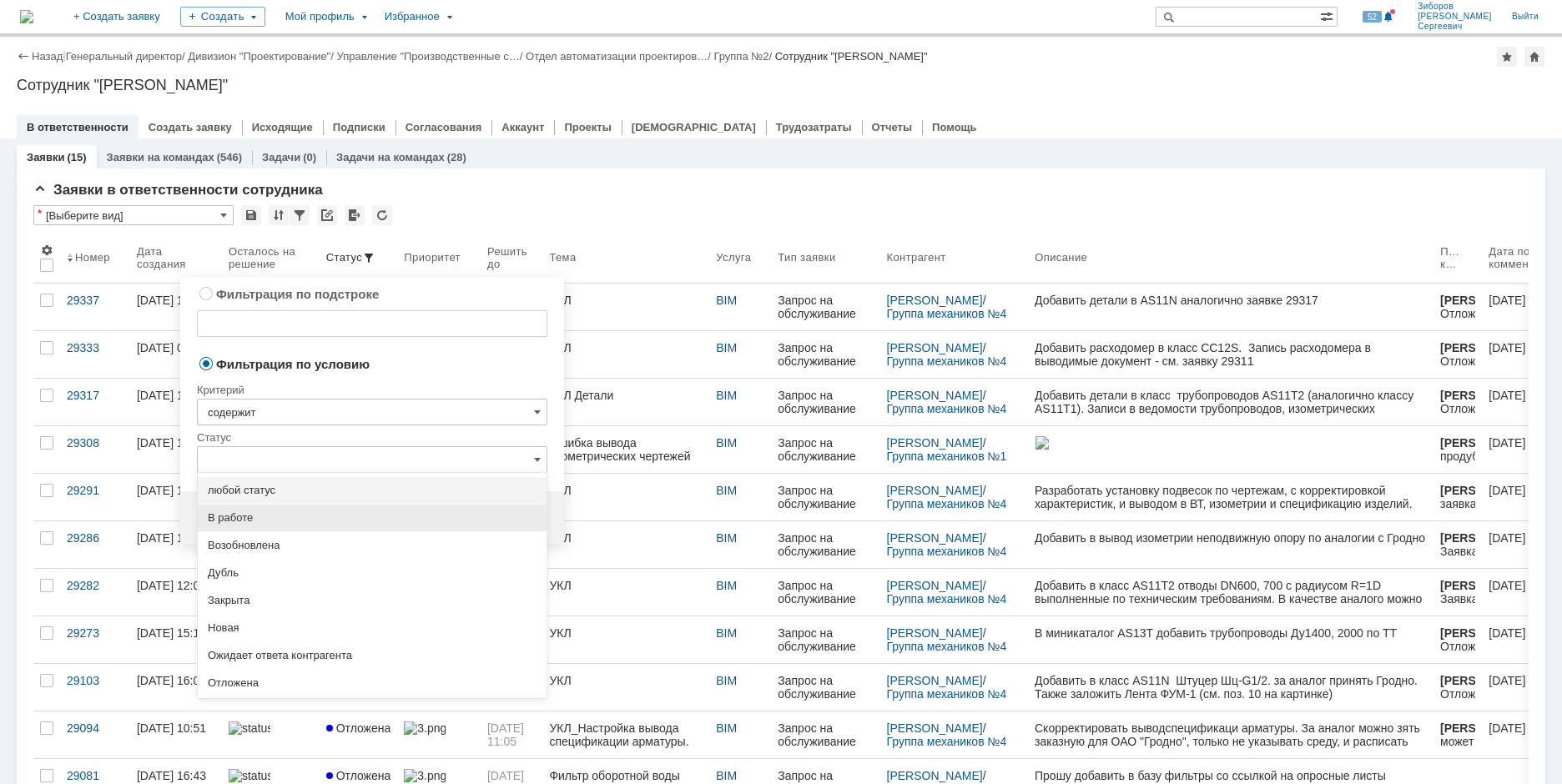
click at [275, 513] on span "В работе" at bounding box center [372, 518] width 328 height 14
type input "В работе"
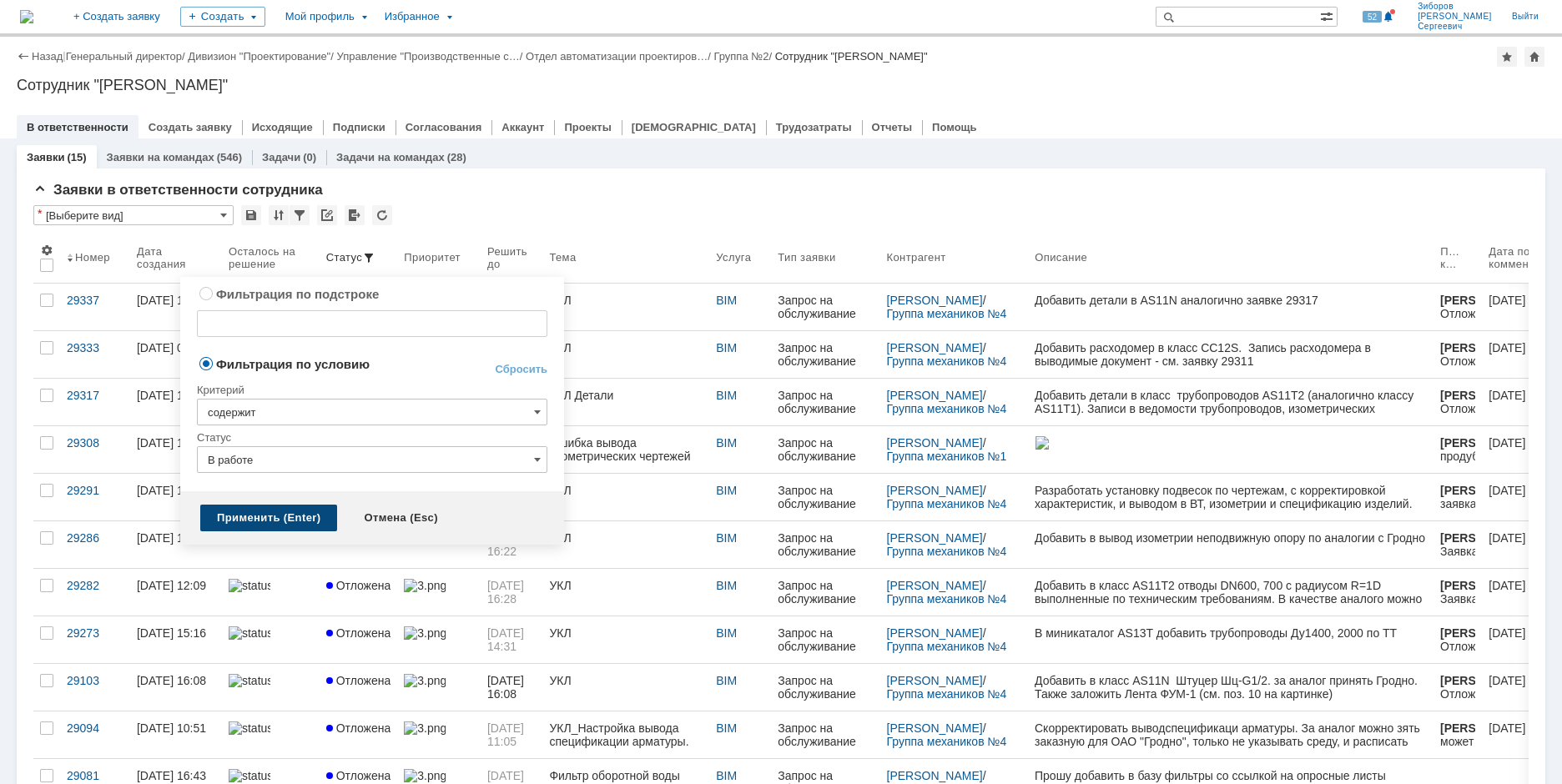
click at [287, 511] on div "Применить (Enter)" at bounding box center [268, 517] width 137 height 27
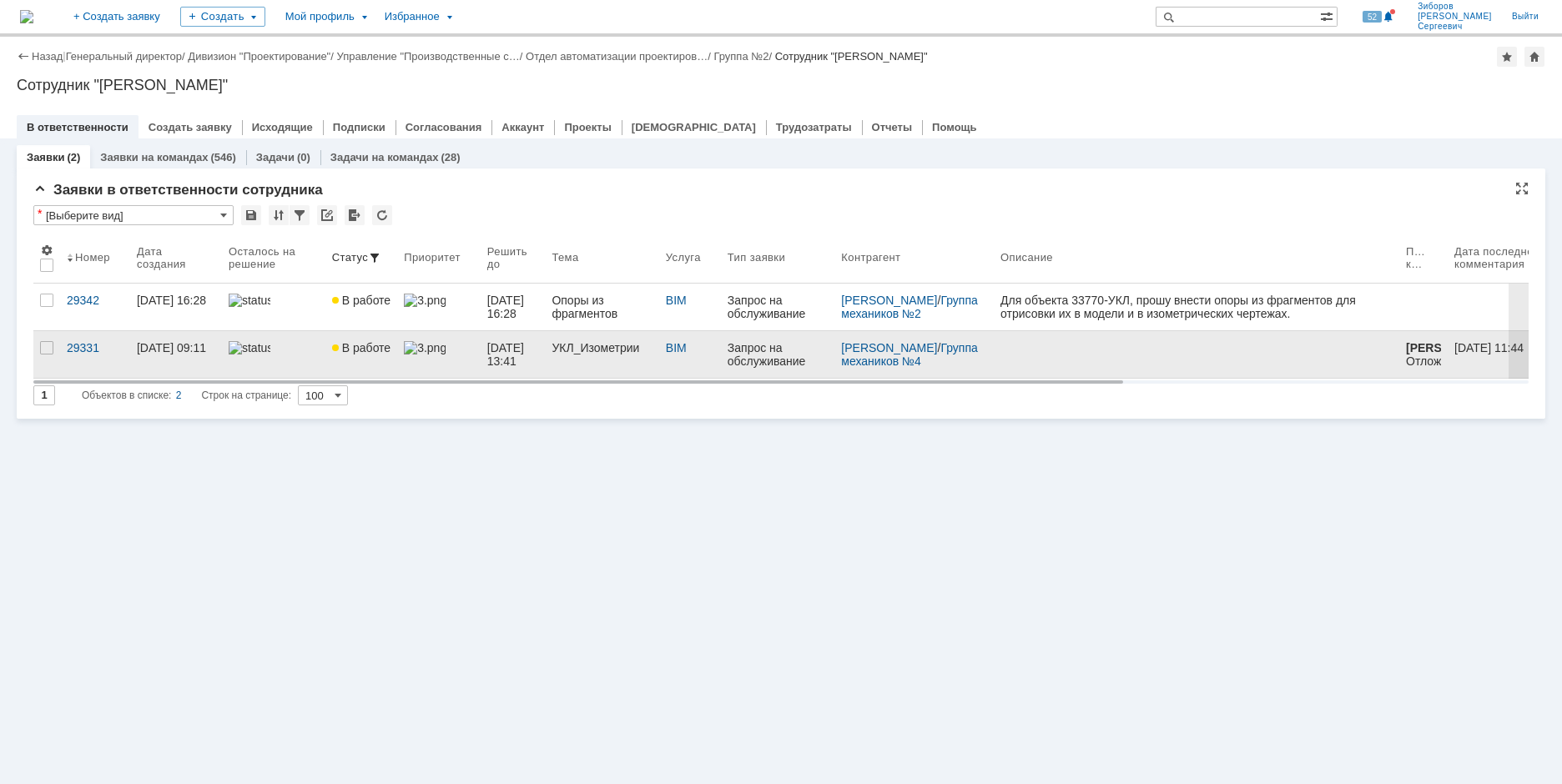
click at [255, 348] on img at bounding box center [249, 348] width 41 height 14
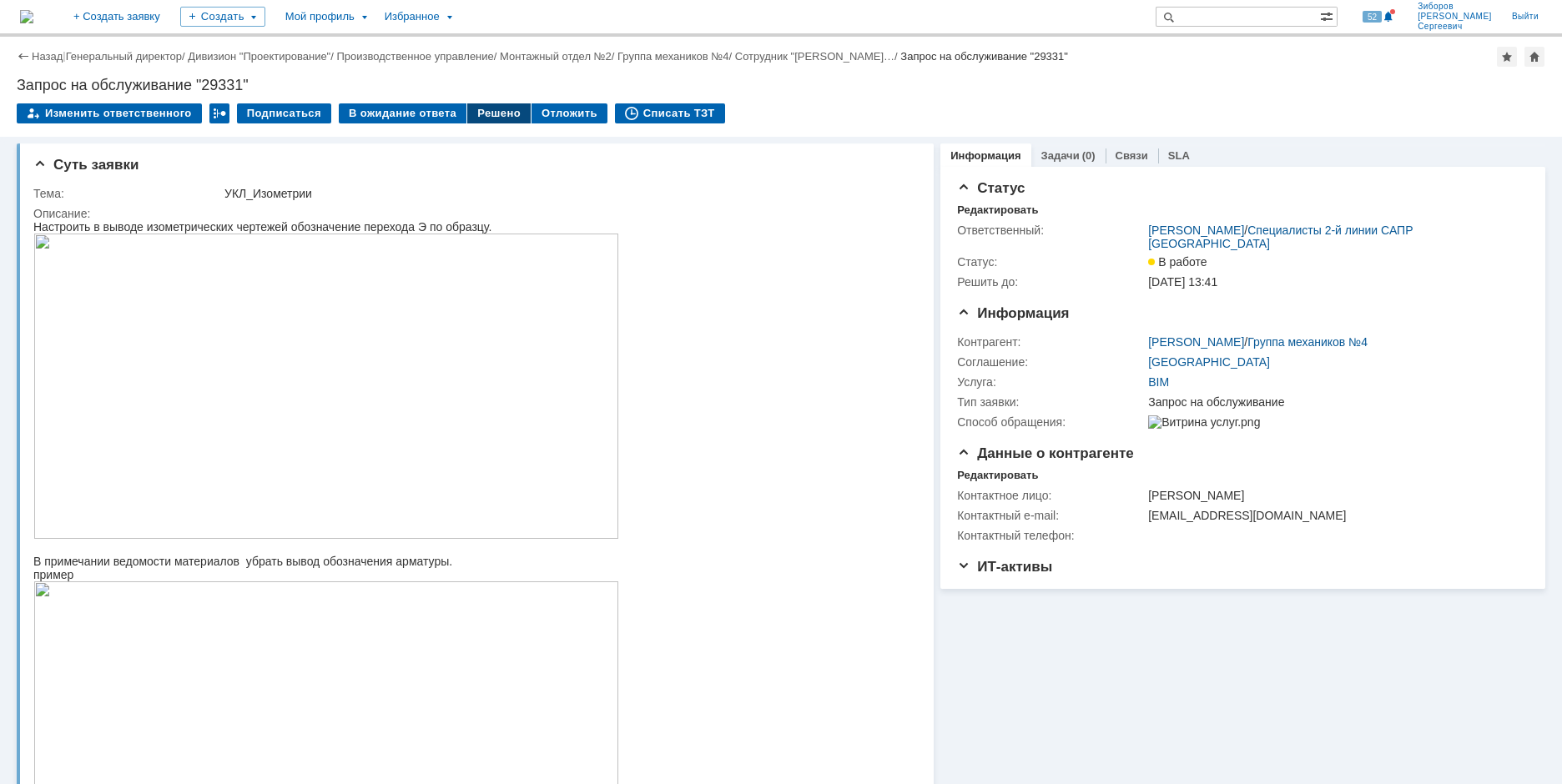
click at [497, 109] on div "Решено" at bounding box center [499, 114] width 63 height 20
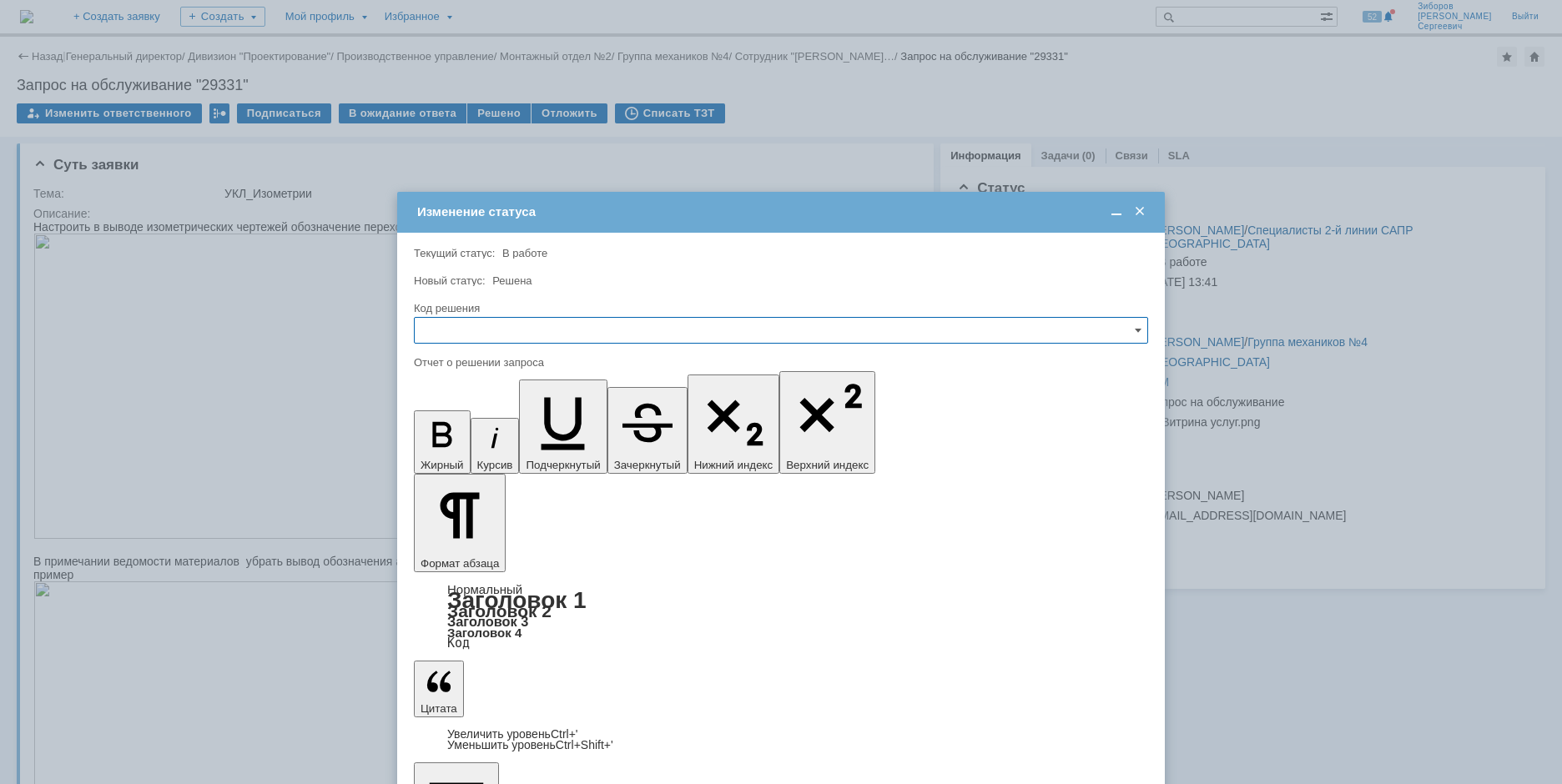
click at [452, 323] on input "text" at bounding box center [781, 330] width 735 height 27
click at [463, 447] on span "Решено" at bounding box center [781, 444] width 713 height 14
type input "Решено"
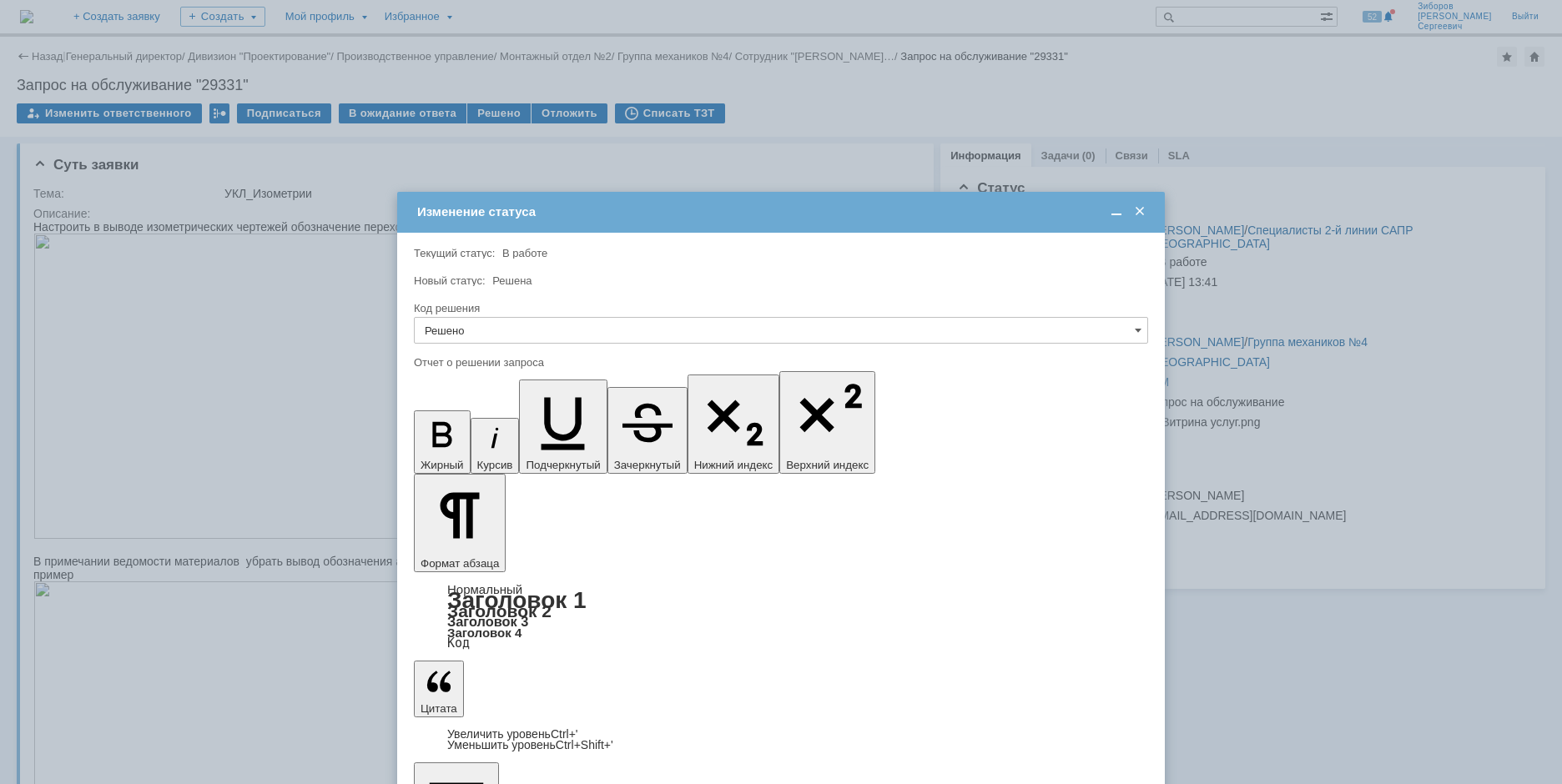
scroll to position [1689, 5]
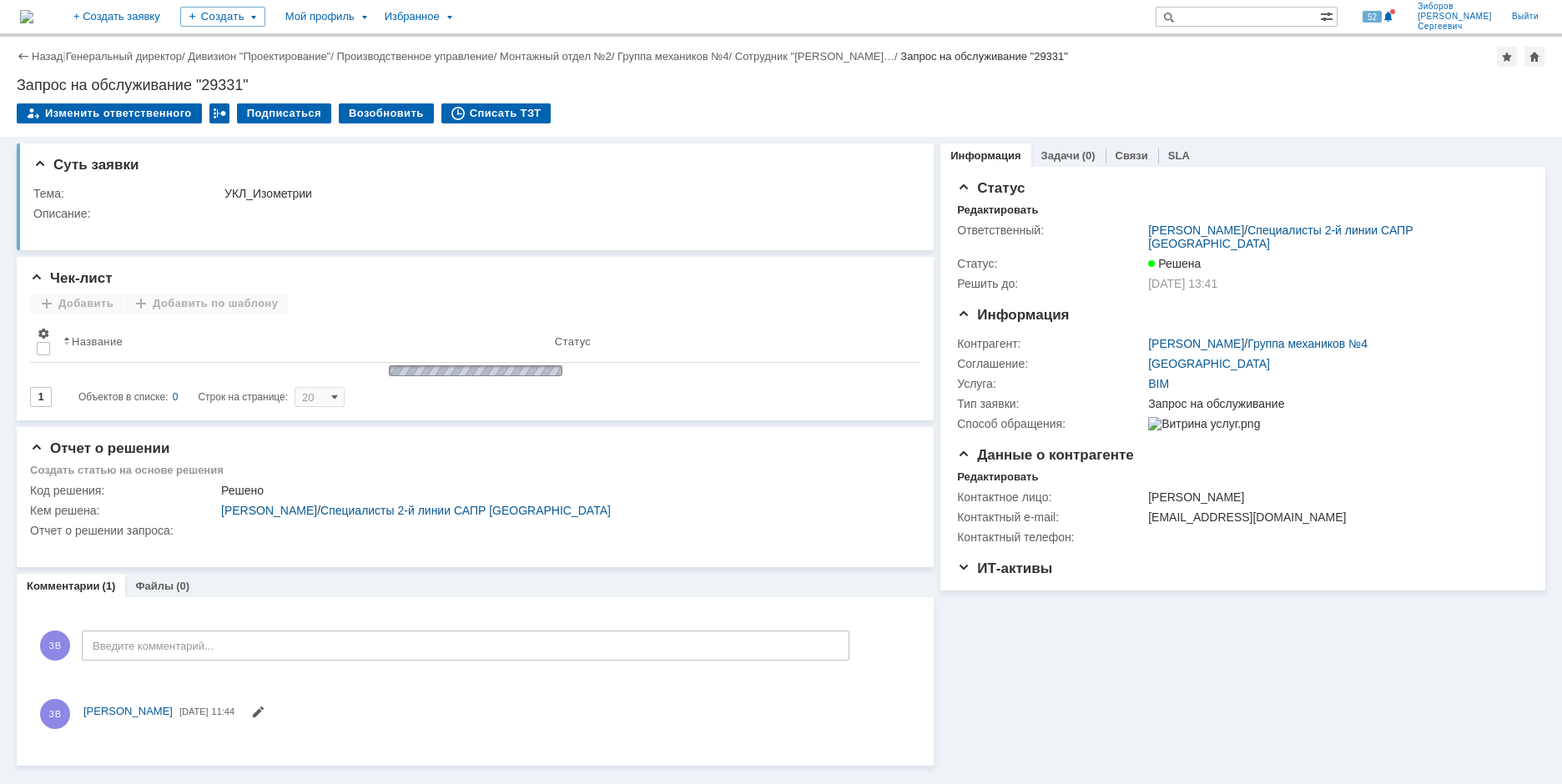
scroll to position [0, 0]
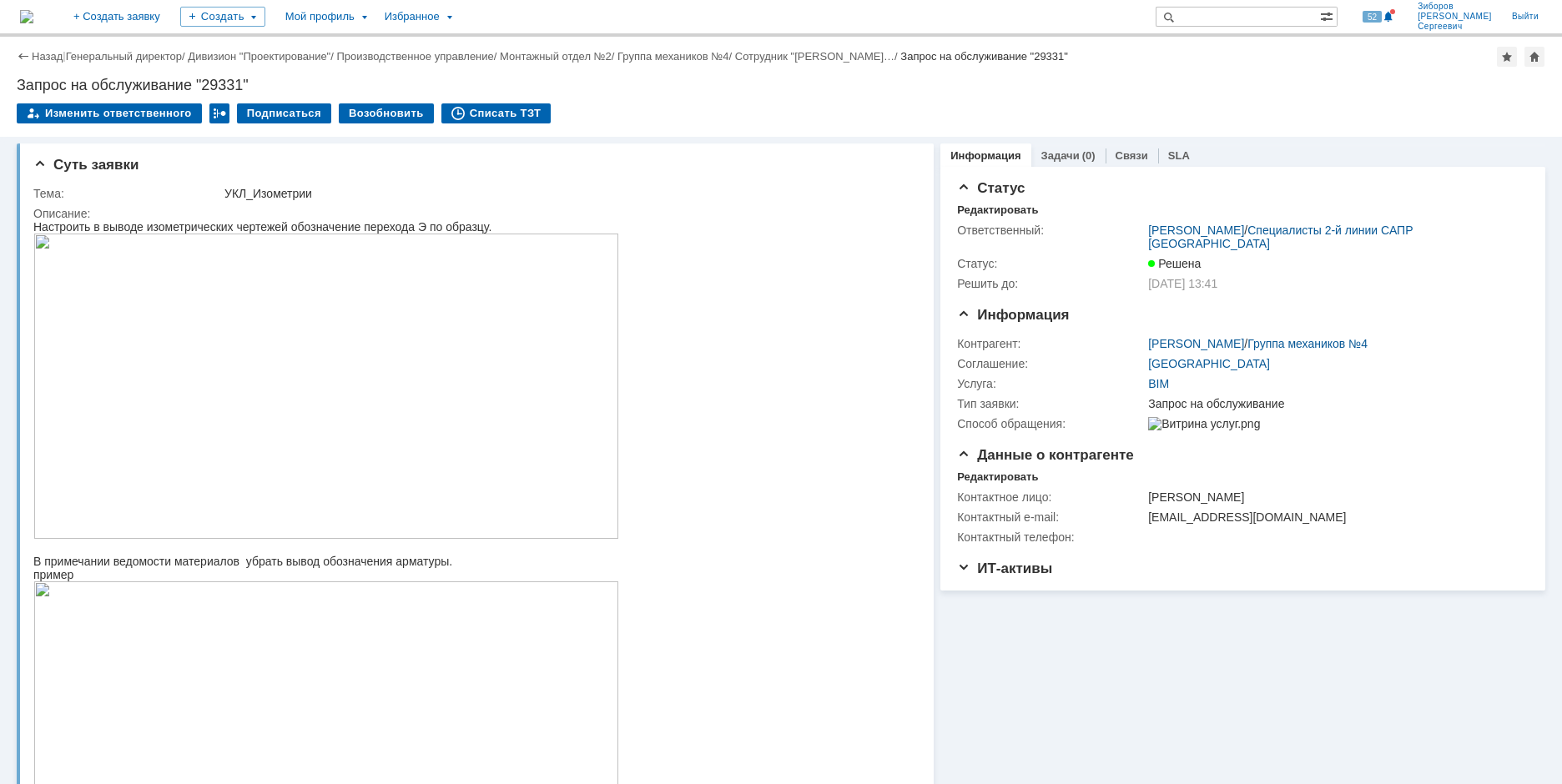
click at [33, 13] on img at bounding box center [27, 17] width 14 height 14
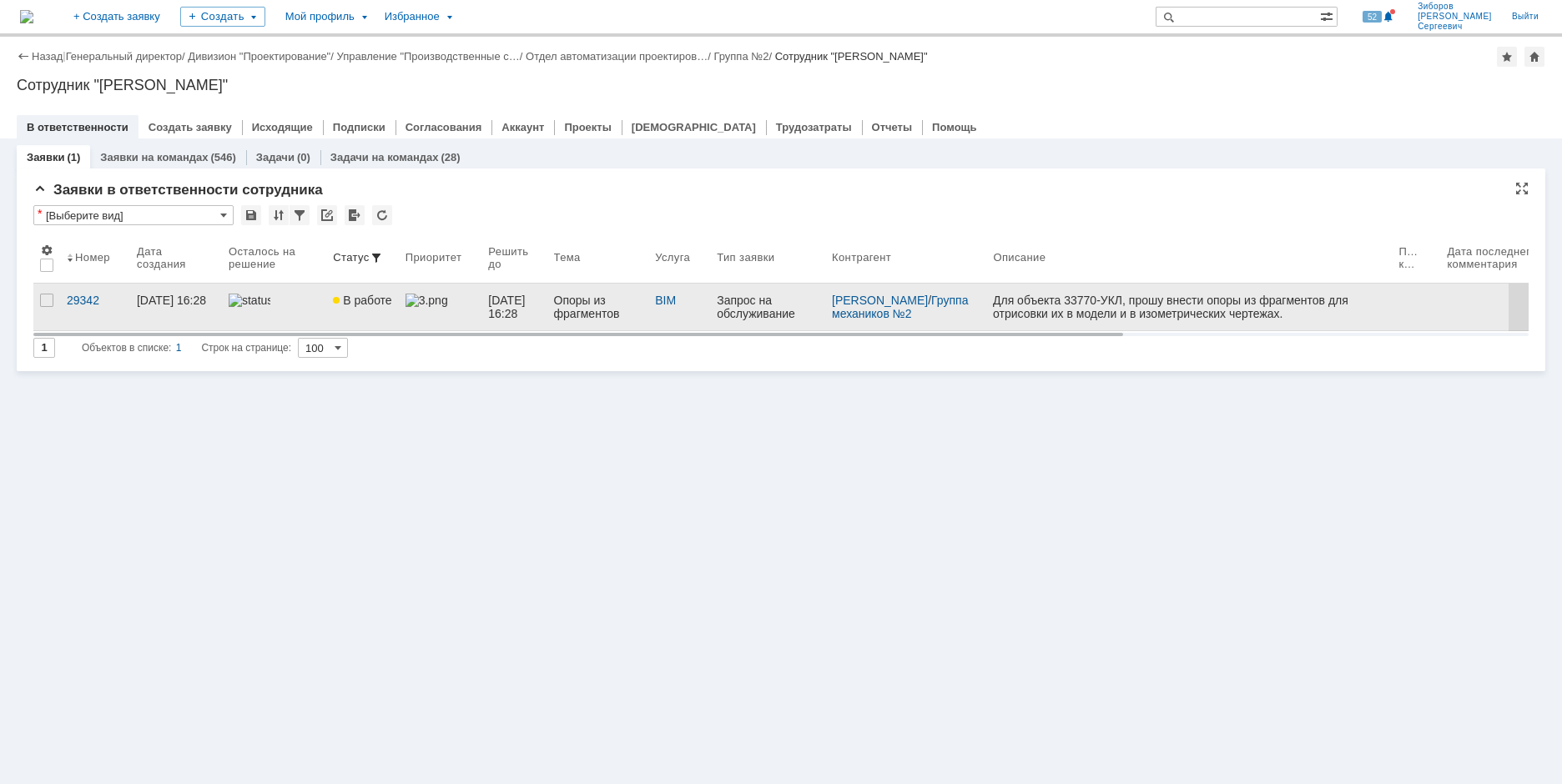
click at [303, 307] on div at bounding box center [273, 300] width 91 height 14
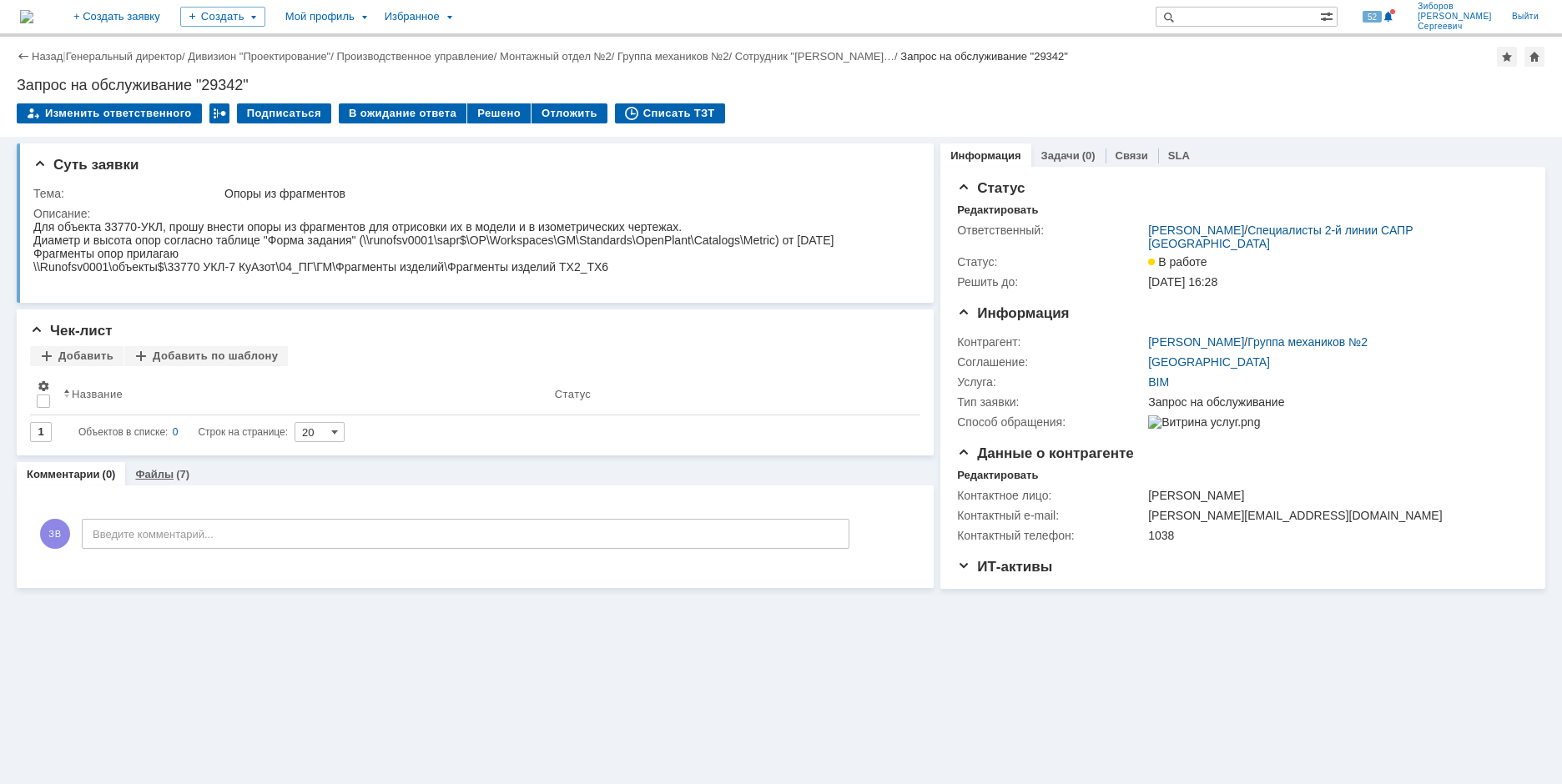
click at [172, 471] on div "Файлы (7)" at bounding box center [161, 474] width 54 height 11
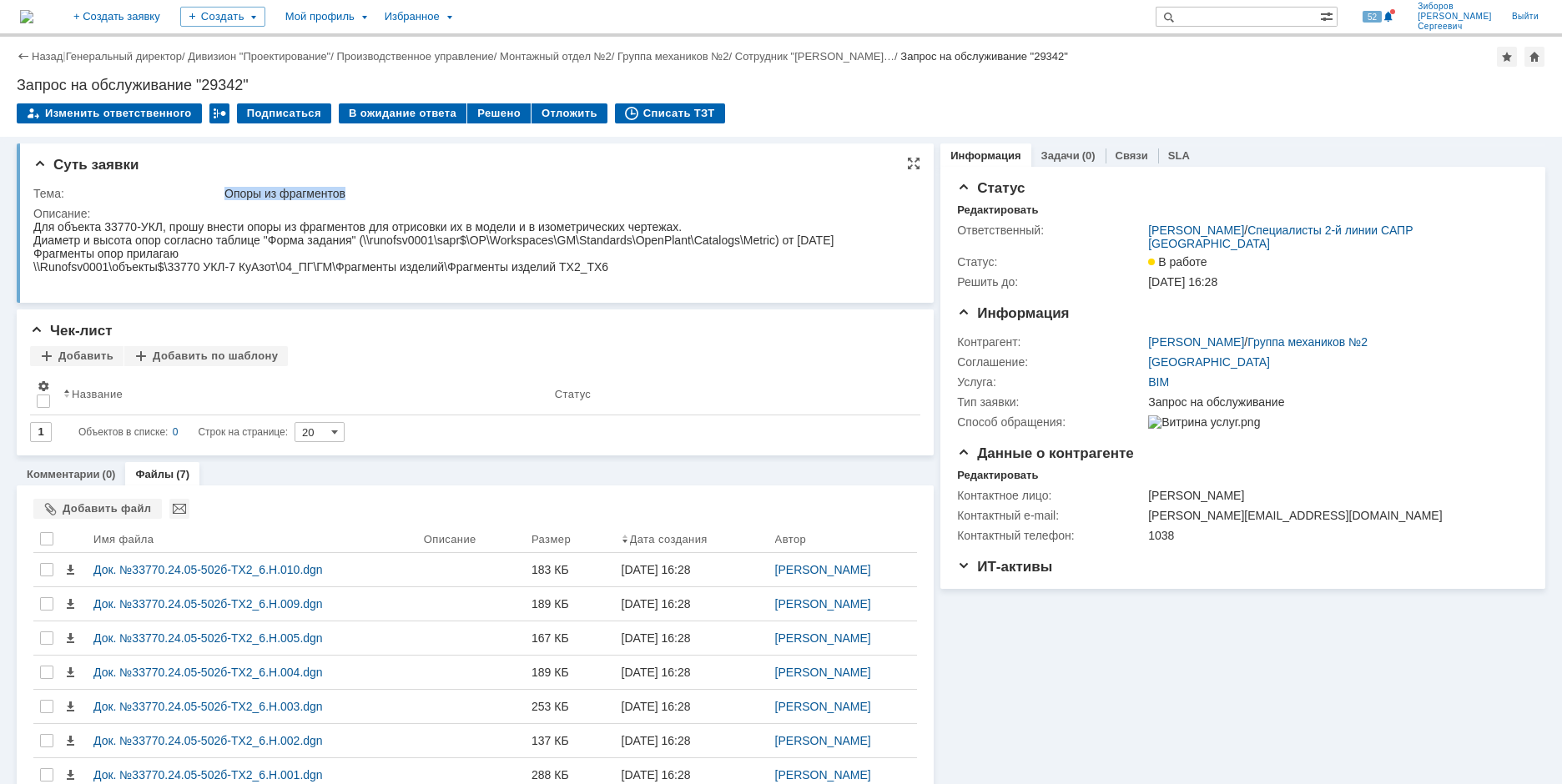
drag, startPoint x: 226, startPoint y: 192, endPoint x: 359, endPoint y: 189, distance: 133.0
click at [359, 189] on div "Опоры из фрагментов" at bounding box center [567, 193] width 684 height 14
copy div "Опоры из фрагментов"
click at [52, 536] on div at bounding box center [47, 538] width 14 height 14
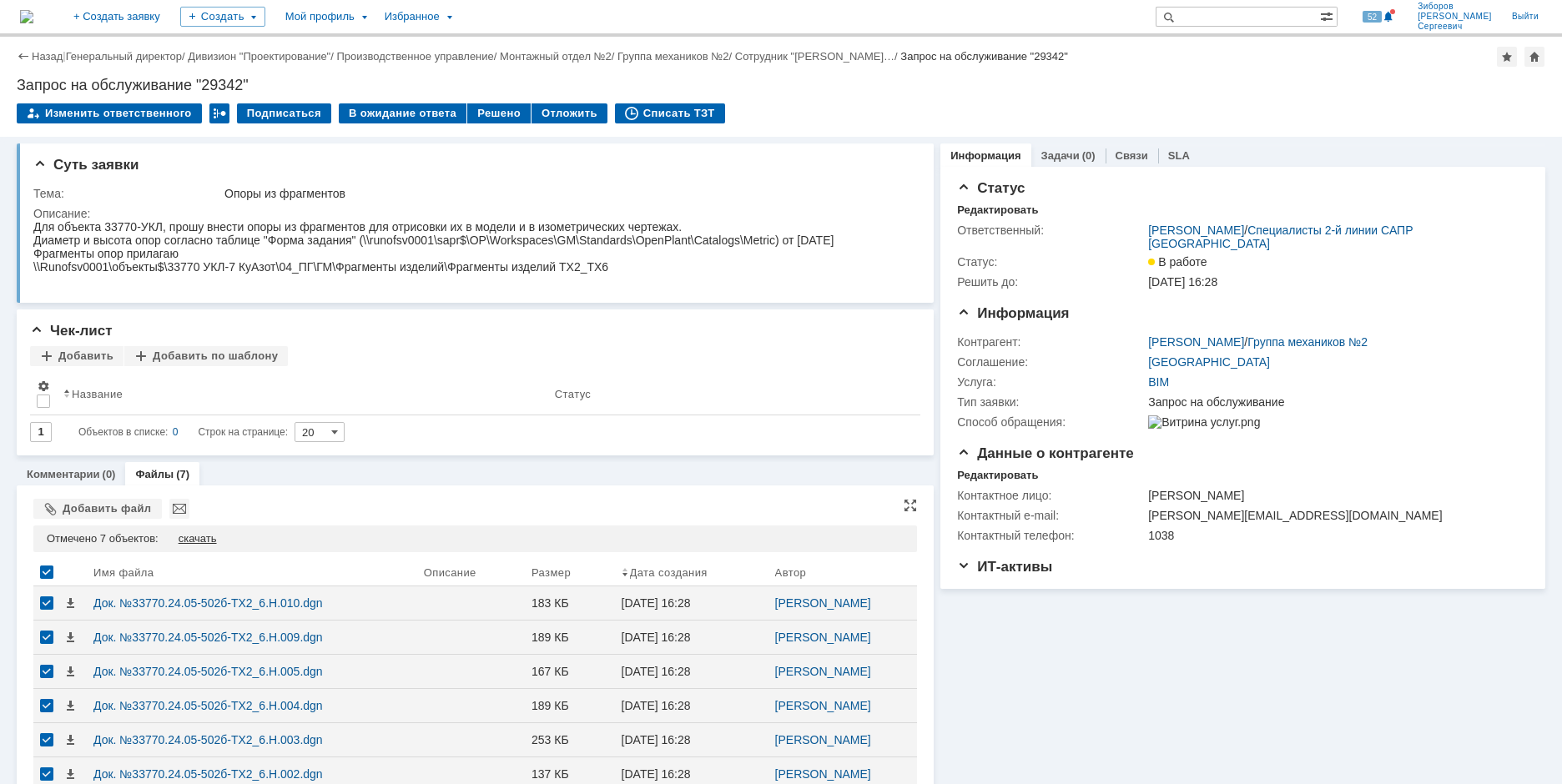
click at [194, 541] on div "скачать" at bounding box center [198, 538] width 39 height 14
click at [492, 108] on div "Решено" at bounding box center [499, 114] width 63 height 20
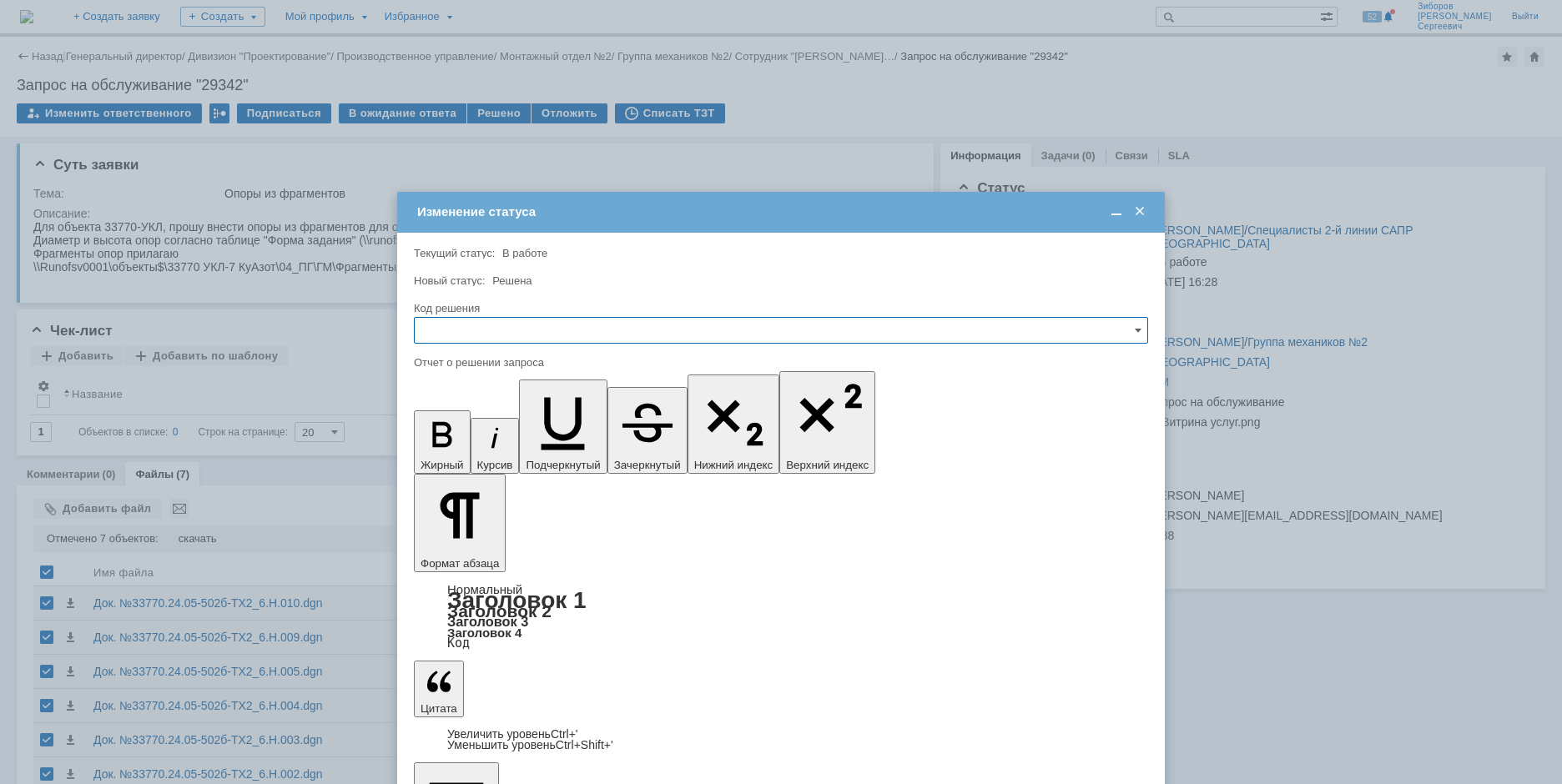
click at [489, 323] on input "text" at bounding box center [781, 330] width 735 height 27
click at [458, 442] on span "Решено" at bounding box center [781, 444] width 713 height 14
type input "Решено"
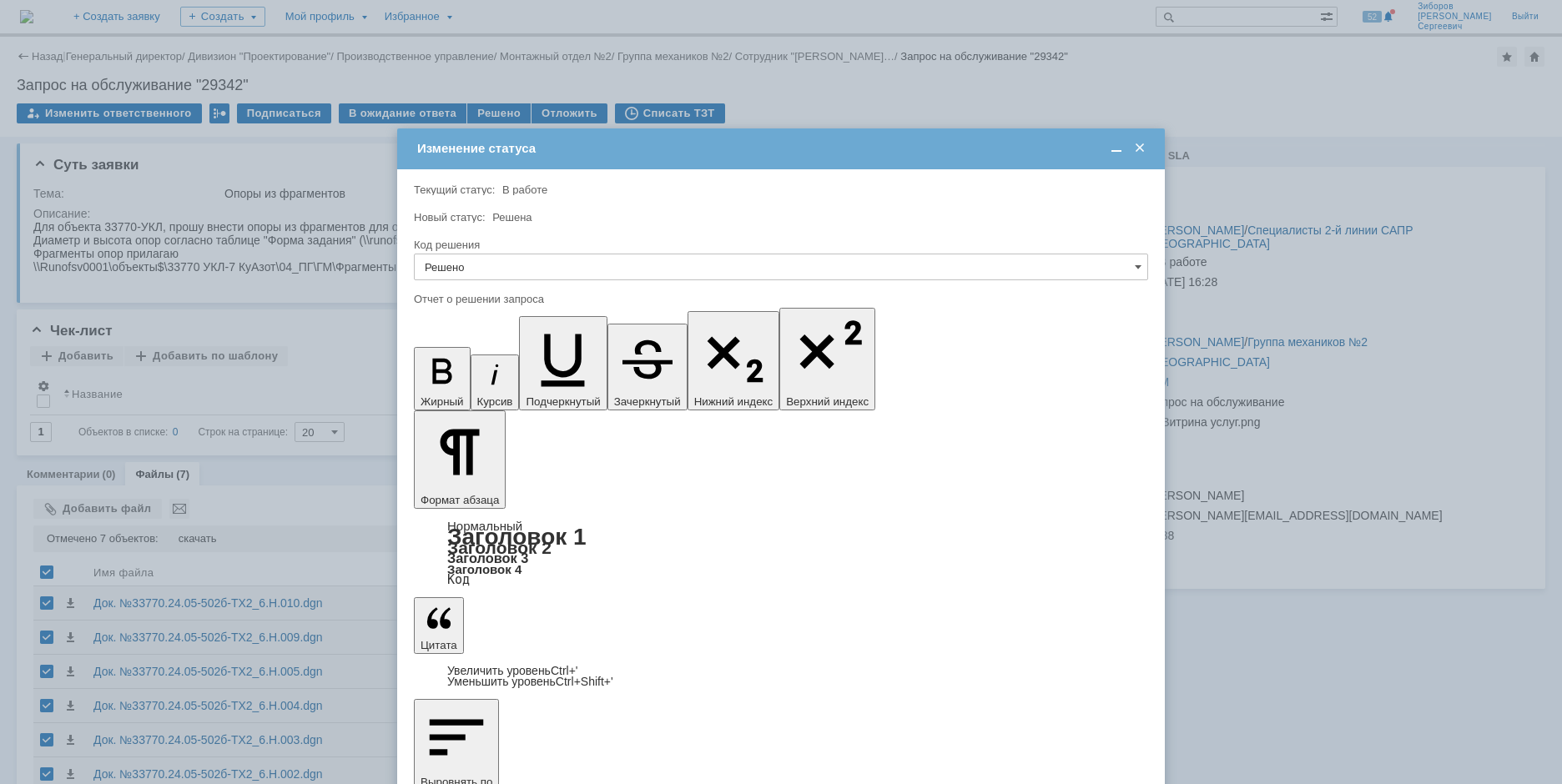
scroll to position [0, 0]
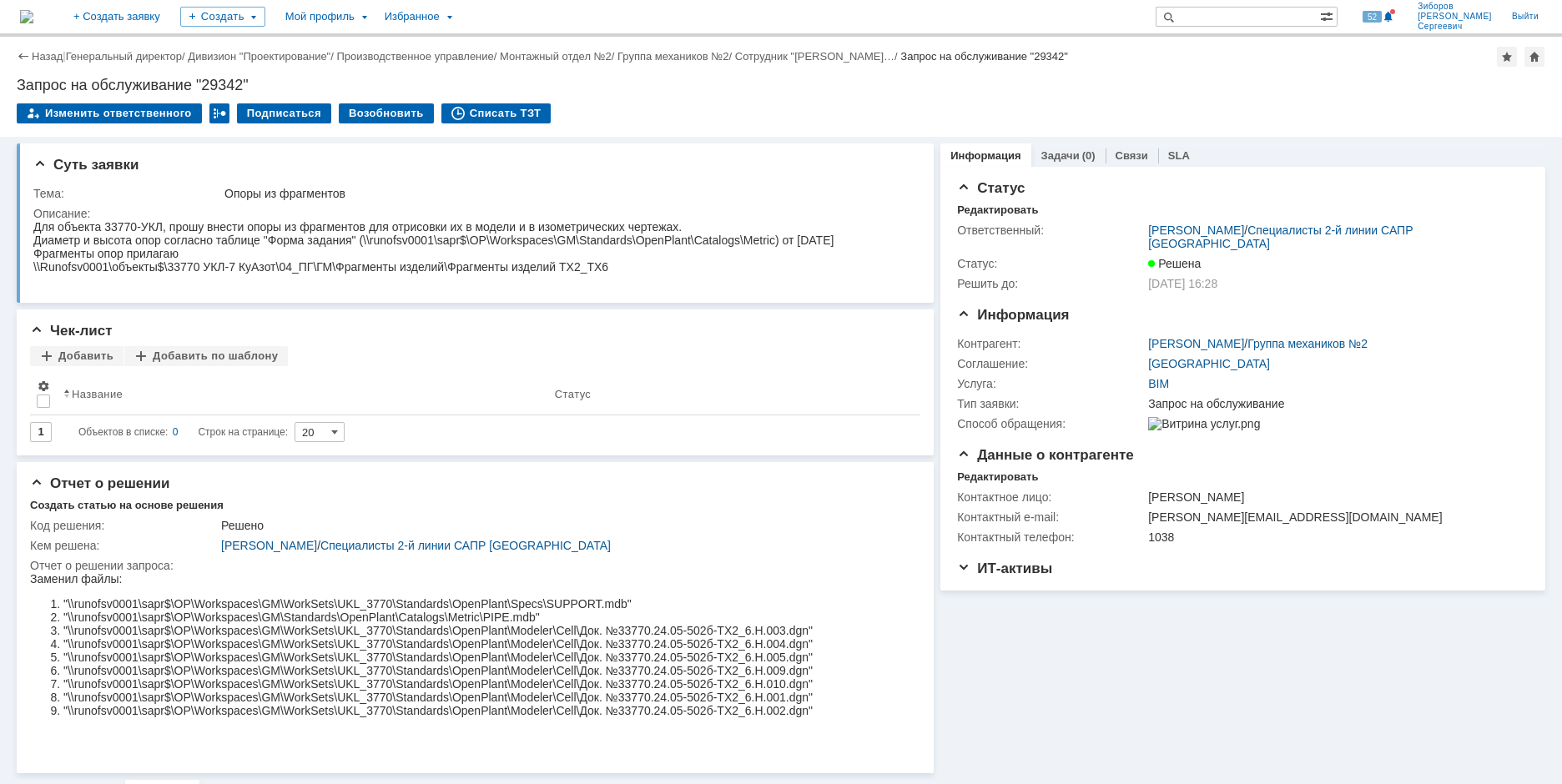
click at [33, 14] on img at bounding box center [27, 17] width 14 height 14
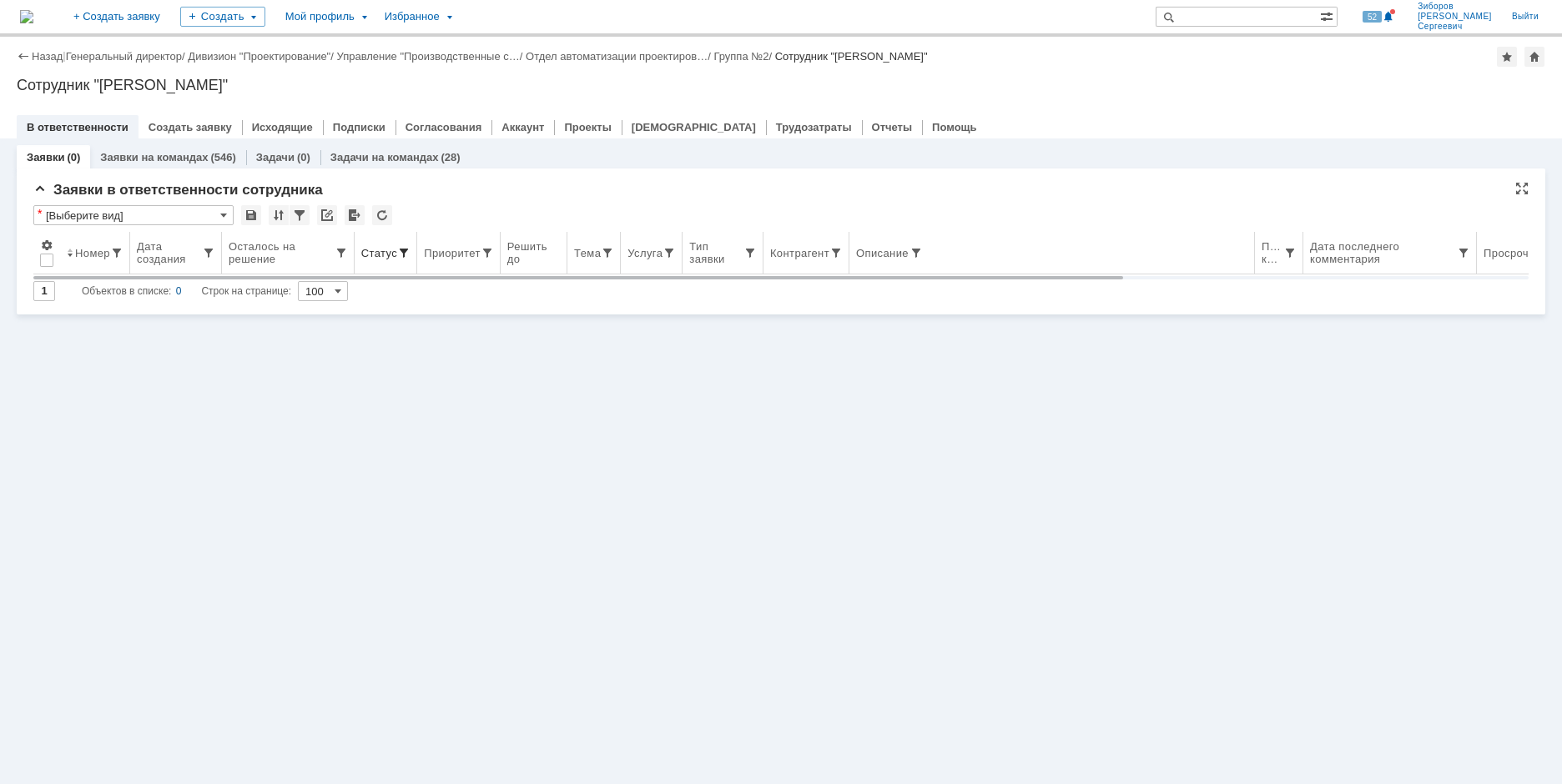
click at [397, 248] on span at bounding box center [404, 252] width 14 height 14
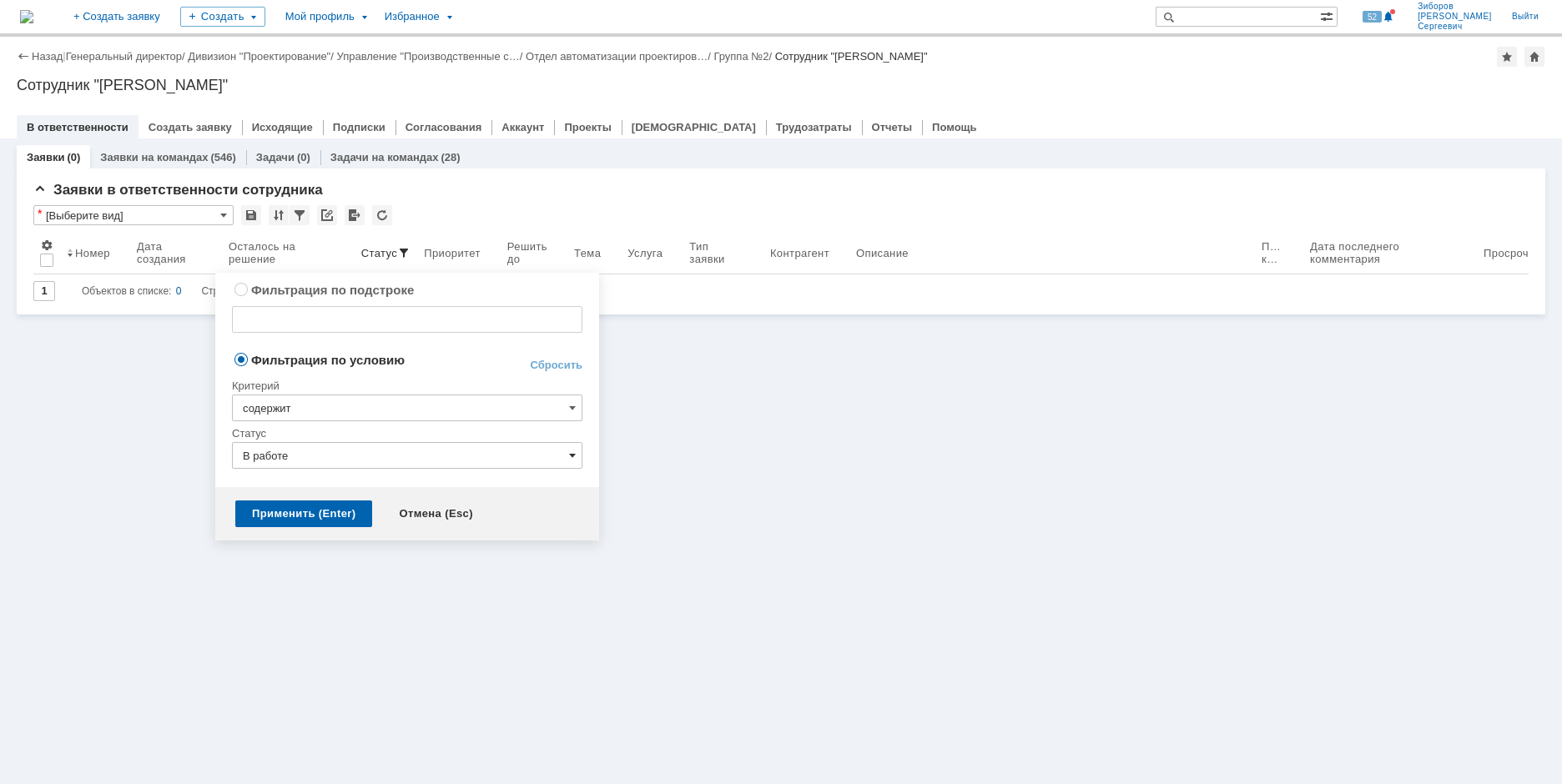
click at [575, 455] on span at bounding box center [572, 456] width 6 height 14
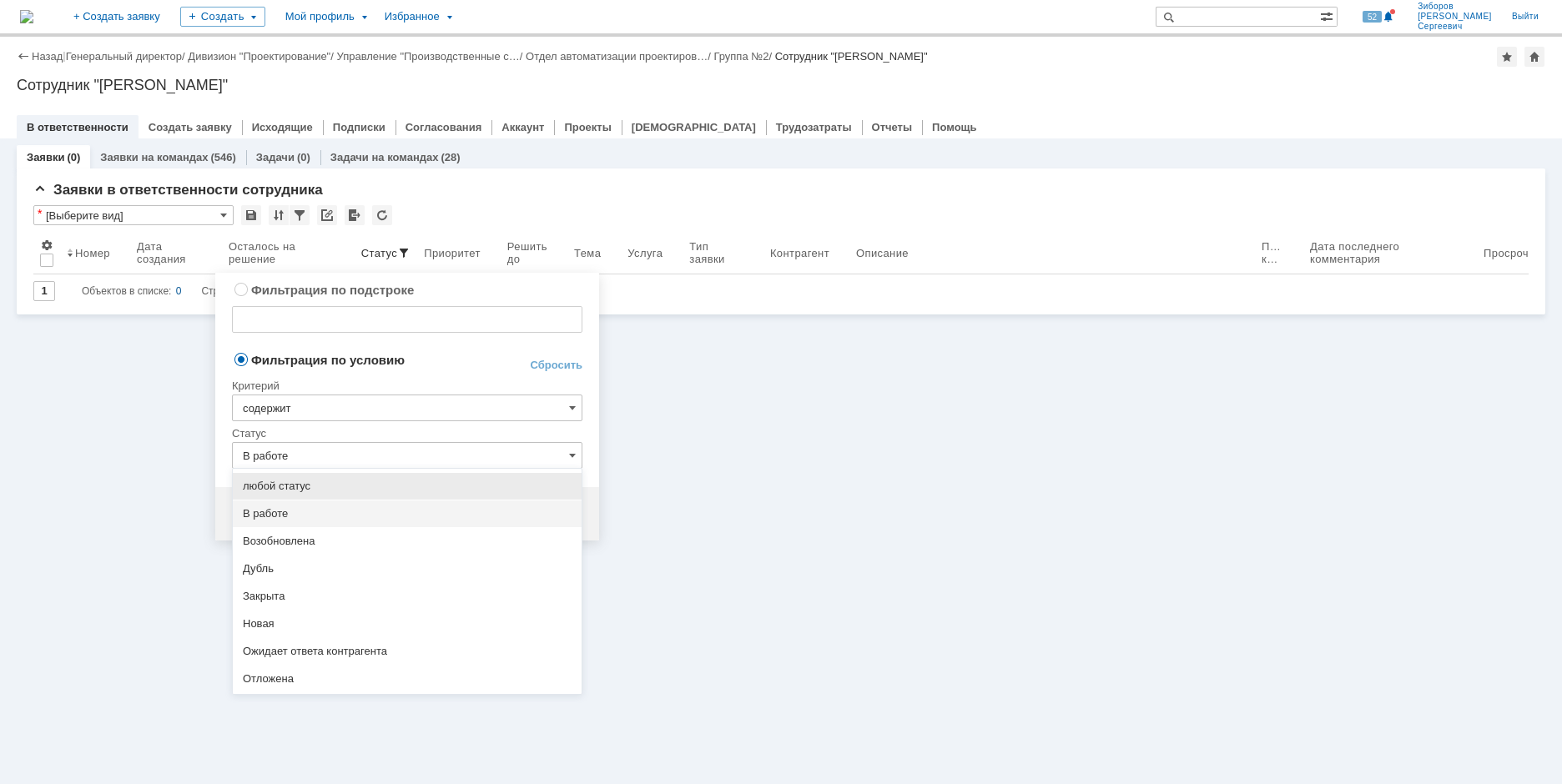
scroll to position [77, 0]
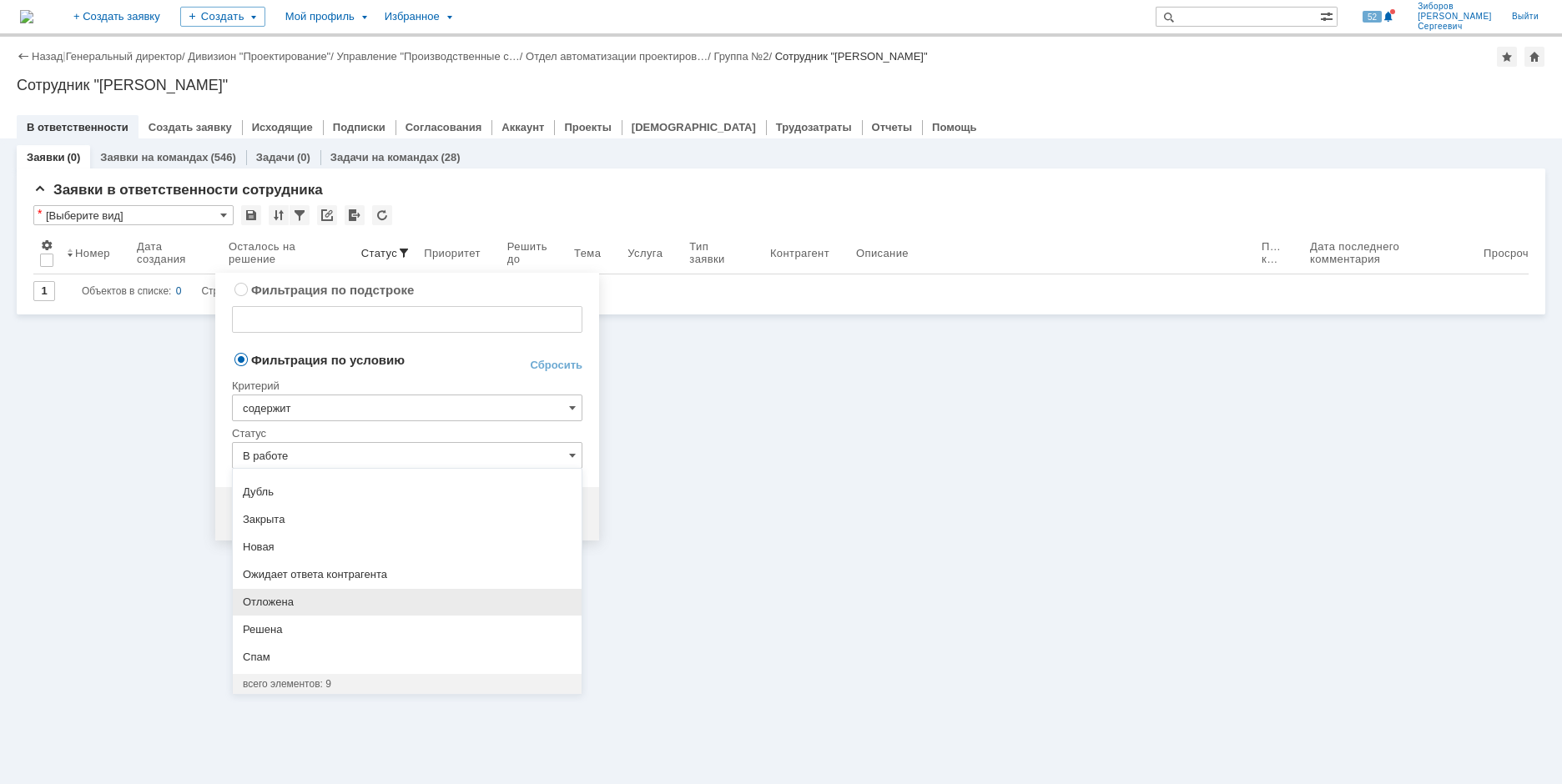
click at [272, 598] on span "Отложена" at bounding box center [407, 602] width 328 height 14
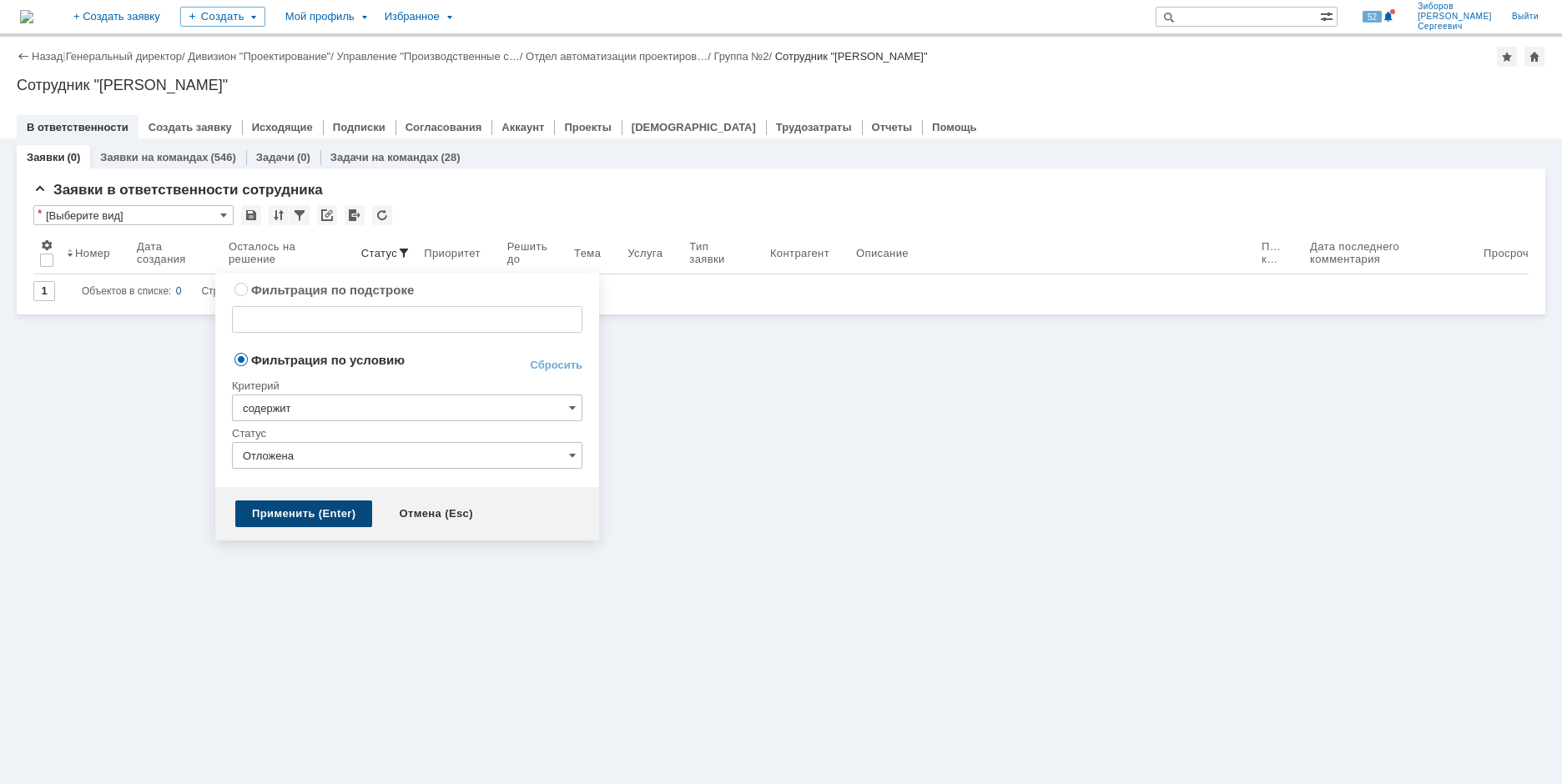
type input "Отложена"
click at [299, 518] on div "Применить (Enter)" at bounding box center [304, 513] width 137 height 27
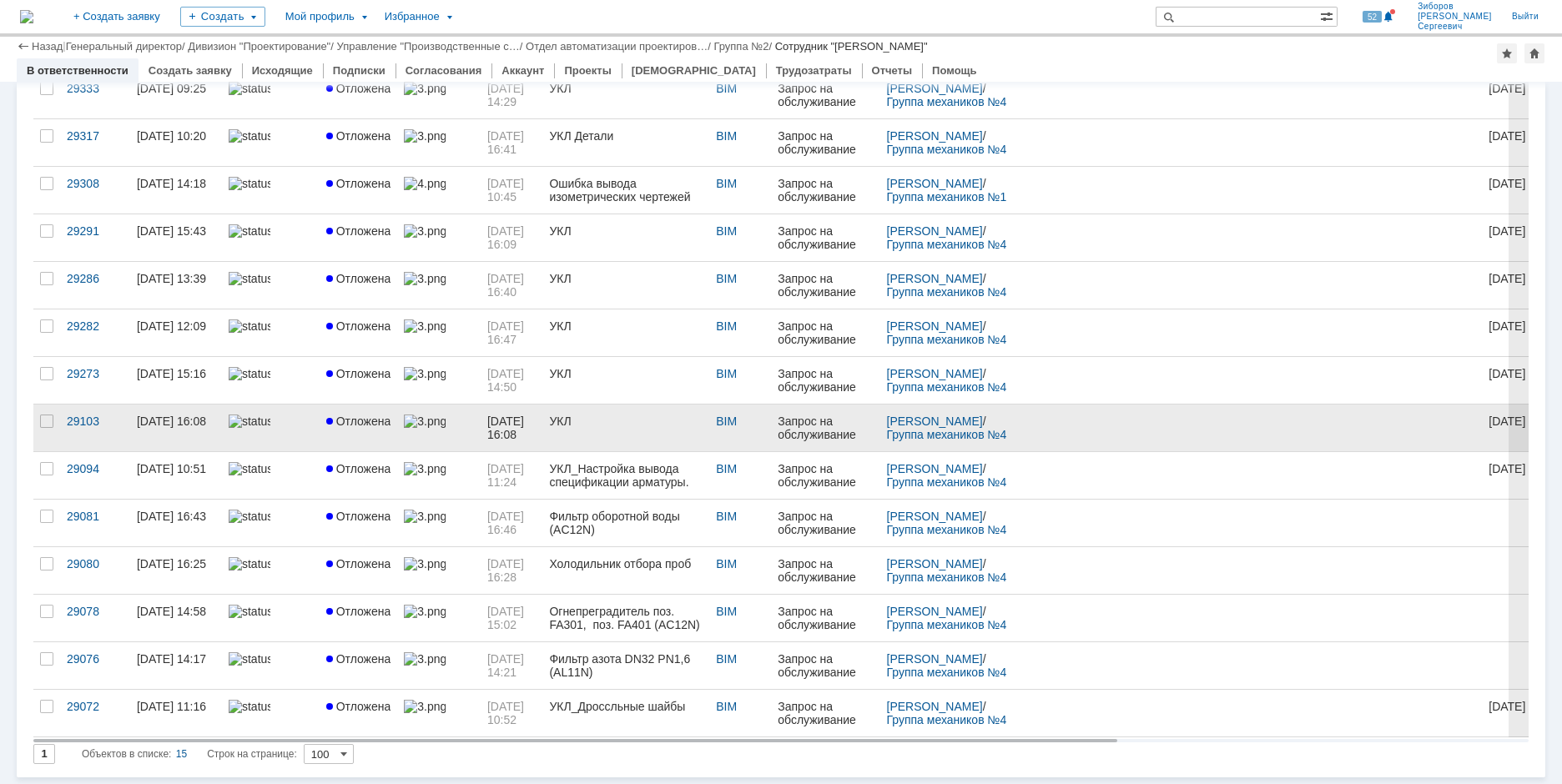
scroll to position [203, 0]
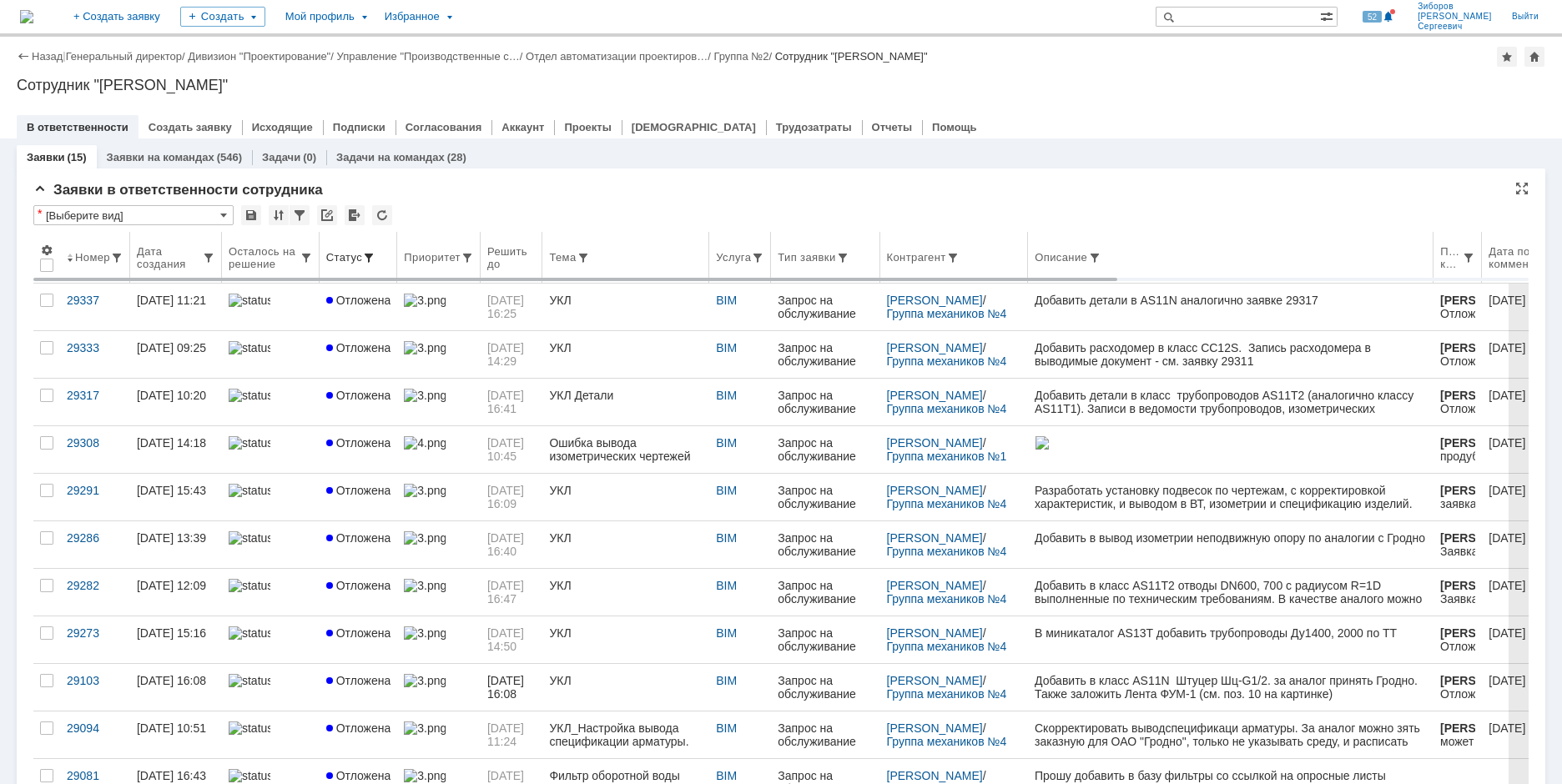
click at [371, 253] on span at bounding box center [369, 258] width 14 height 14
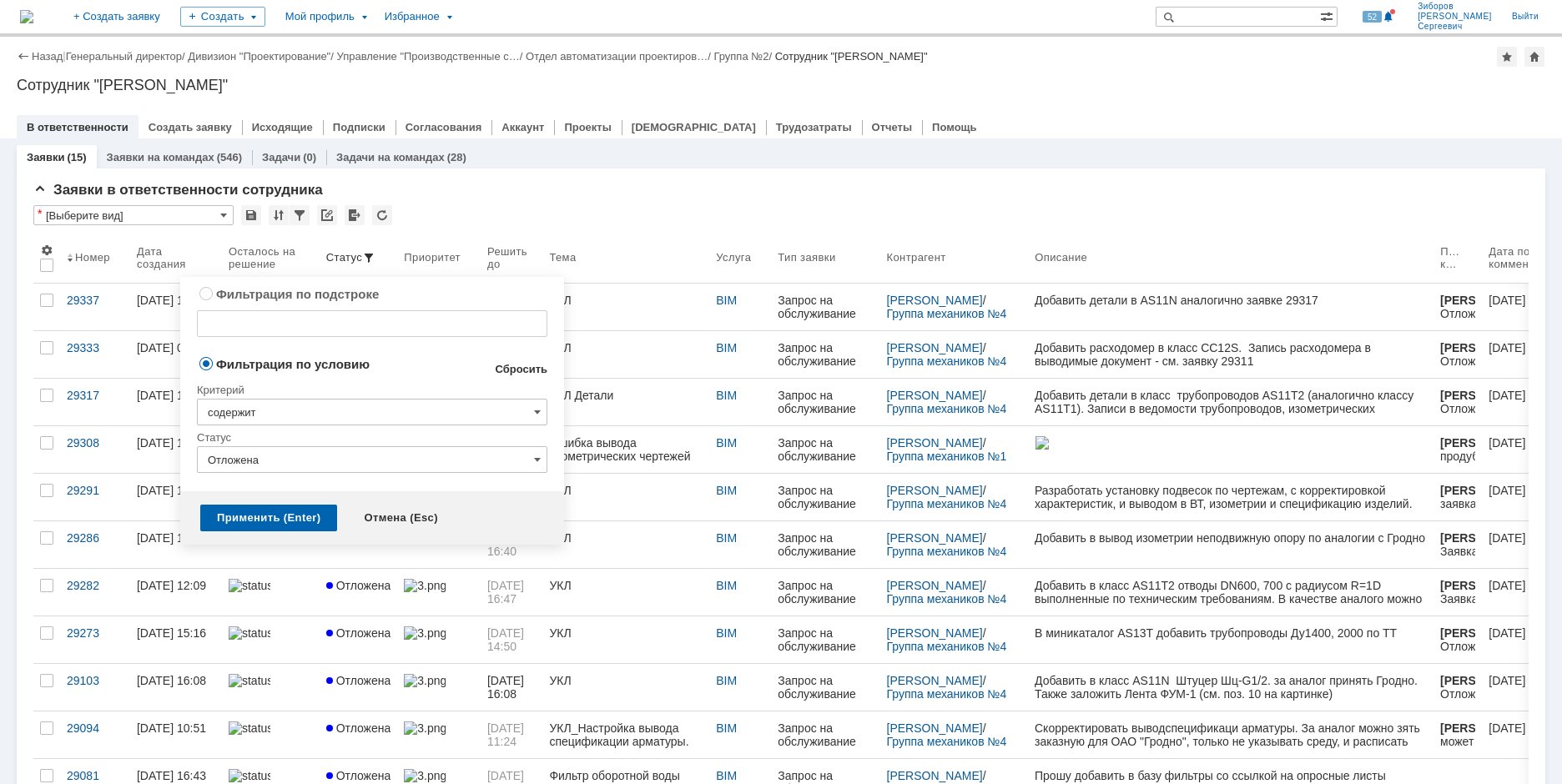
click at [520, 373] on link "Сбросить" at bounding box center [521, 370] width 52 height 14
type input "содержит"
click at [248, 515] on div "Применить (Enter)" at bounding box center [268, 517] width 137 height 27
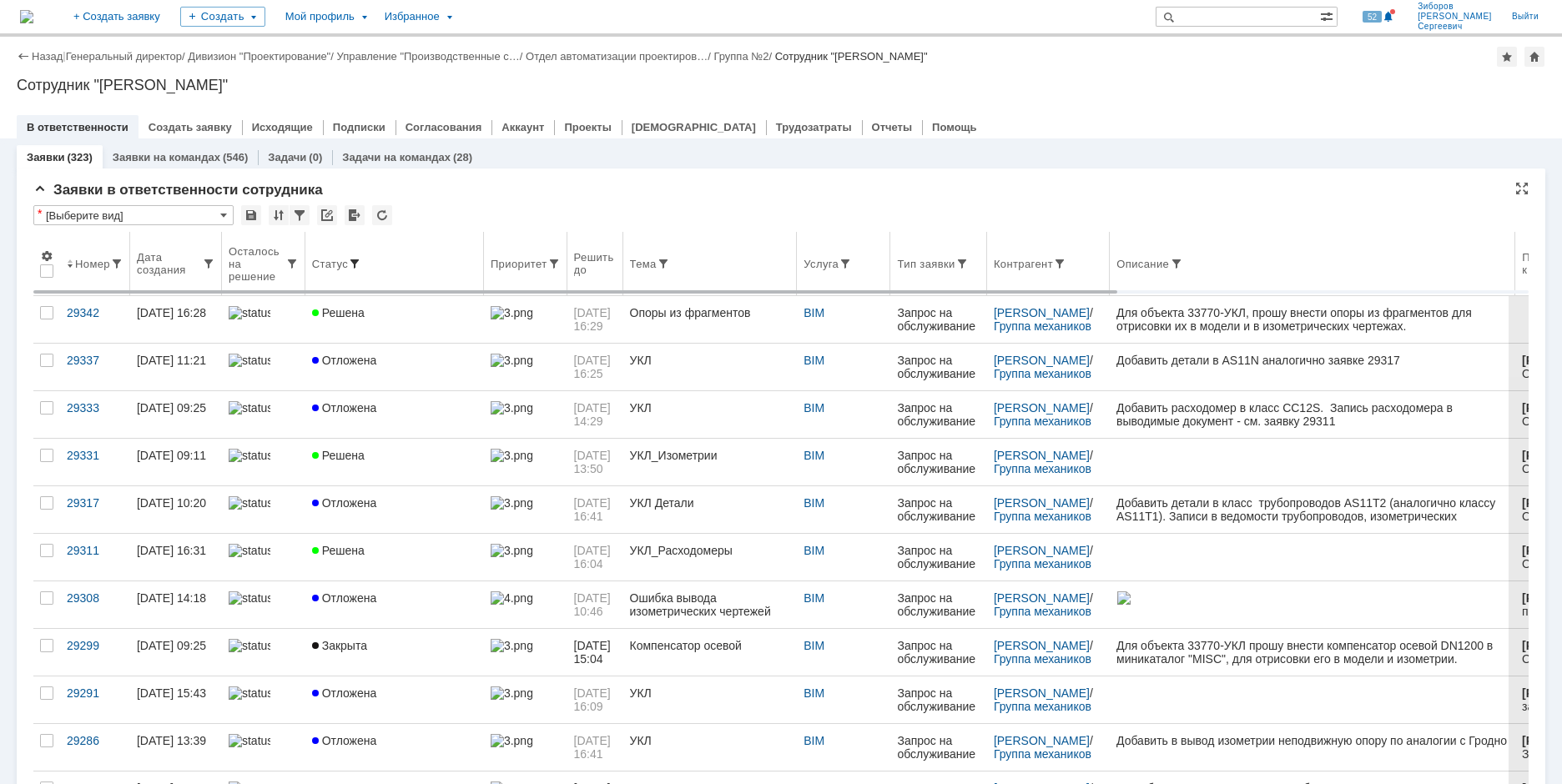
click at [357, 263] on span at bounding box center [354, 263] width 14 height 14
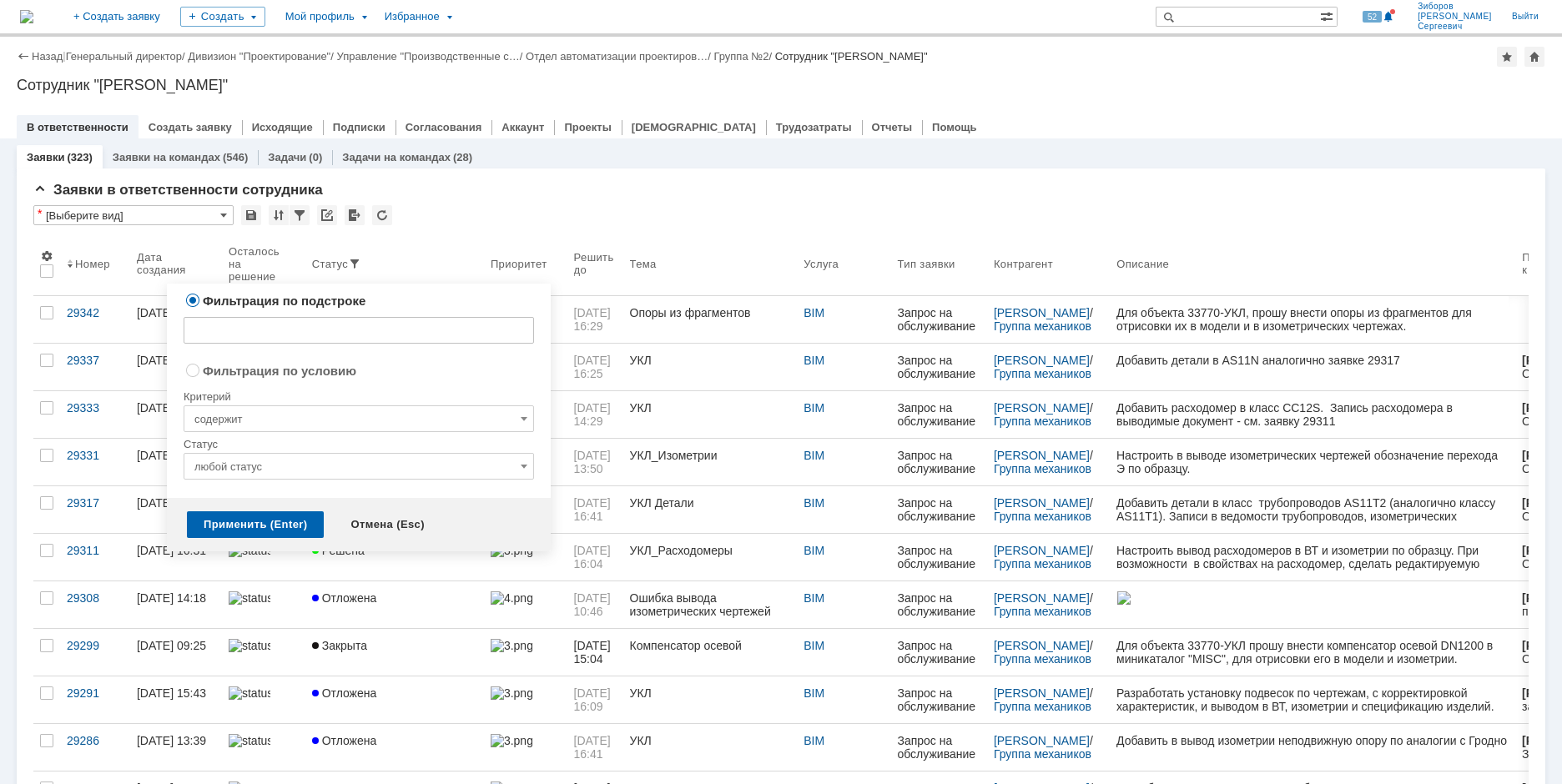
click at [236, 470] on input "любой статус" at bounding box center [359, 466] width 350 height 27
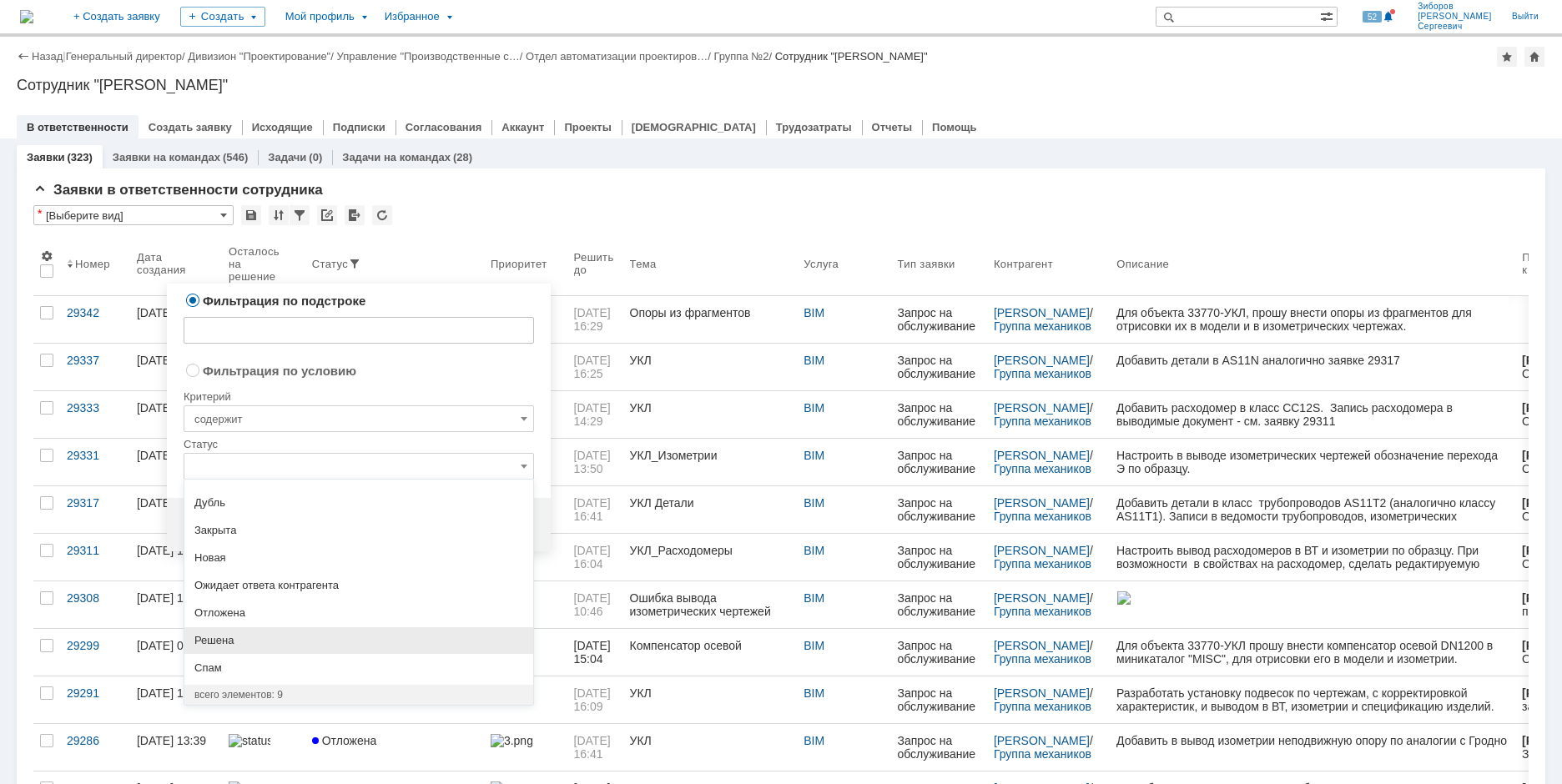
click at [216, 639] on span "Решена" at bounding box center [359, 640] width 328 height 14
radio input "false"
radio input "true"
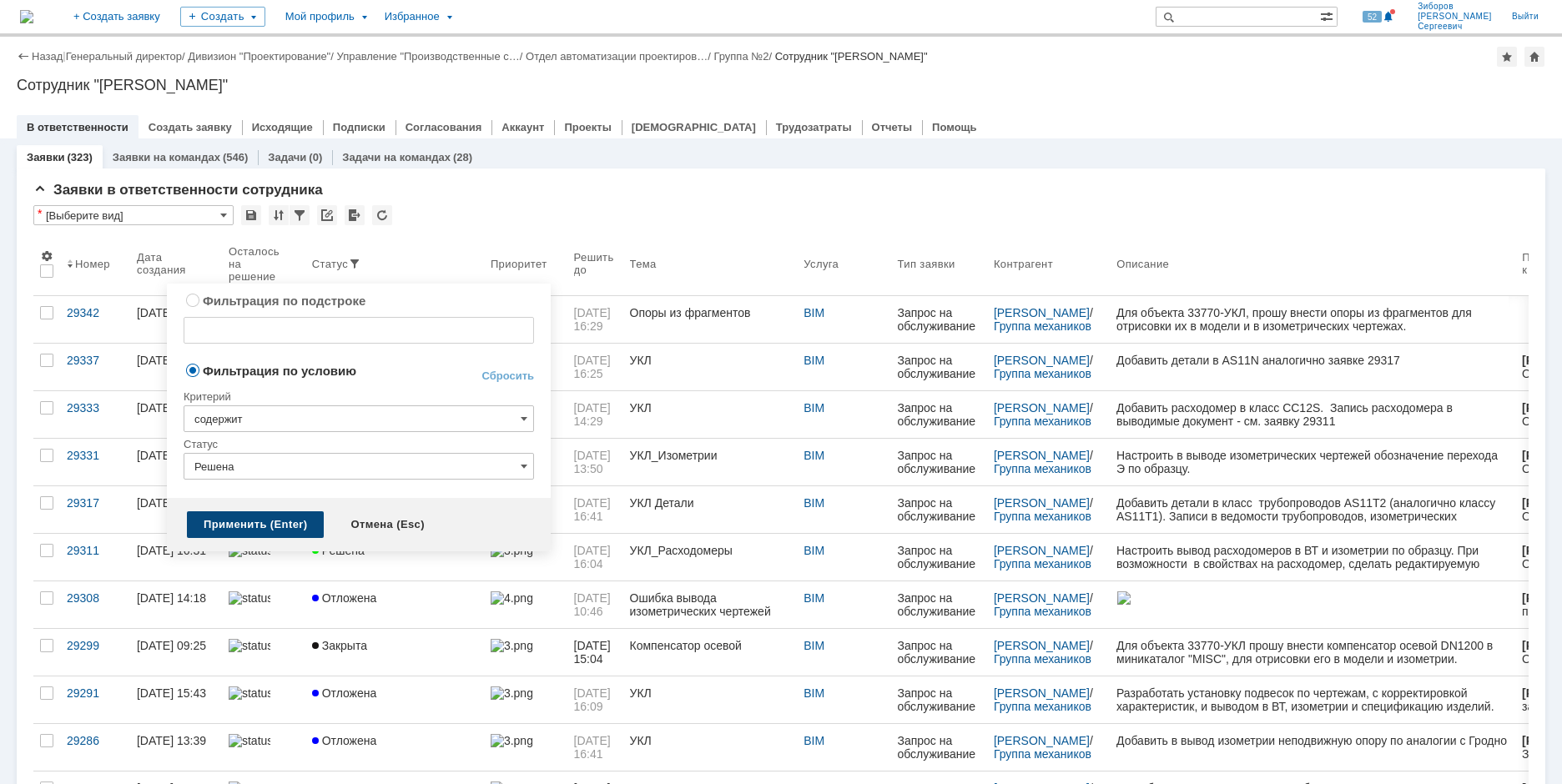
type input "Решена"
click at [262, 527] on div "Применить (Enter)" at bounding box center [255, 525] width 137 height 27
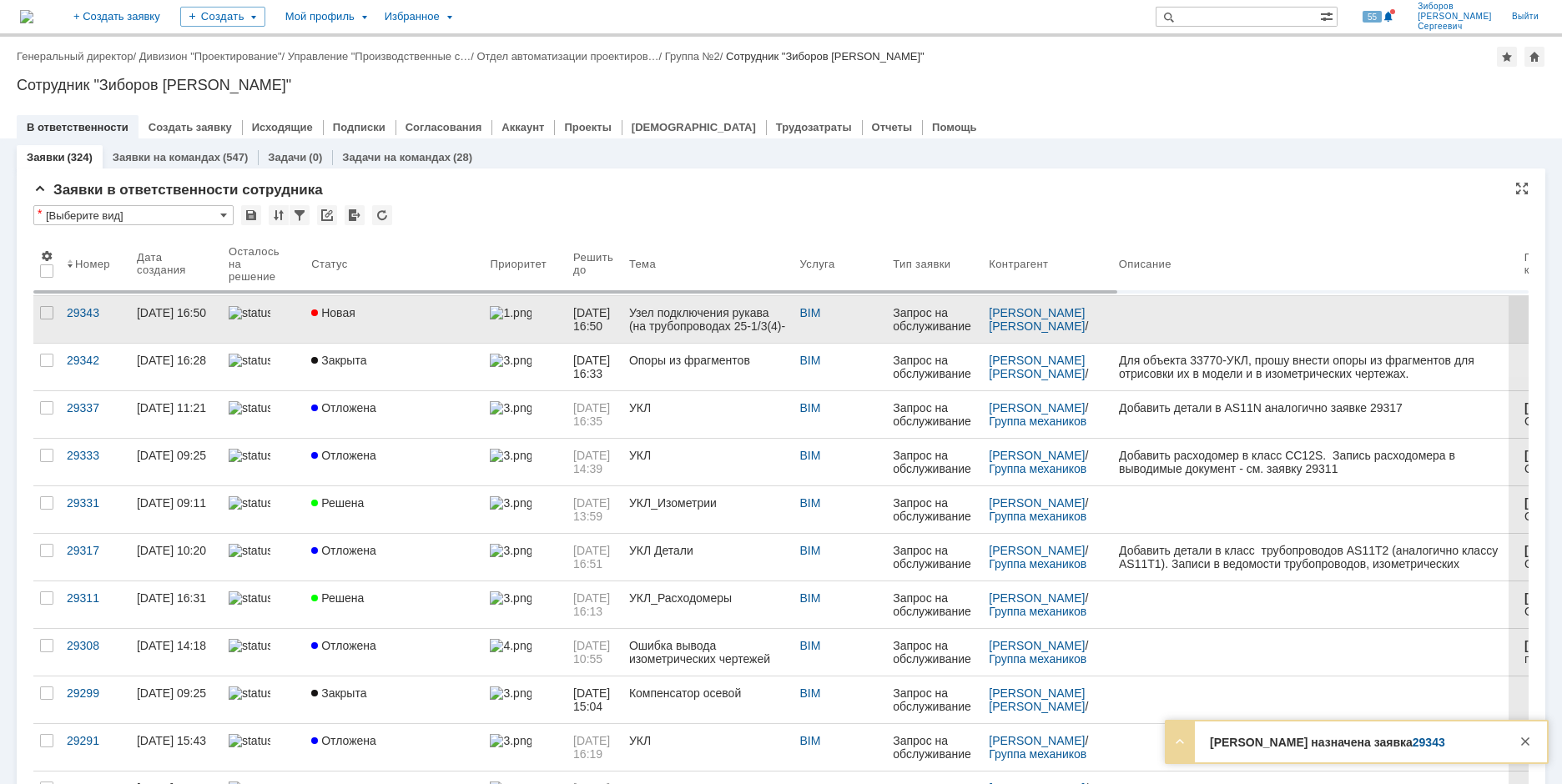
click at [397, 304] on link "Новая" at bounding box center [393, 319] width 179 height 47
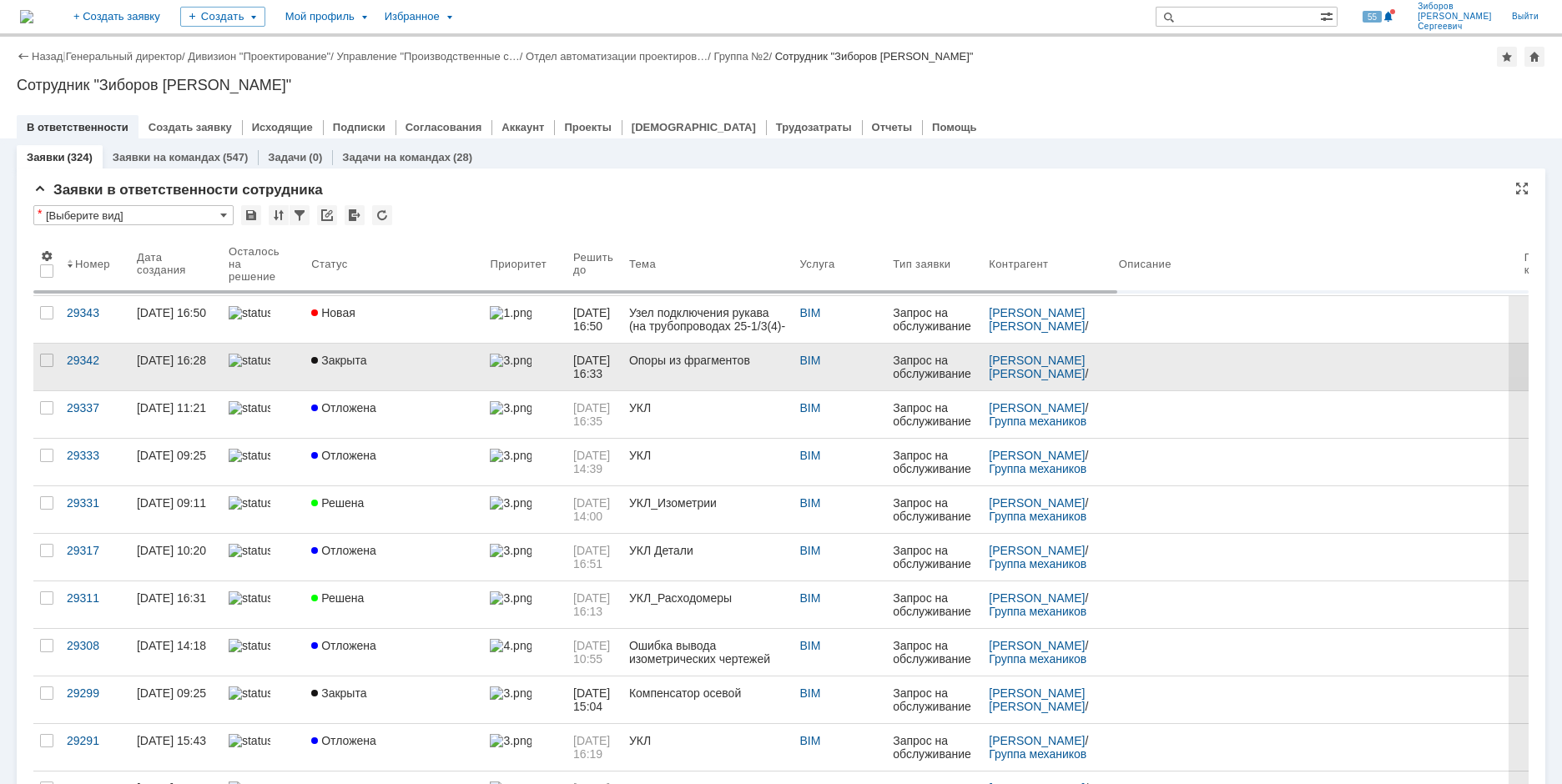
click at [342, 360] on span "Закрыта" at bounding box center [338, 360] width 55 height 14
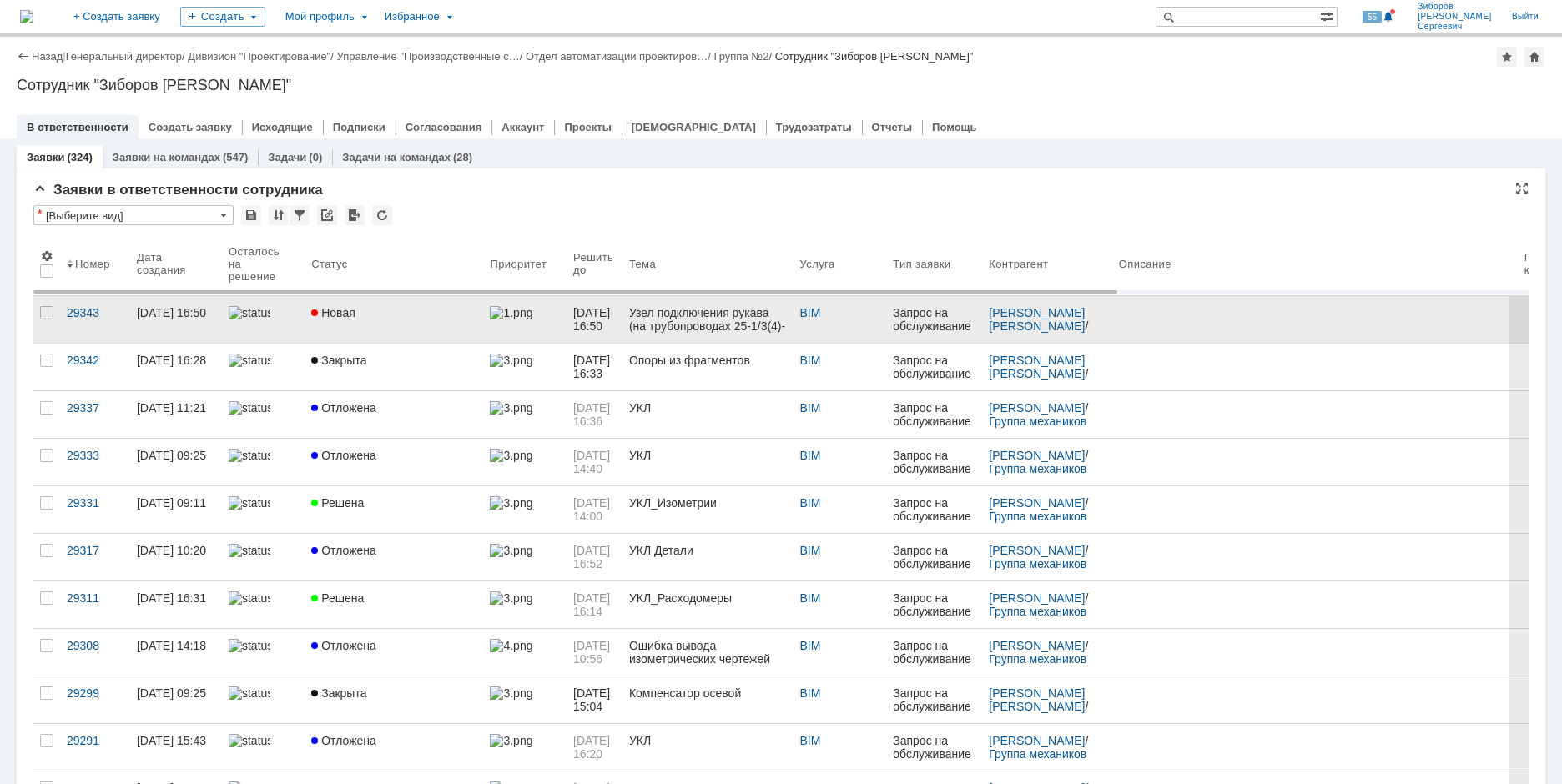
click at [343, 311] on span "Новая" at bounding box center [333, 313] width 44 height 14
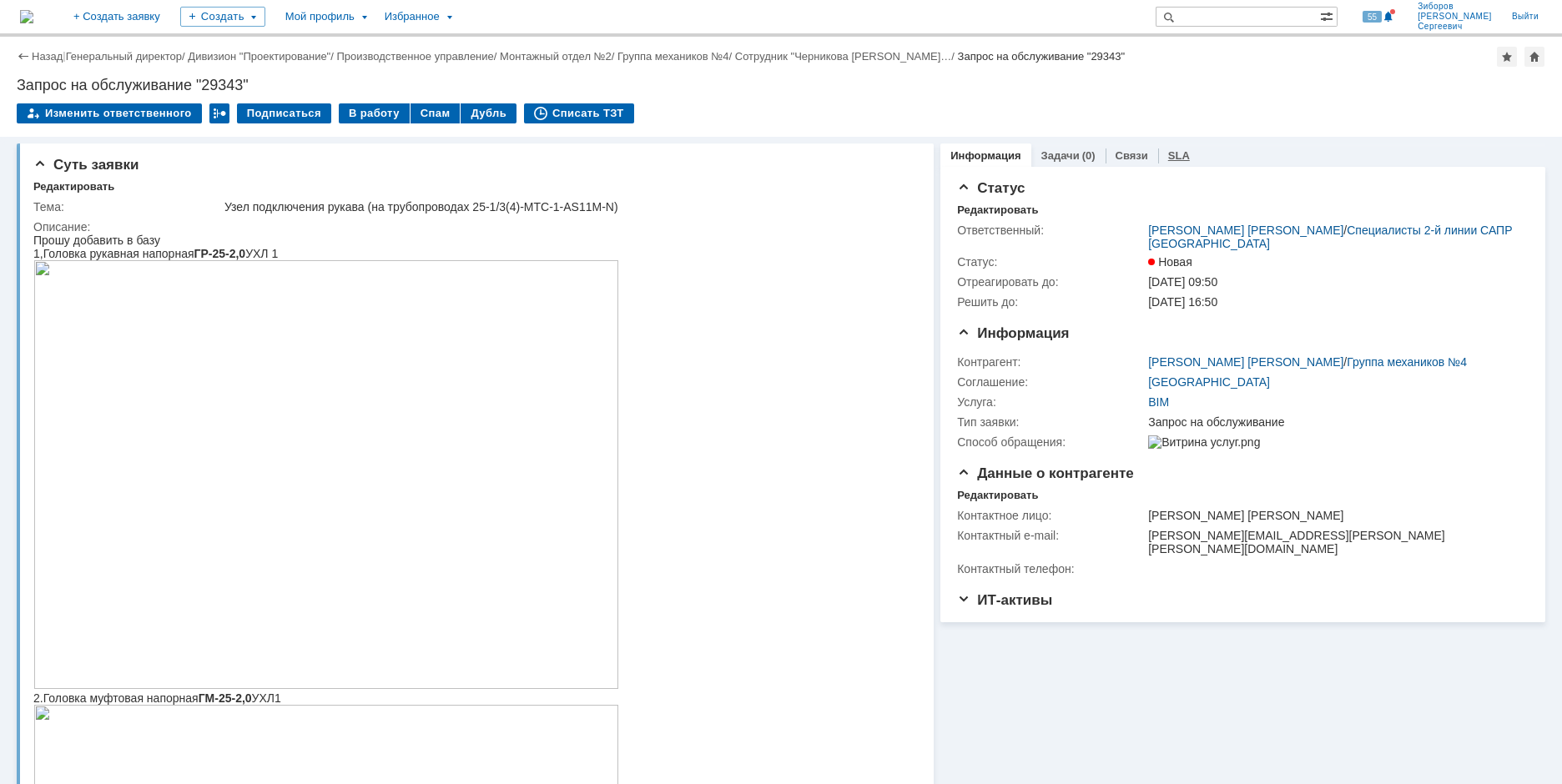
click at [1169, 152] on link "SLA" at bounding box center [1180, 156] width 22 height 13
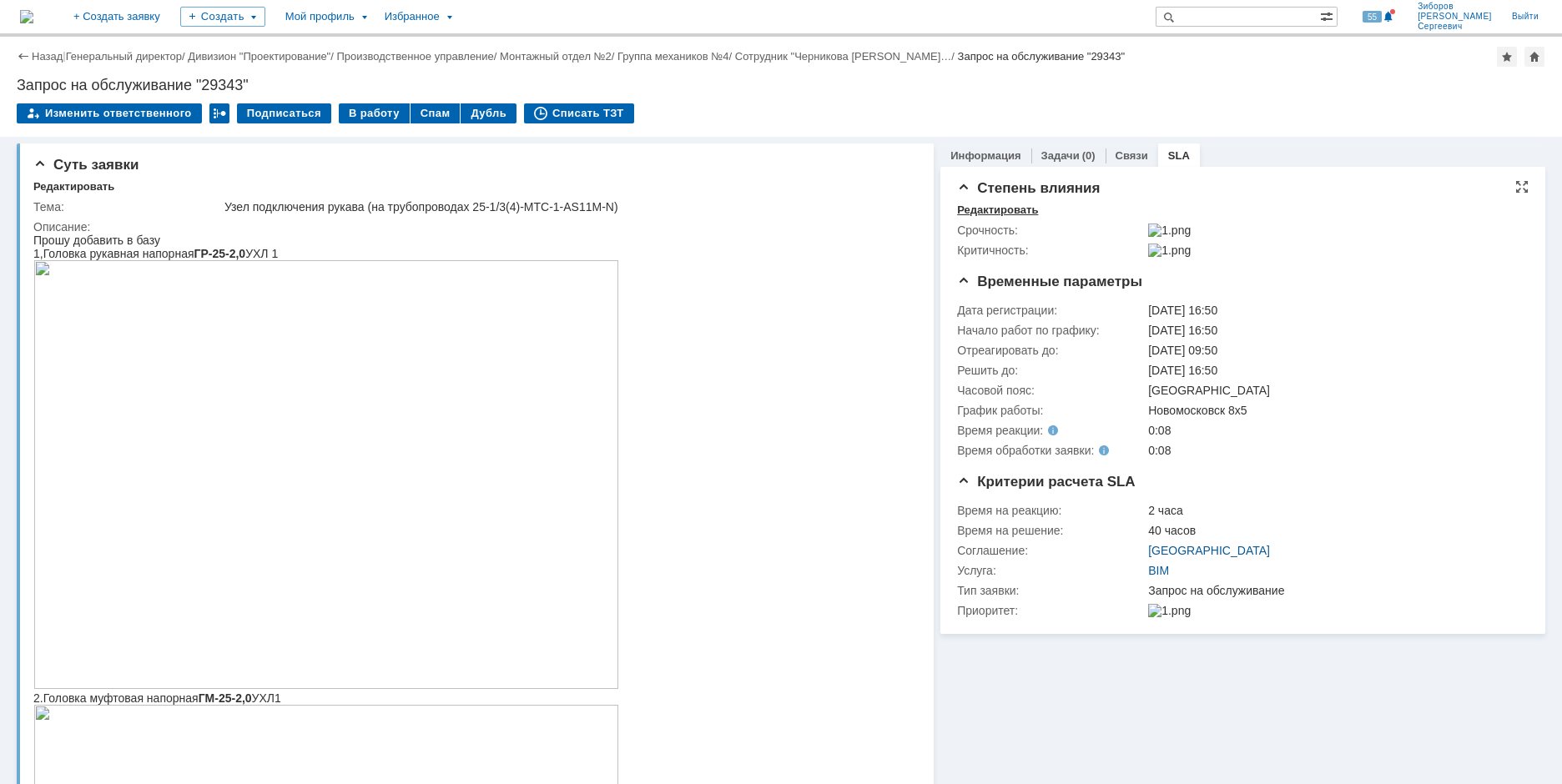
click at [997, 206] on div "Редактировать" at bounding box center [998, 210] width 81 height 14
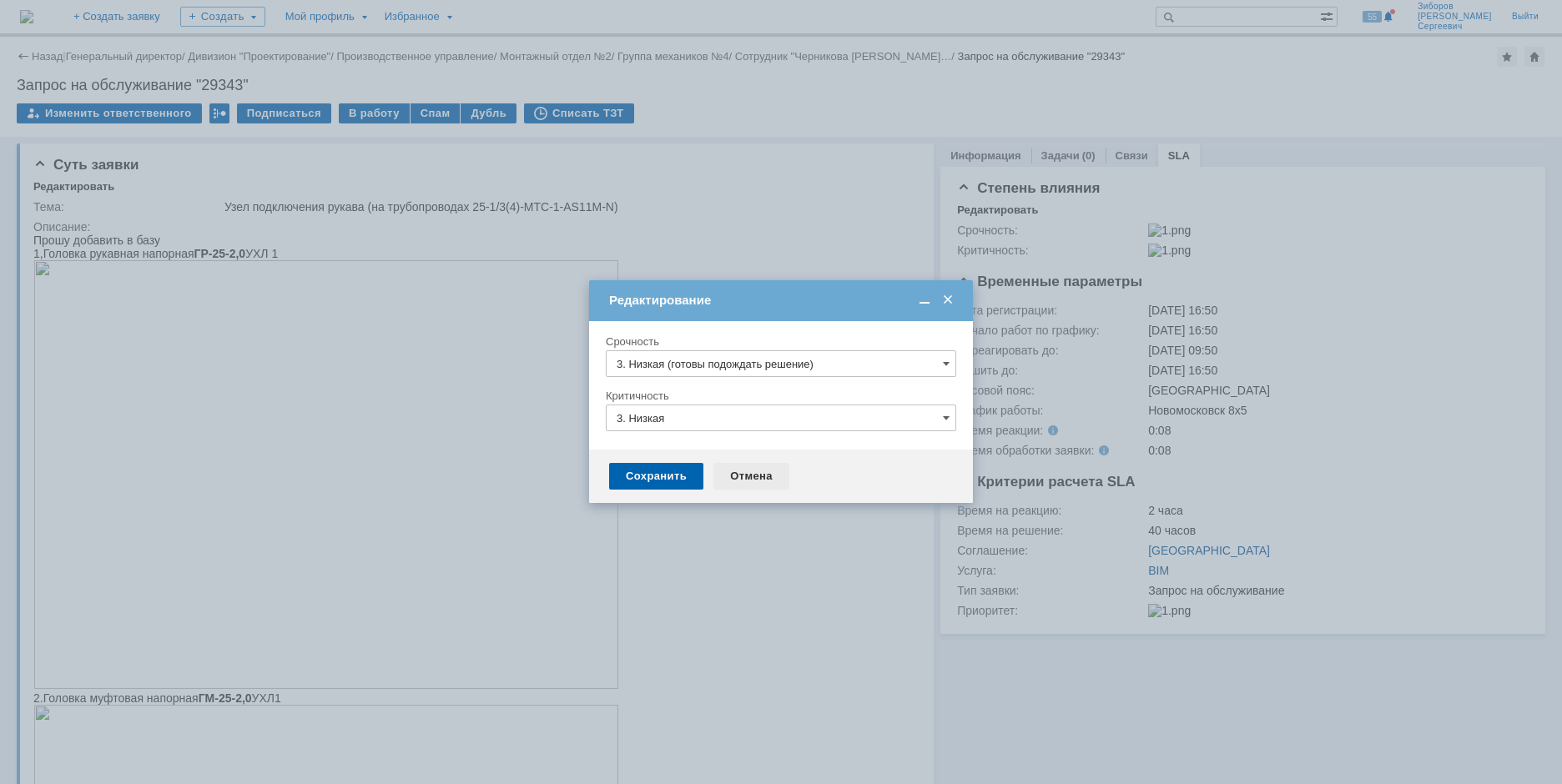
click at [755, 472] on div "Отмена" at bounding box center [751, 476] width 76 height 27
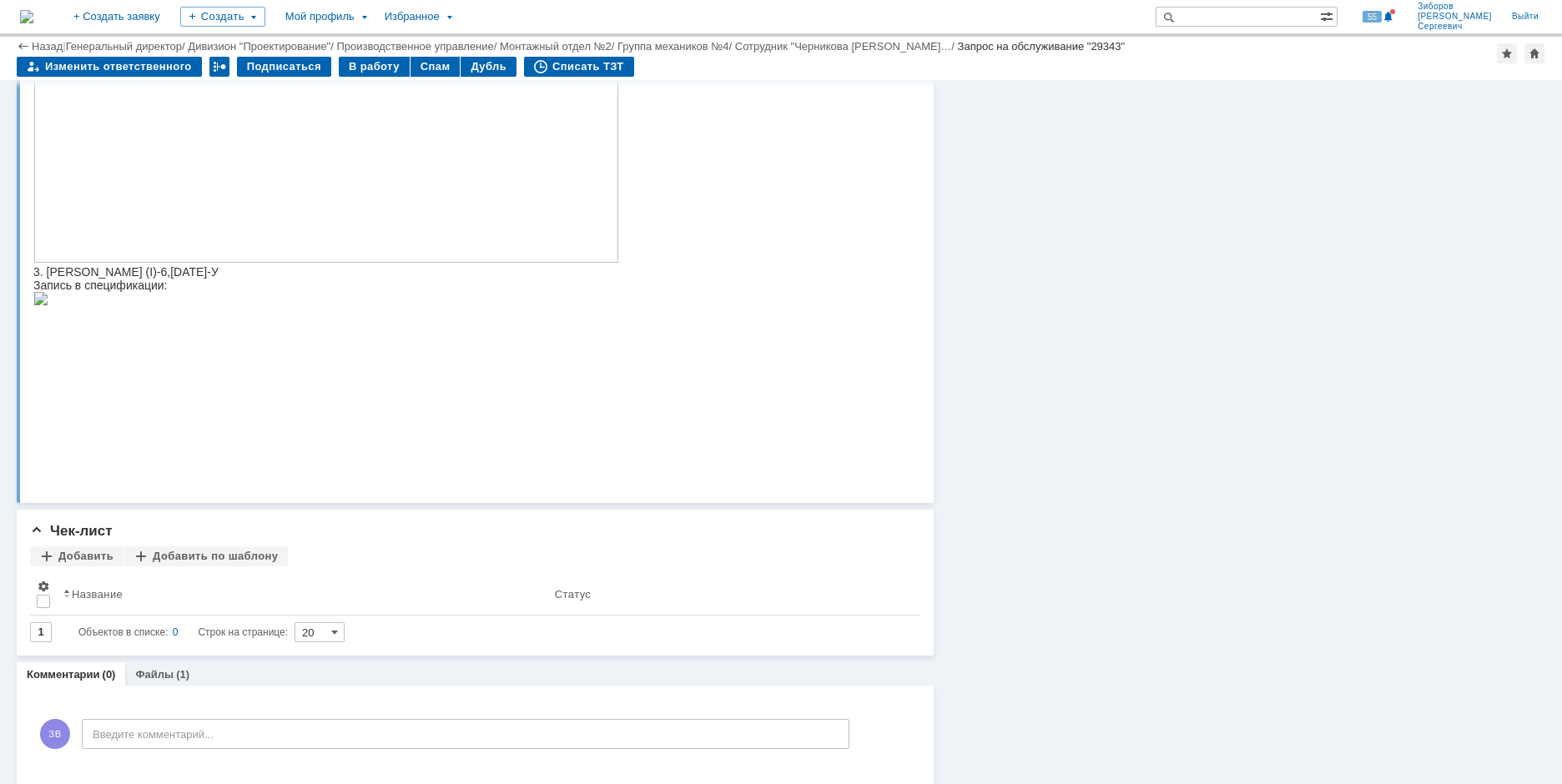
scroll to position [810, 0]
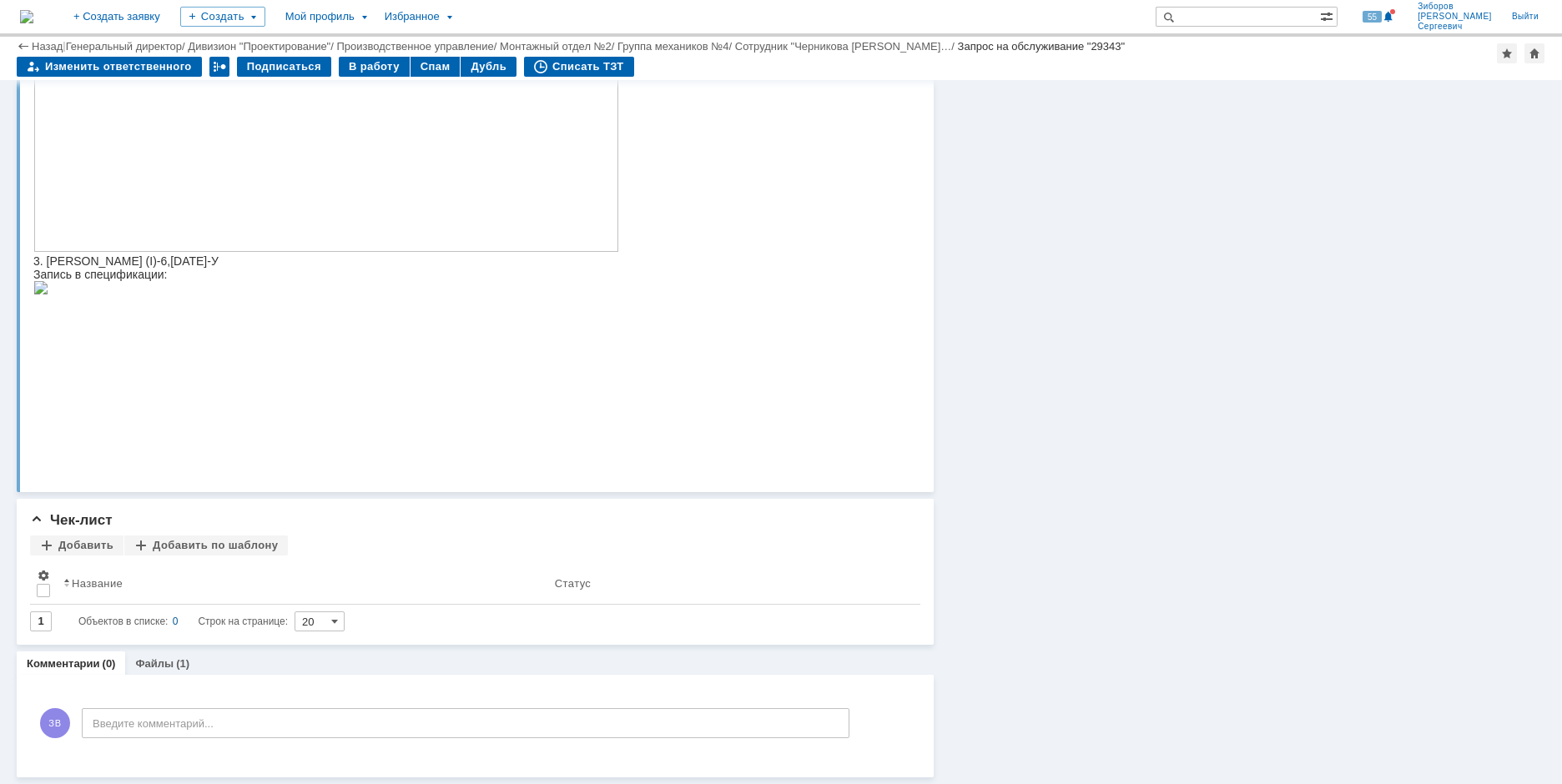
click at [49, 294] on img at bounding box center [40, 288] width 15 height 14
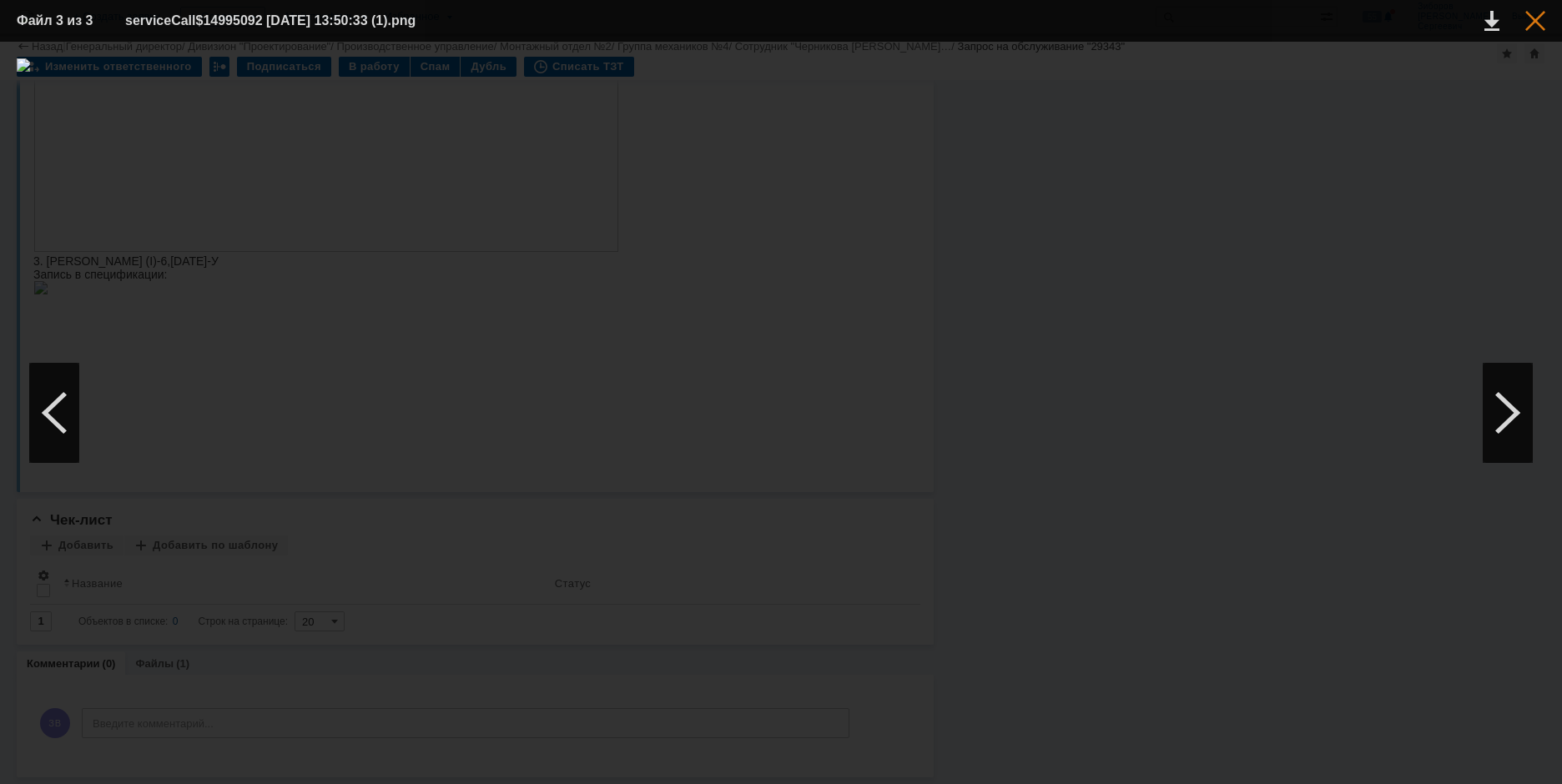
click at [1541, 25] on div at bounding box center [1535, 21] width 20 height 20
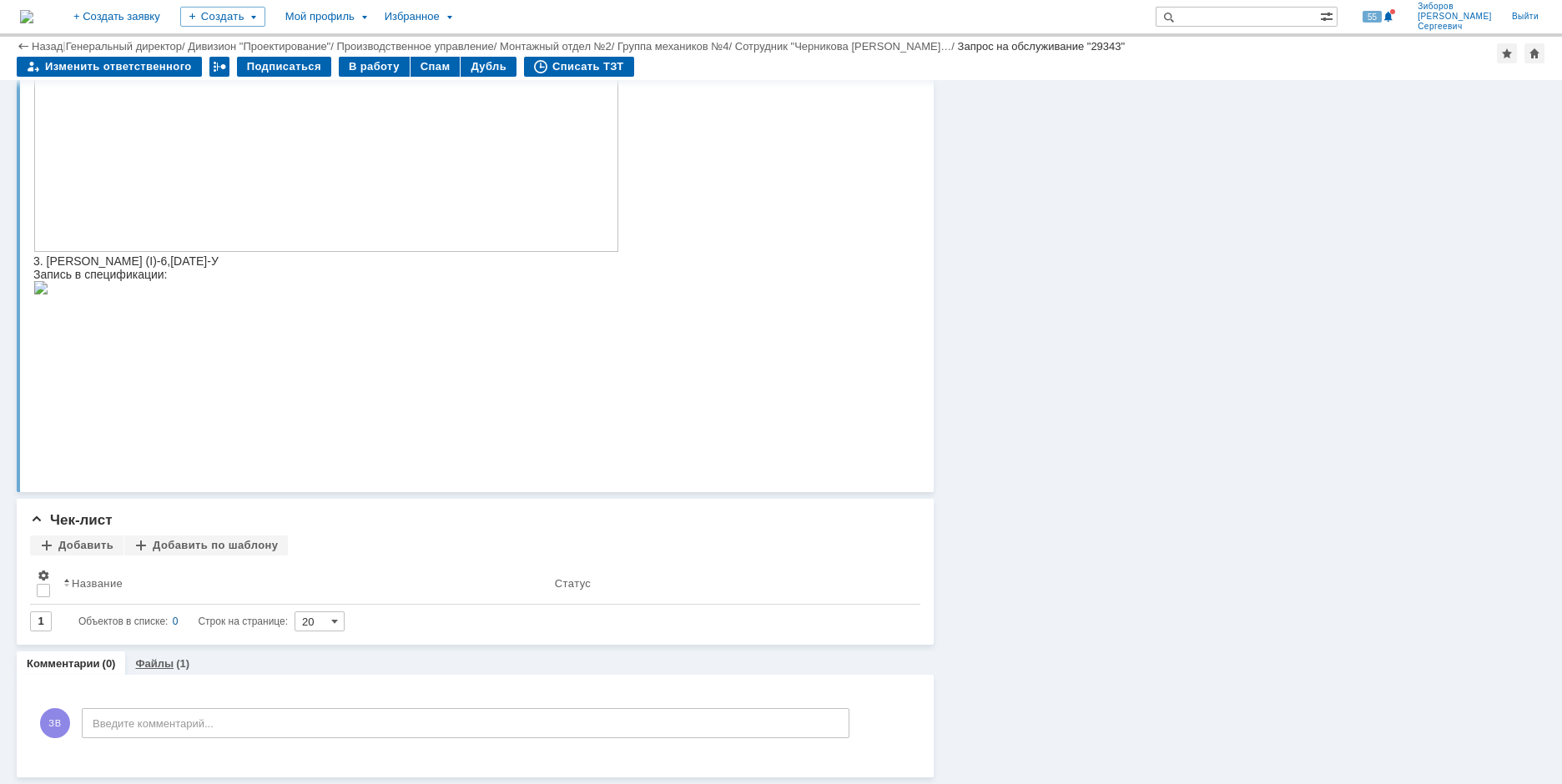
click at [168, 658] on link "Файлы" at bounding box center [154, 664] width 39 height 13
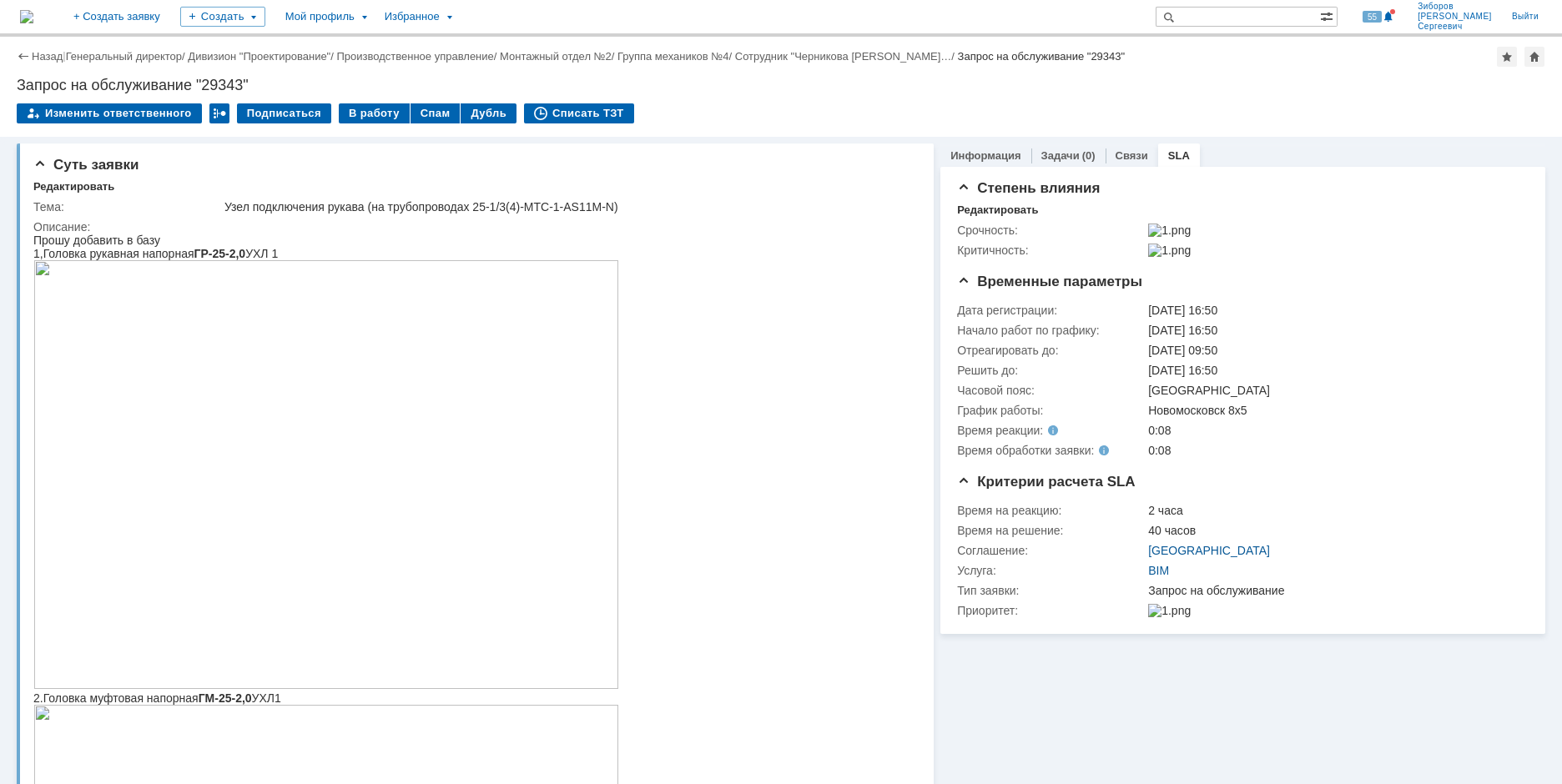
click at [33, 21] on img at bounding box center [27, 17] width 14 height 14
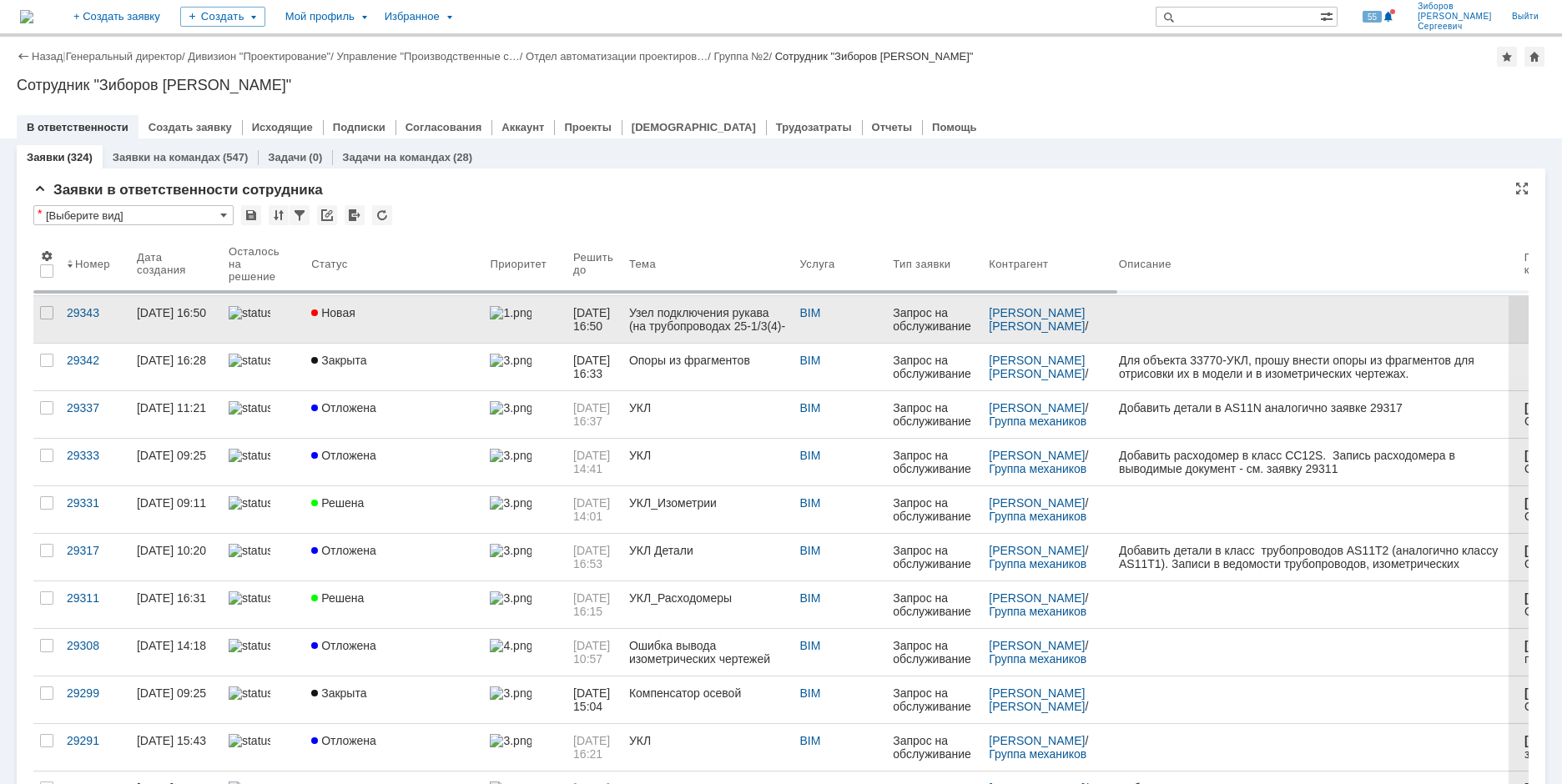
click at [308, 301] on link "Новая" at bounding box center [393, 319] width 179 height 47
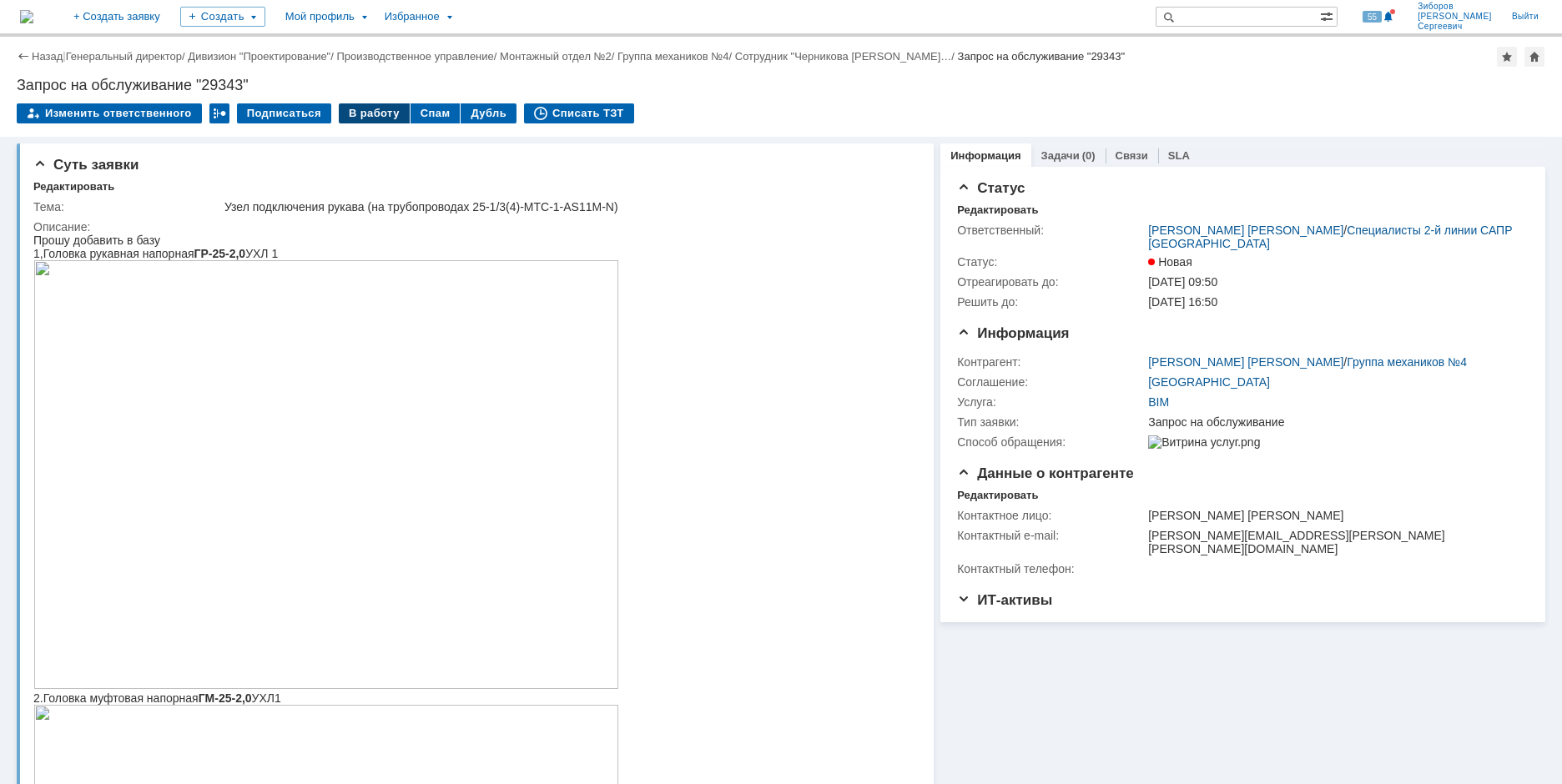
click at [362, 114] on div "В работу" at bounding box center [373, 114] width 71 height 20
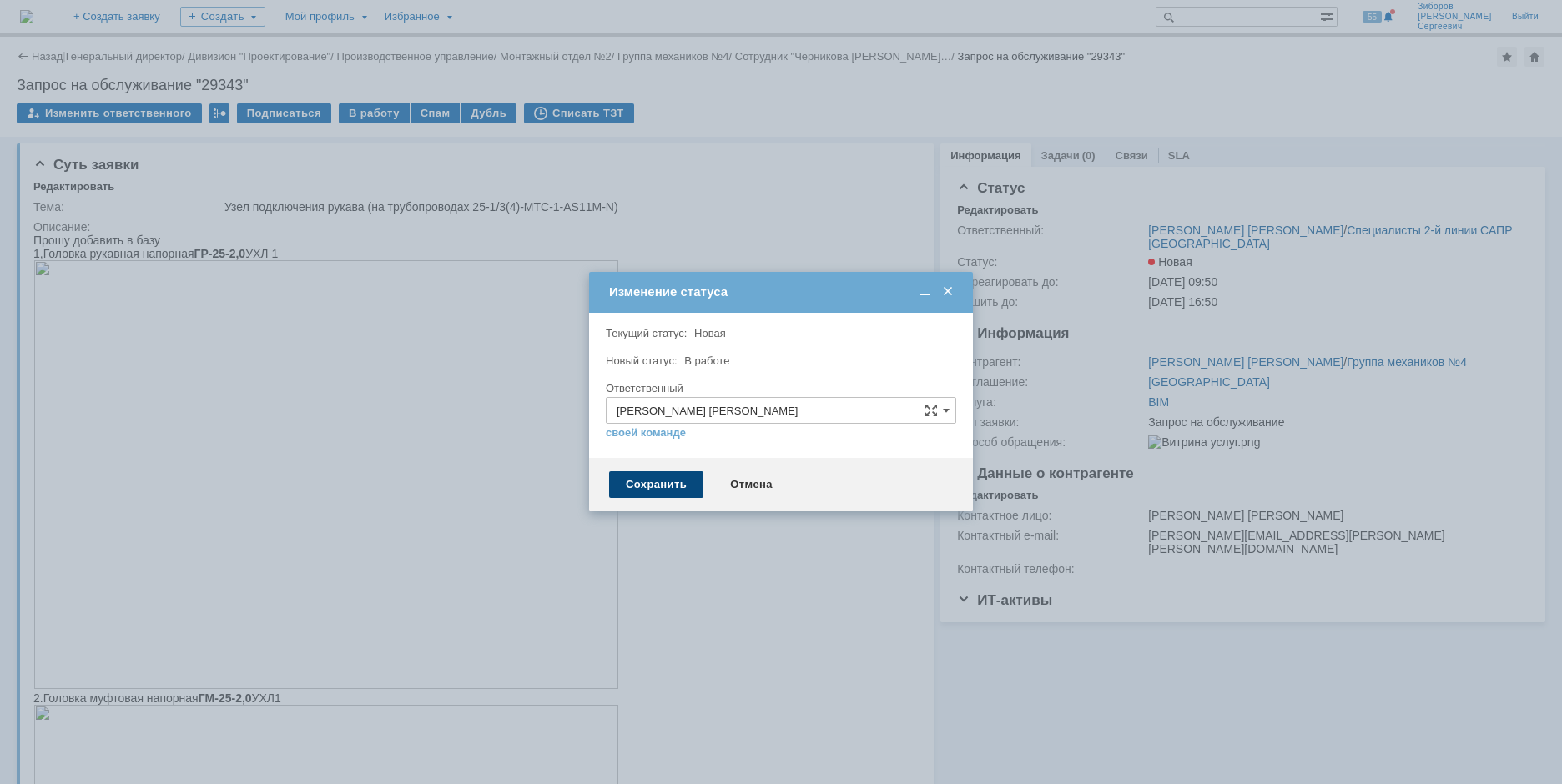
click at [666, 486] on div "Сохранить" at bounding box center [656, 484] width 94 height 27
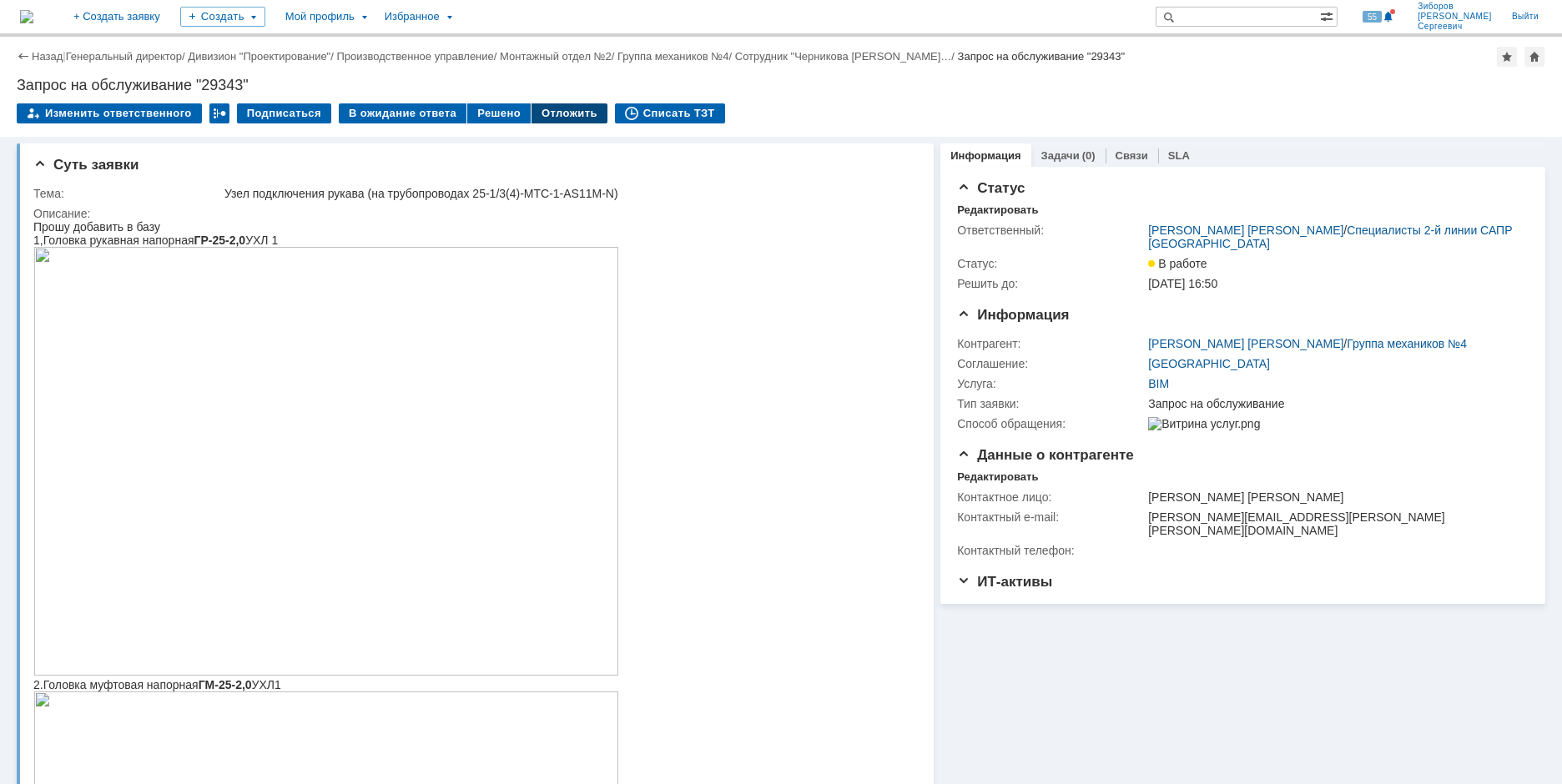
click at [571, 114] on div "Отложить" at bounding box center [570, 114] width 76 height 20
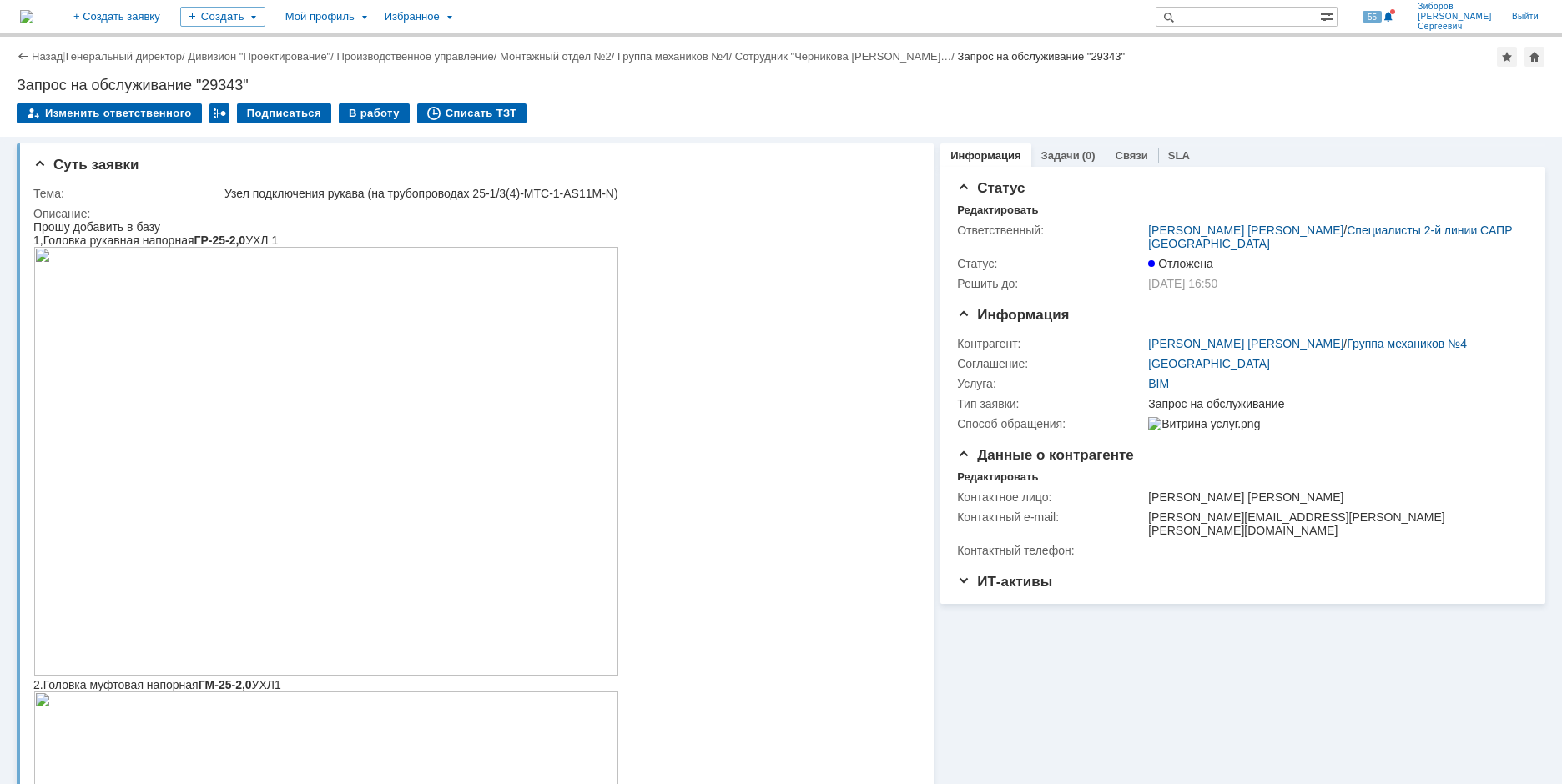
click at [33, 14] on img at bounding box center [27, 17] width 14 height 14
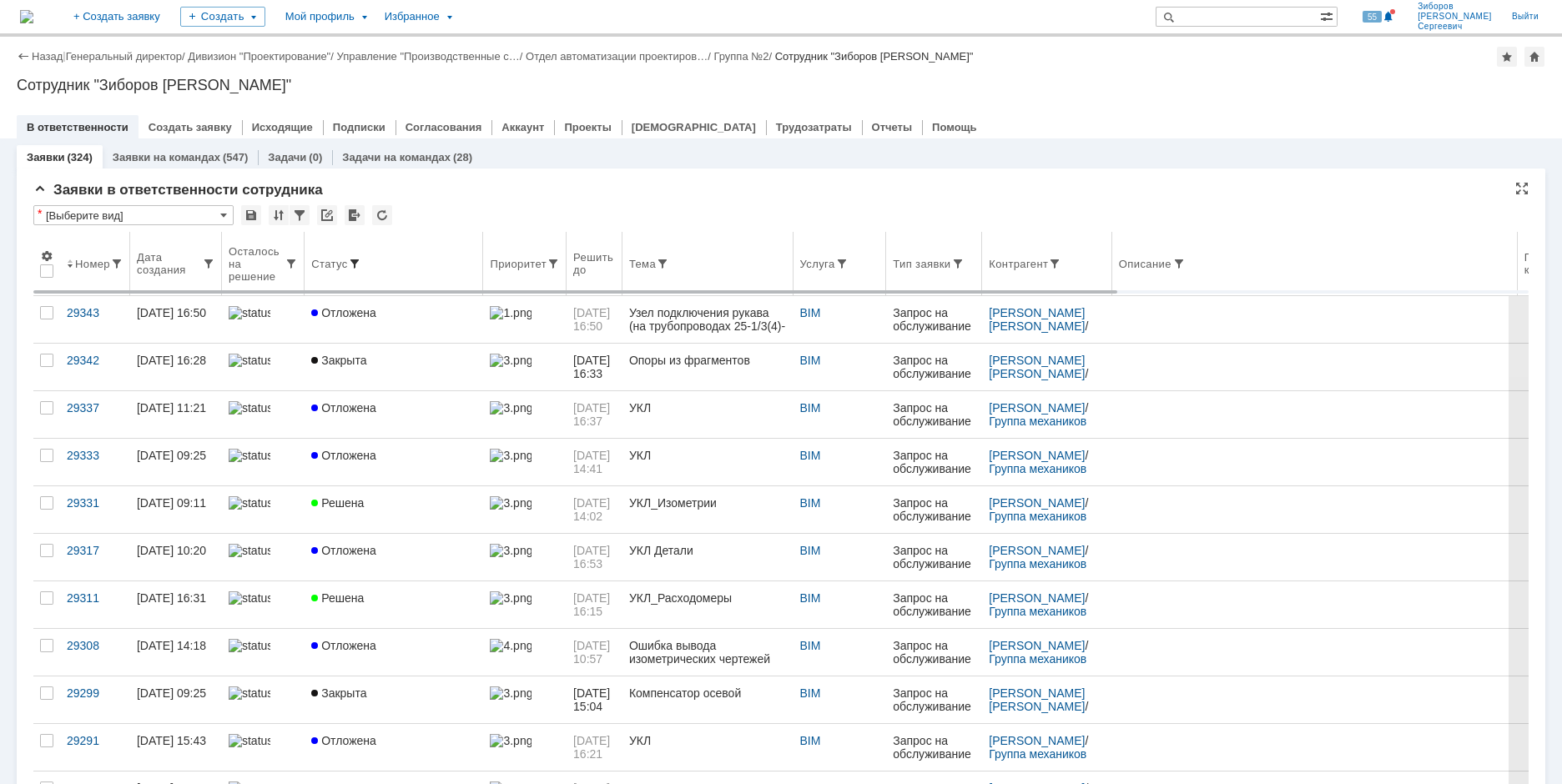
click at [352, 264] on span at bounding box center [354, 263] width 14 height 14
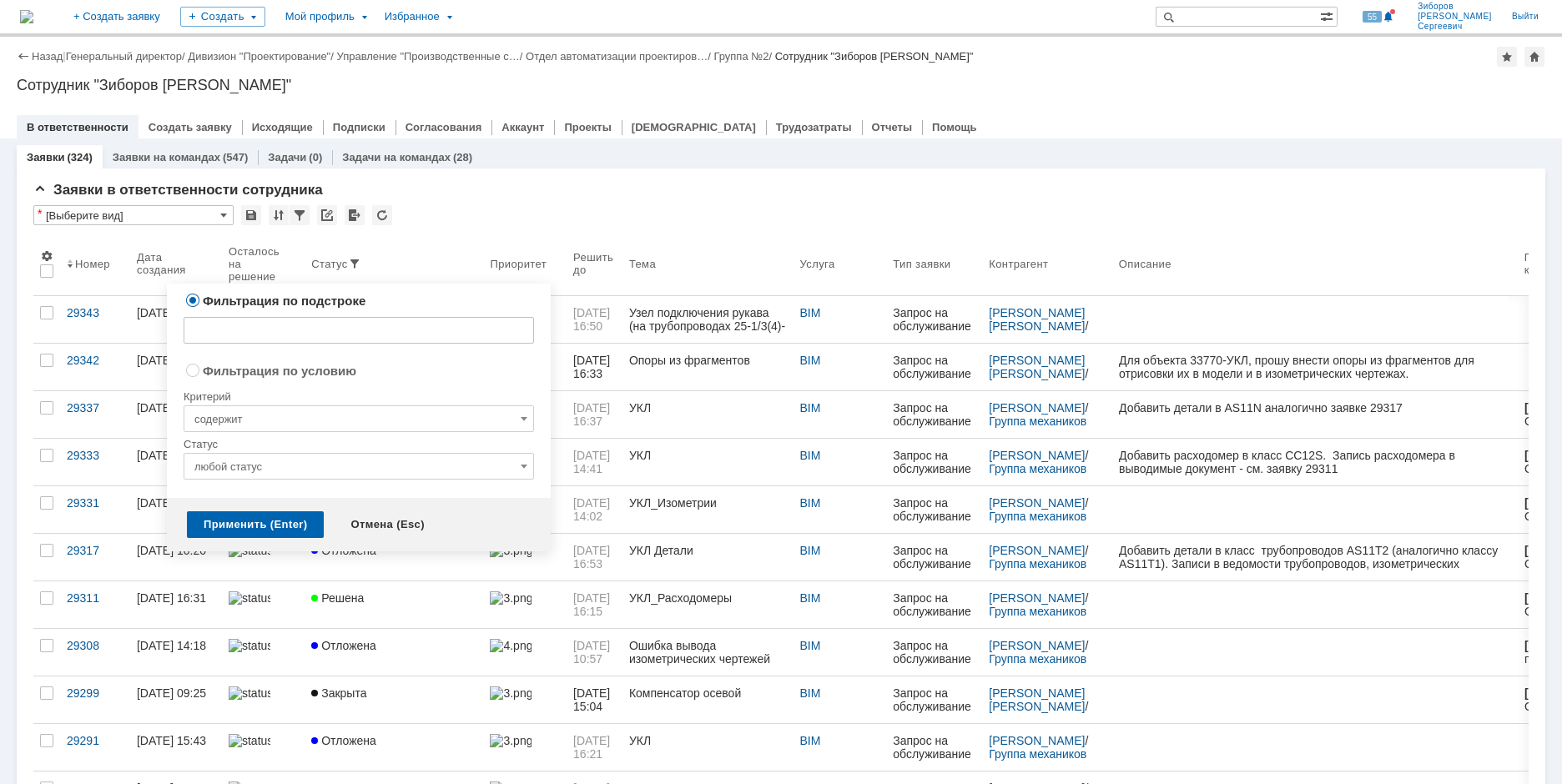
click at [250, 470] on input "любой статус" at bounding box center [359, 466] width 350 height 27
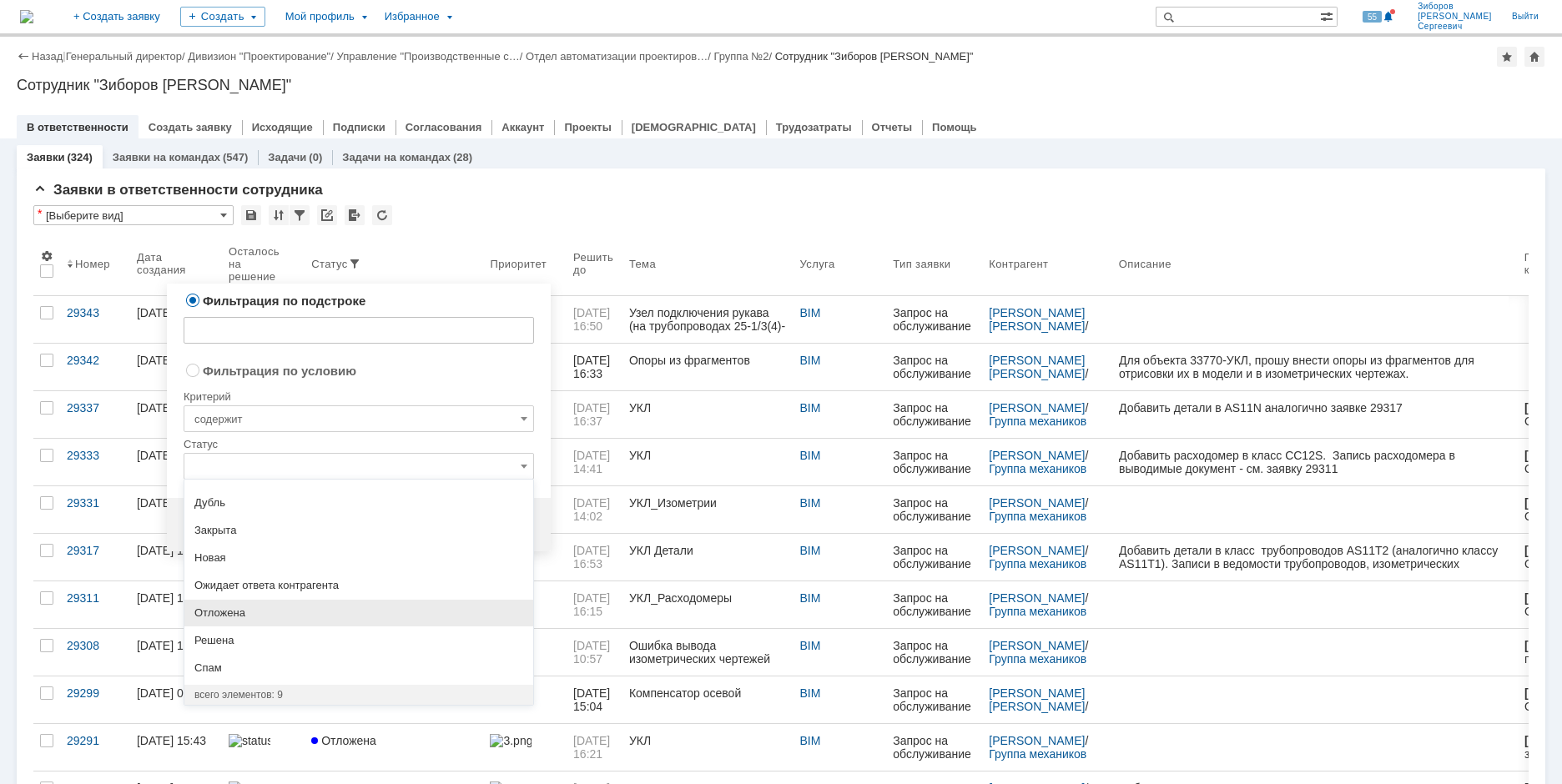
click at [227, 617] on span "Отложена" at bounding box center [359, 613] width 328 height 14
radio input "false"
radio input "true"
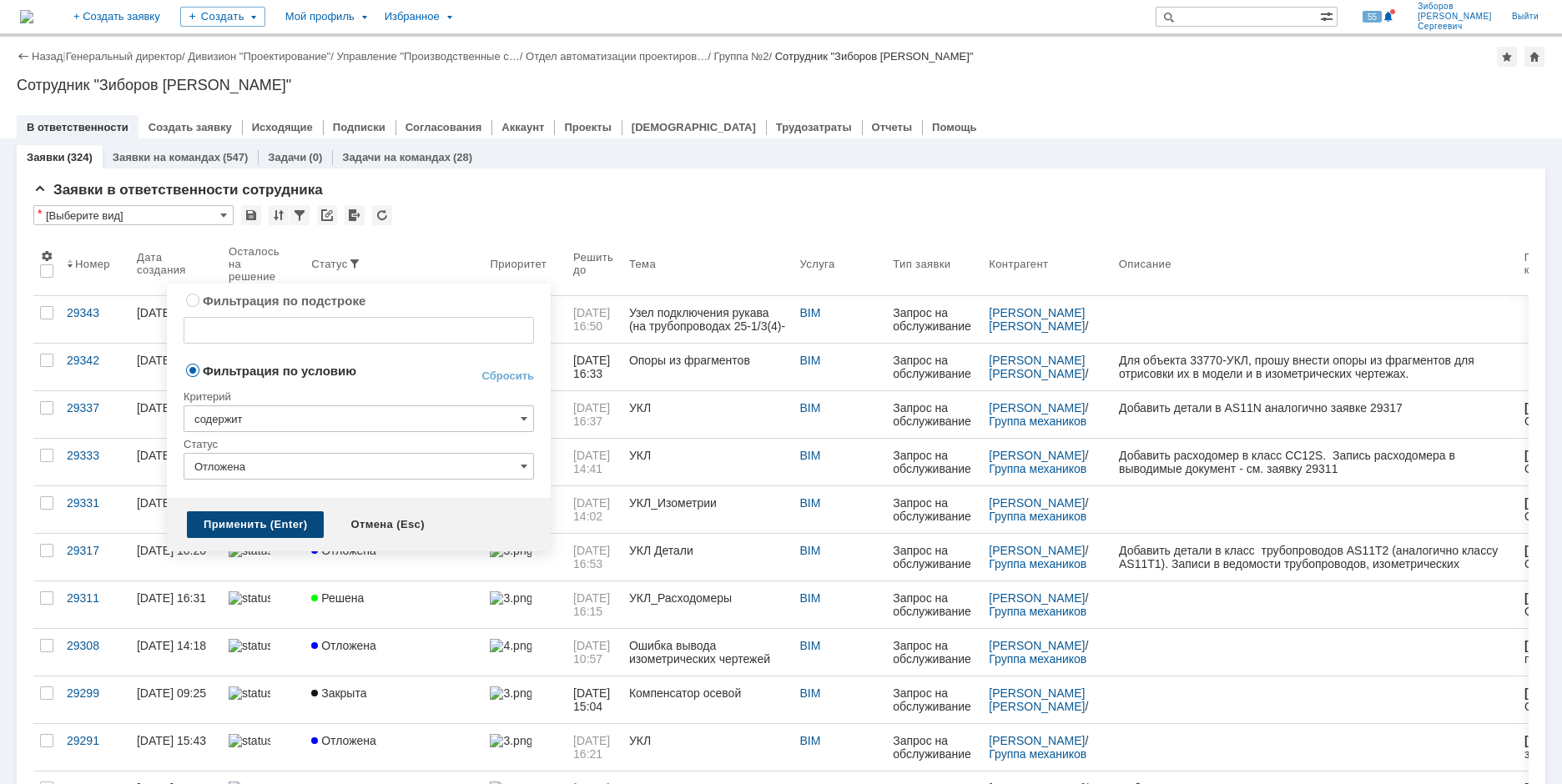
type input "Отложена"
click at [243, 526] on div "Применить (Enter)" at bounding box center [255, 525] width 137 height 27
